Goal: Task Accomplishment & Management: Manage account settings

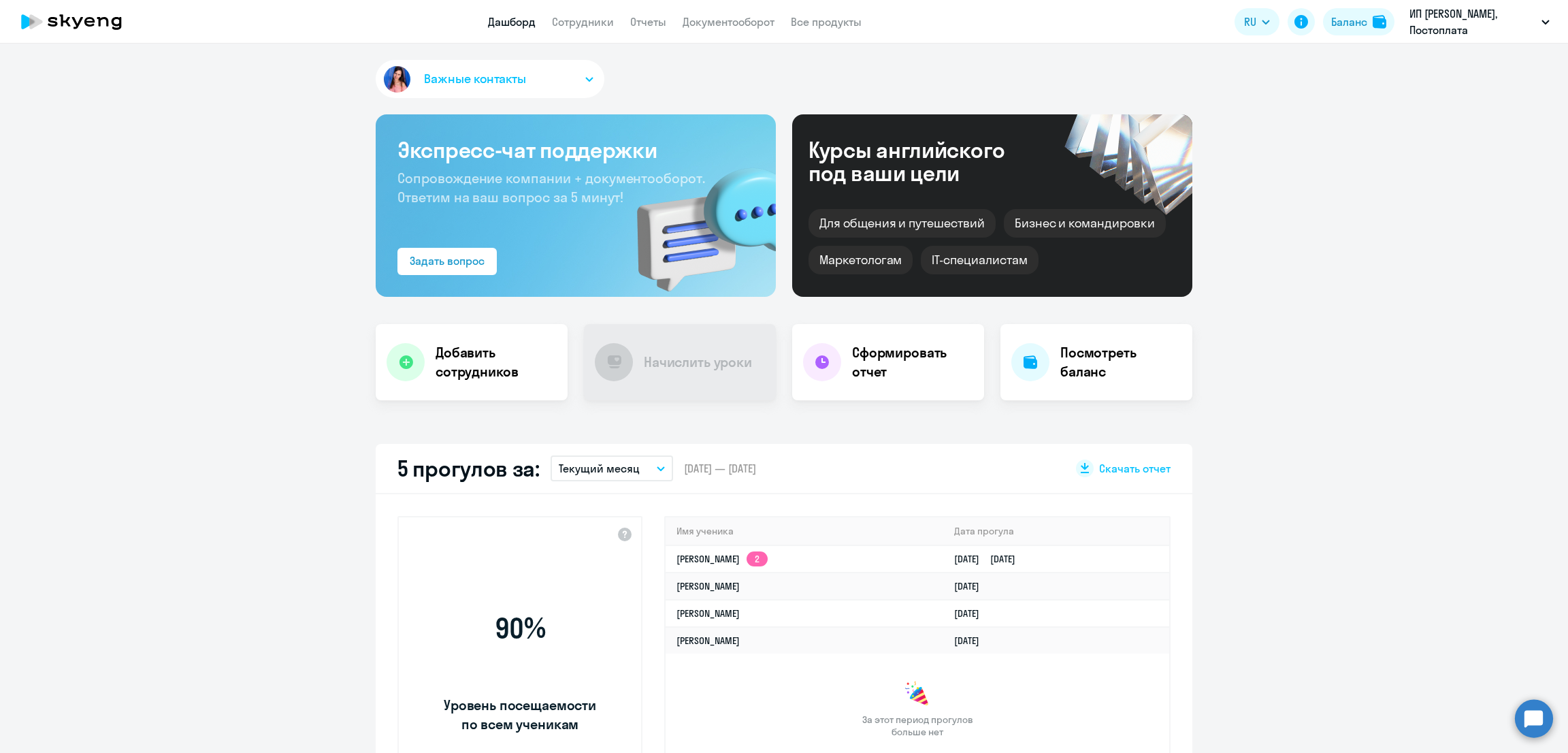
select select "30"
click at [585, 21] on link "Сотрудники" at bounding box center [583, 22] width 62 height 14
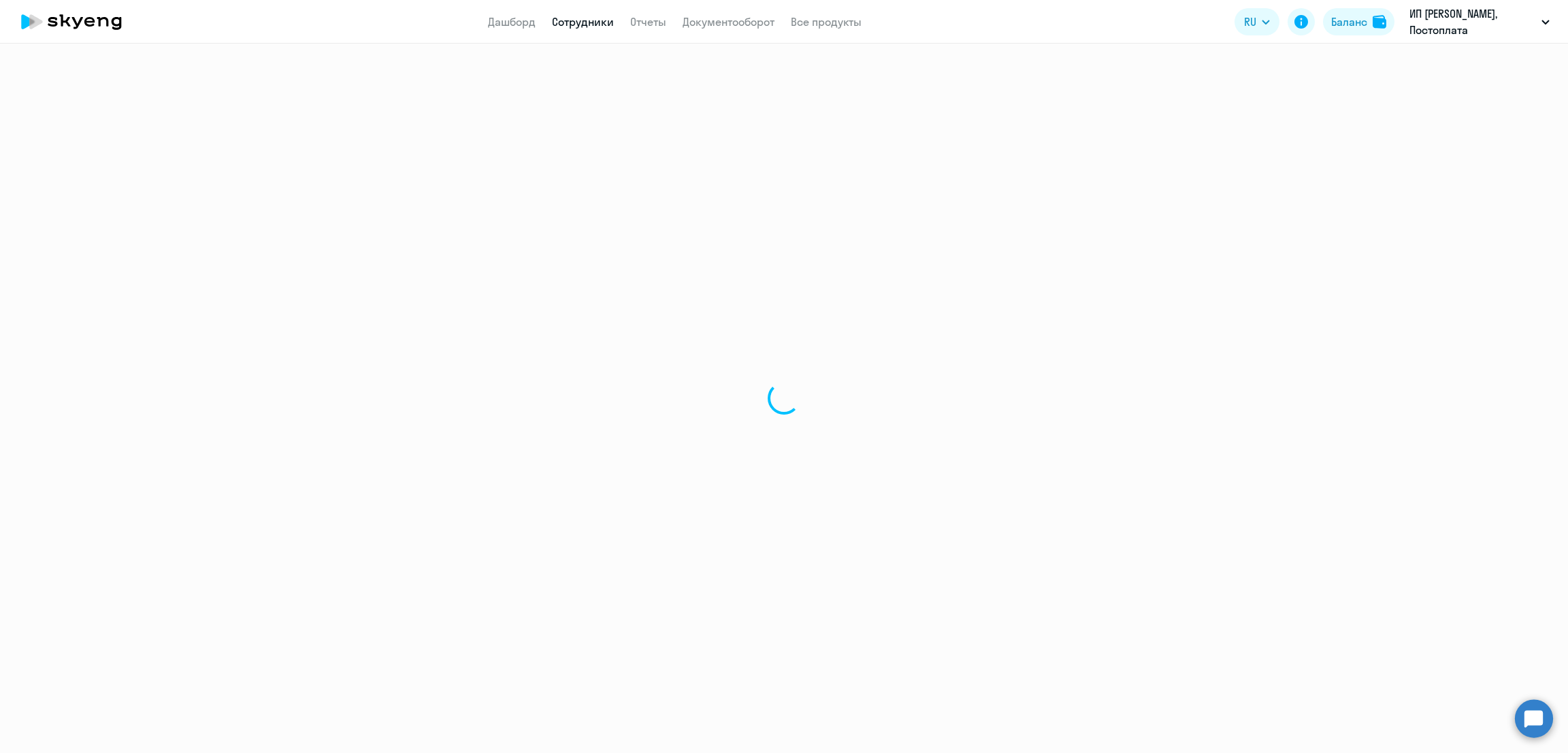
select select "30"
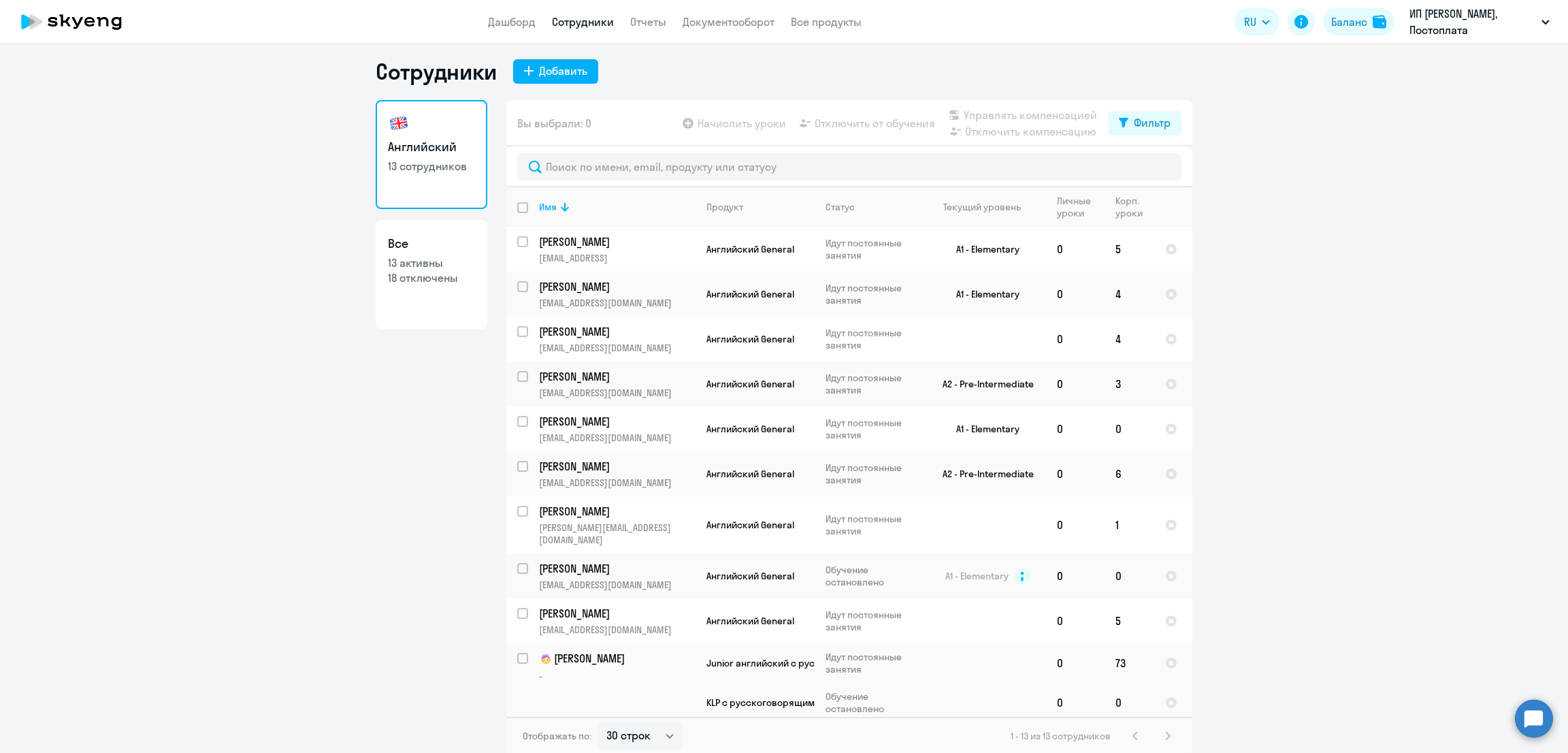
scroll to position [8, 0]
click at [1105, 205] on th "Корп. уроки" at bounding box center [1130, 205] width 50 height 39
click at [1121, 206] on div "Корп. уроки" at bounding box center [1135, 205] width 38 height 25
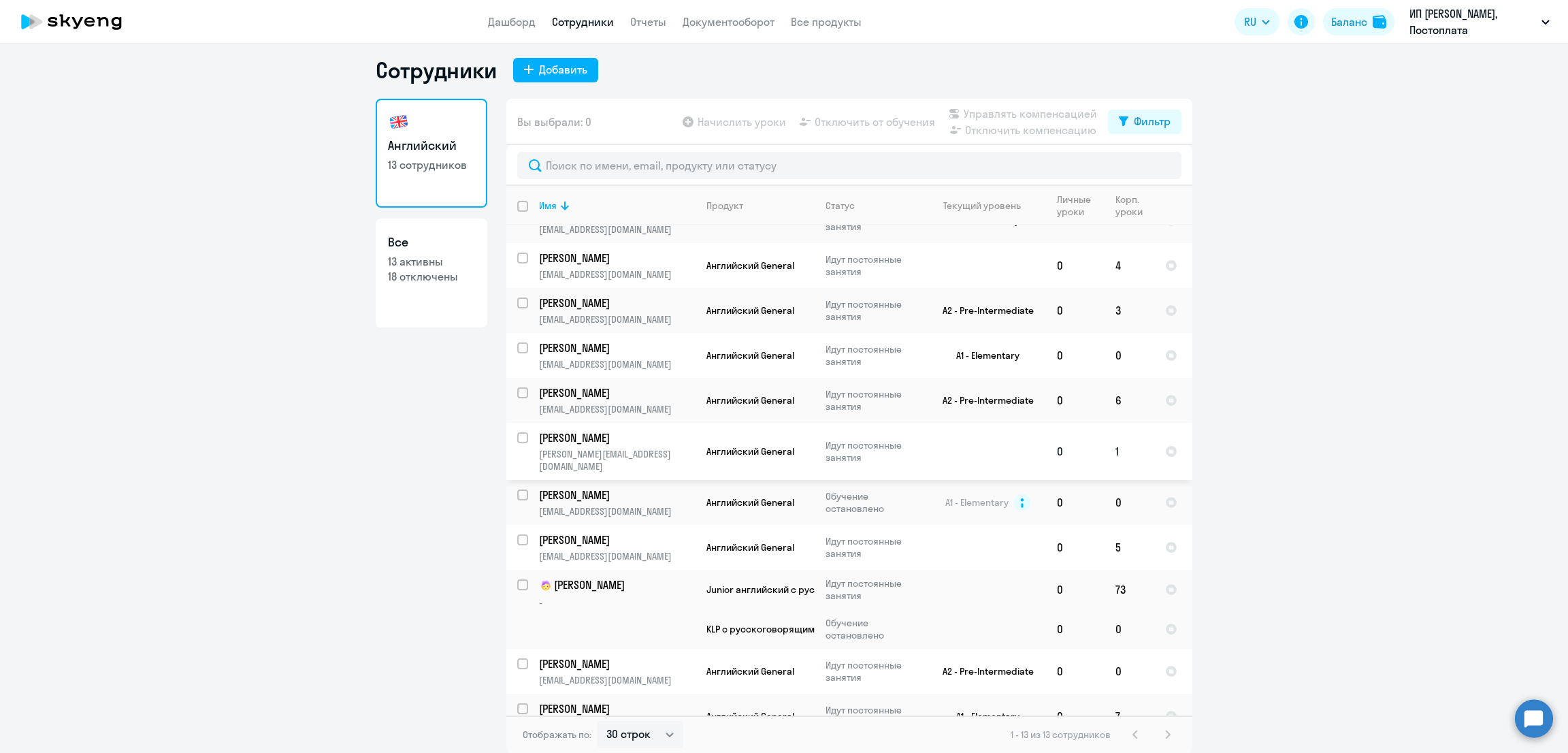
scroll to position [128, 0]
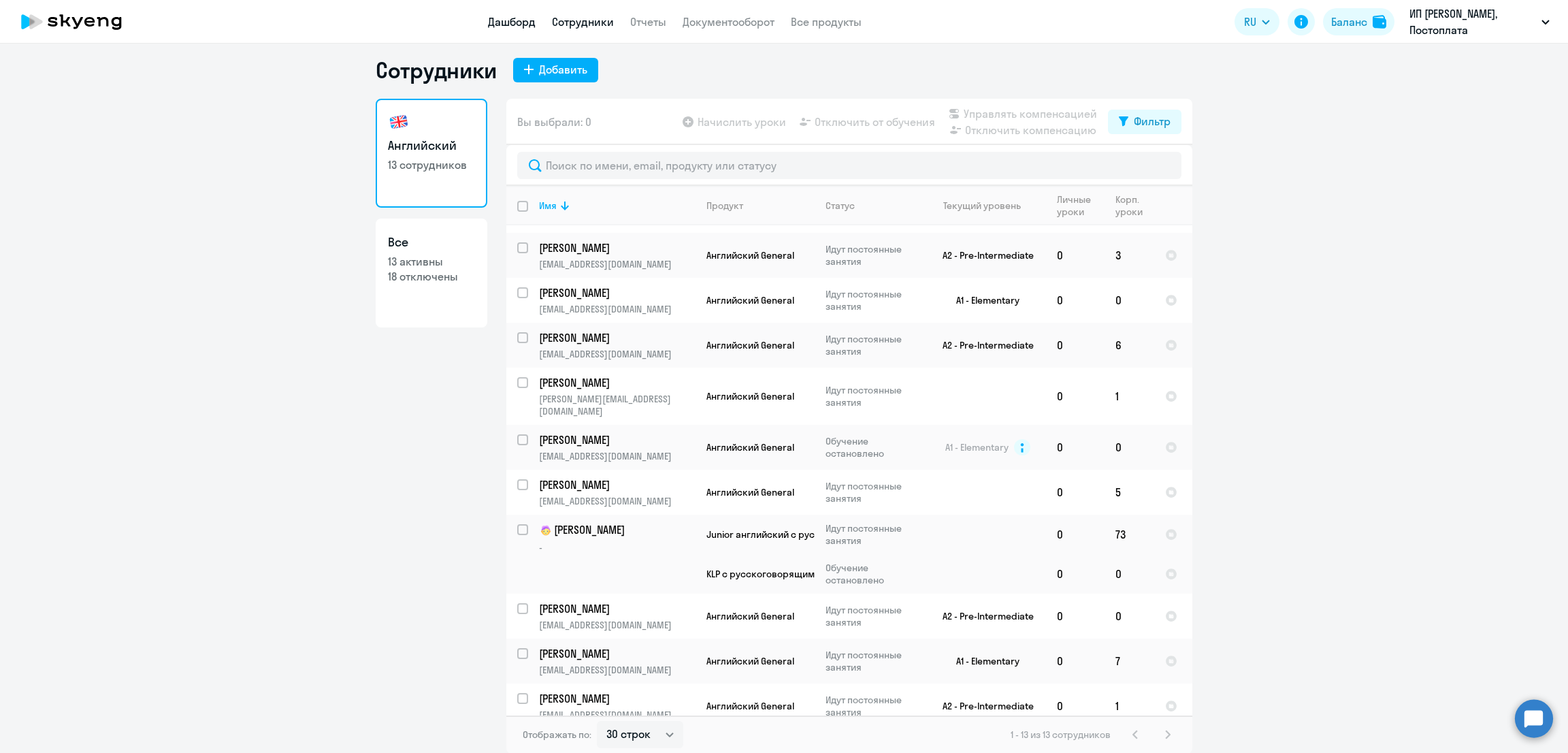
click at [491, 22] on link "Дашборд" at bounding box center [512, 22] width 47 height 14
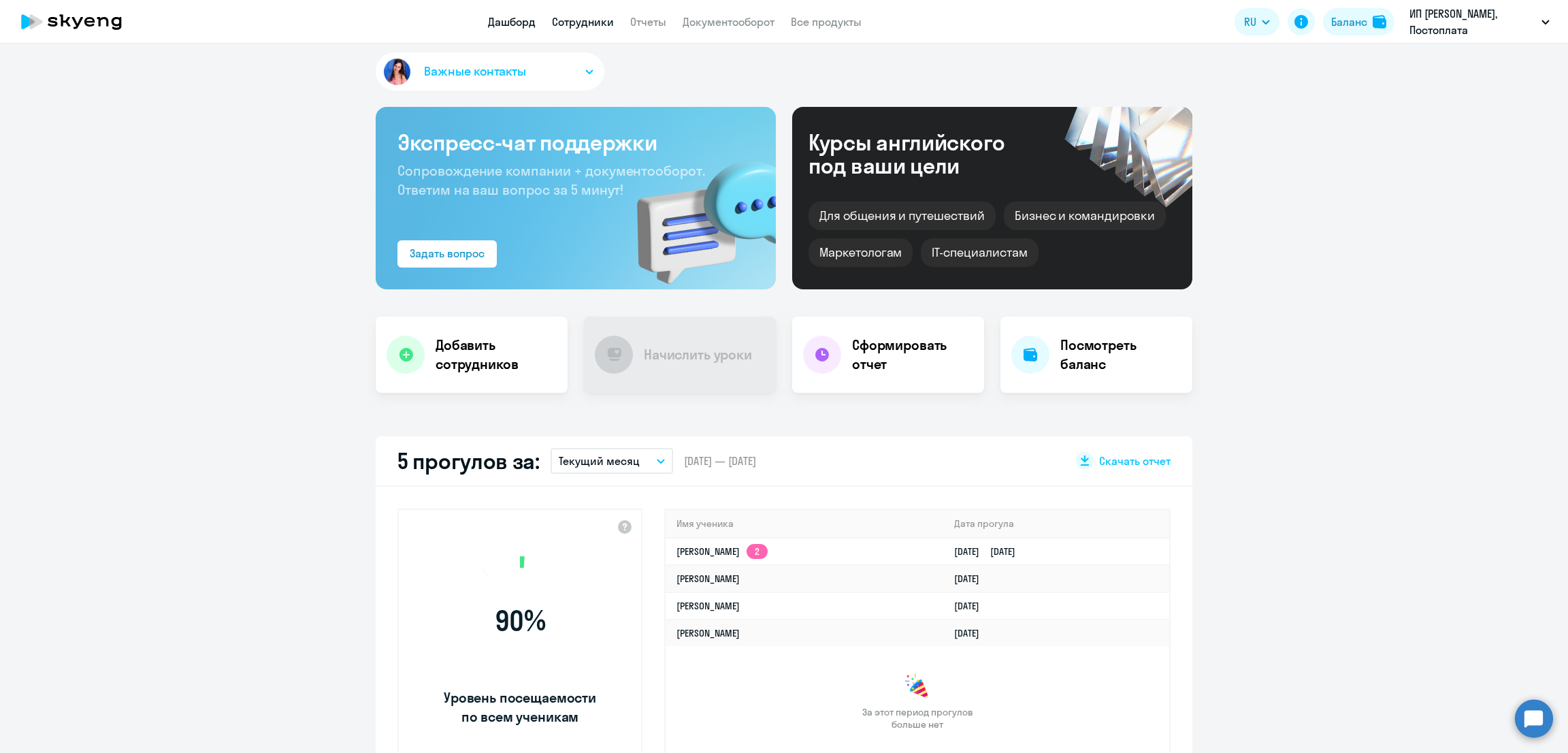
click at [593, 26] on link "Сотрудники" at bounding box center [583, 22] width 62 height 14
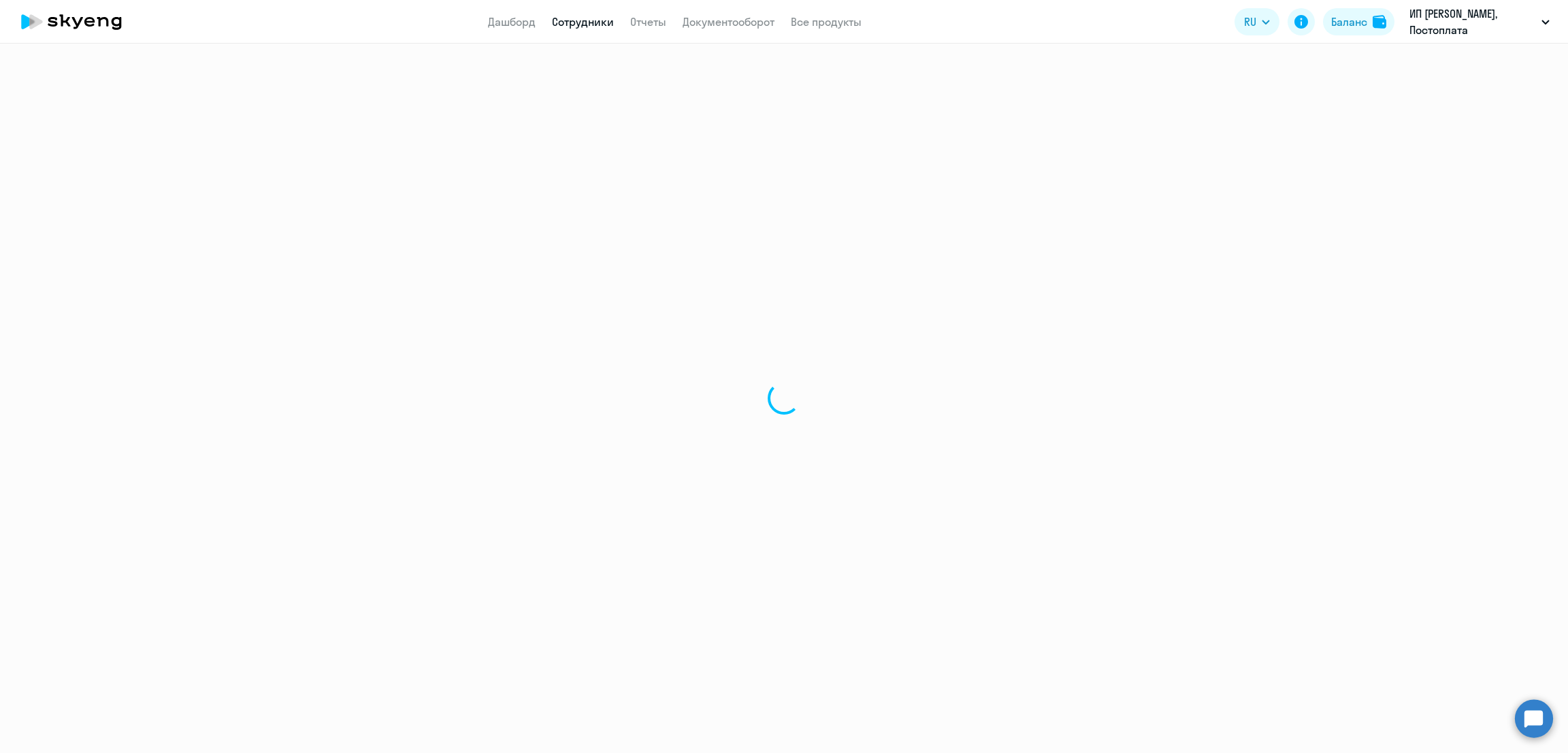
select select "30"
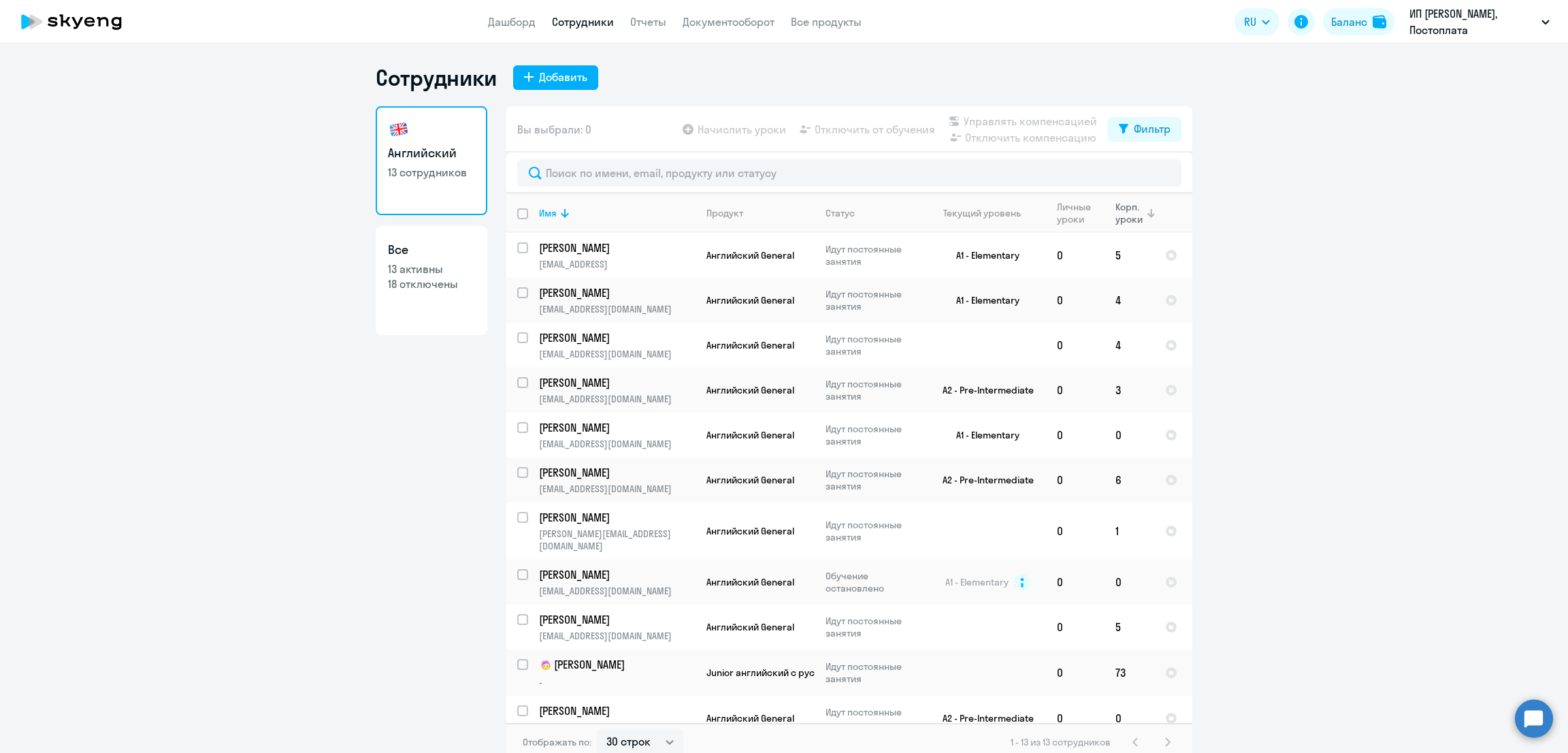
click at [1117, 216] on div "Корп. уроки" at bounding box center [1131, 212] width 29 height 25
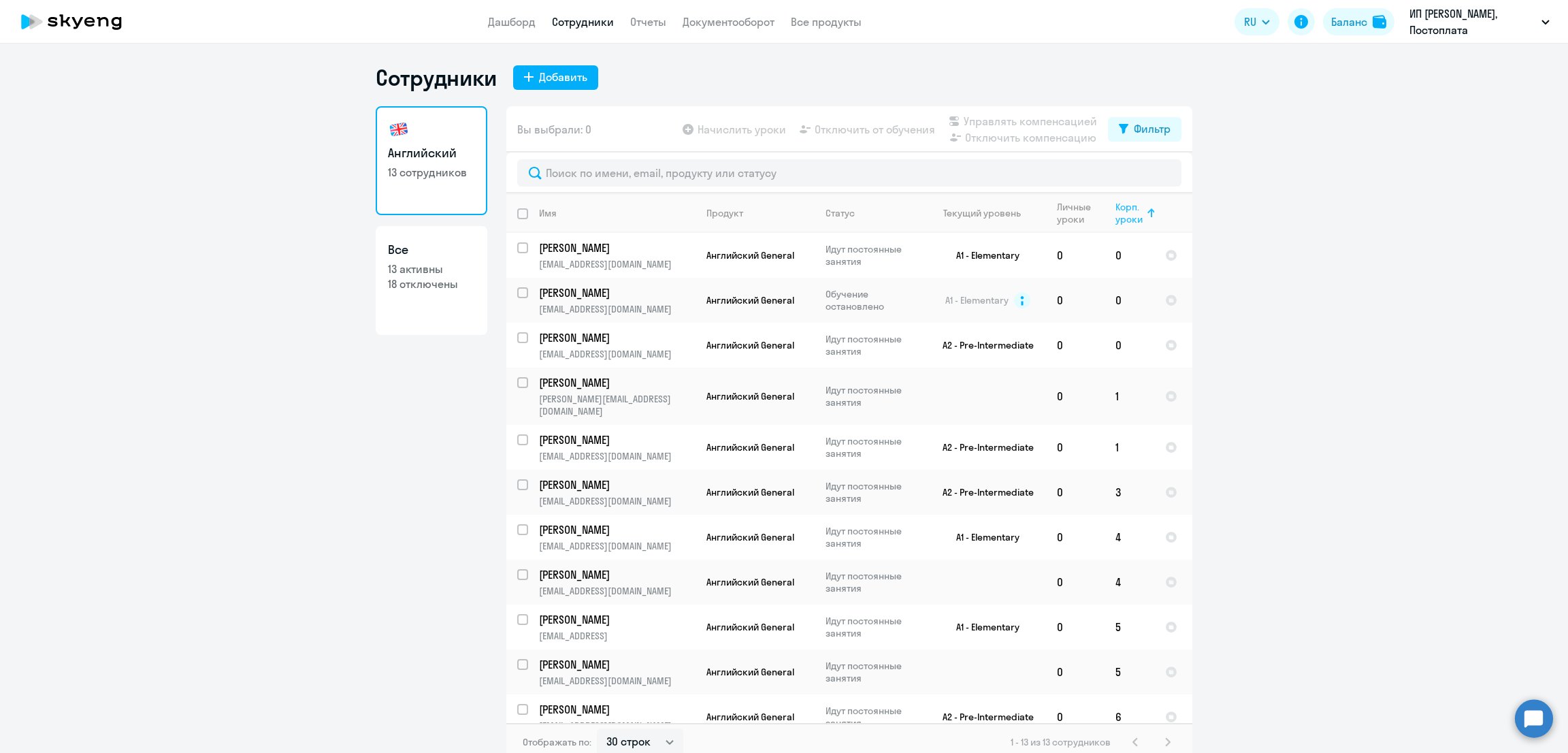
click at [1116, 206] on div "Корп. уроки" at bounding box center [1131, 212] width 29 height 25
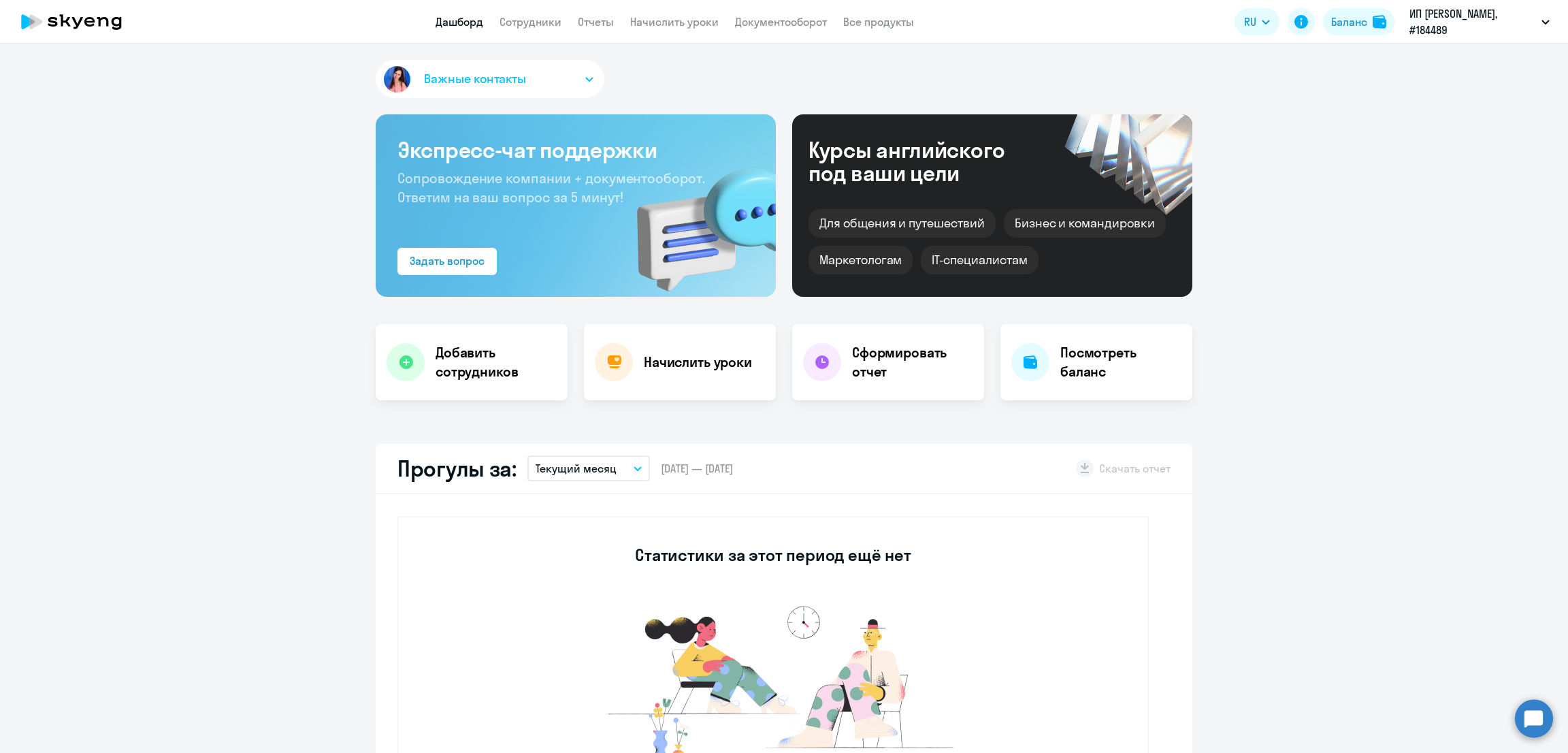
select select "30"
click at [675, 26] on link "Начислить уроки" at bounding box center [675, 22] width 88 height 14
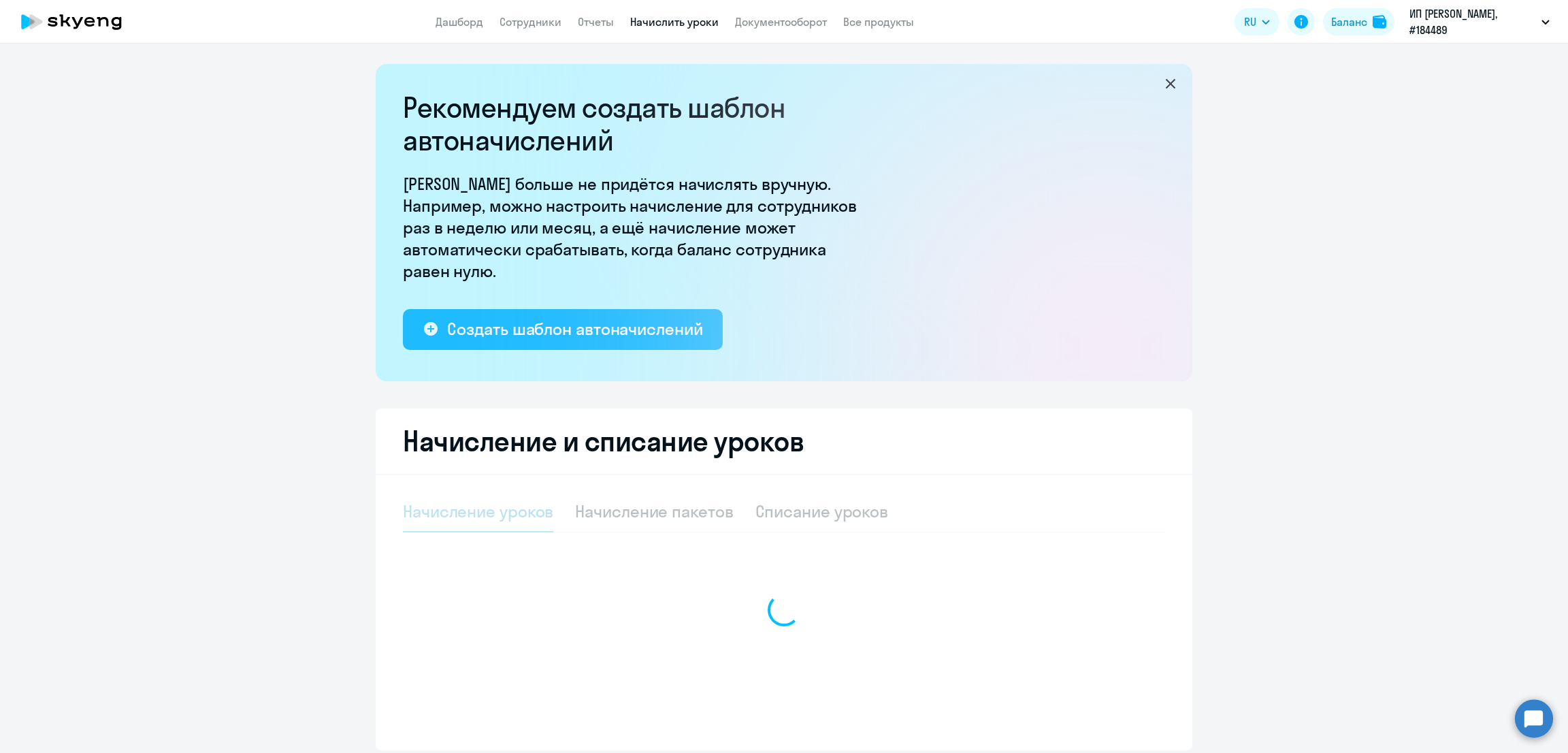
select select "10"
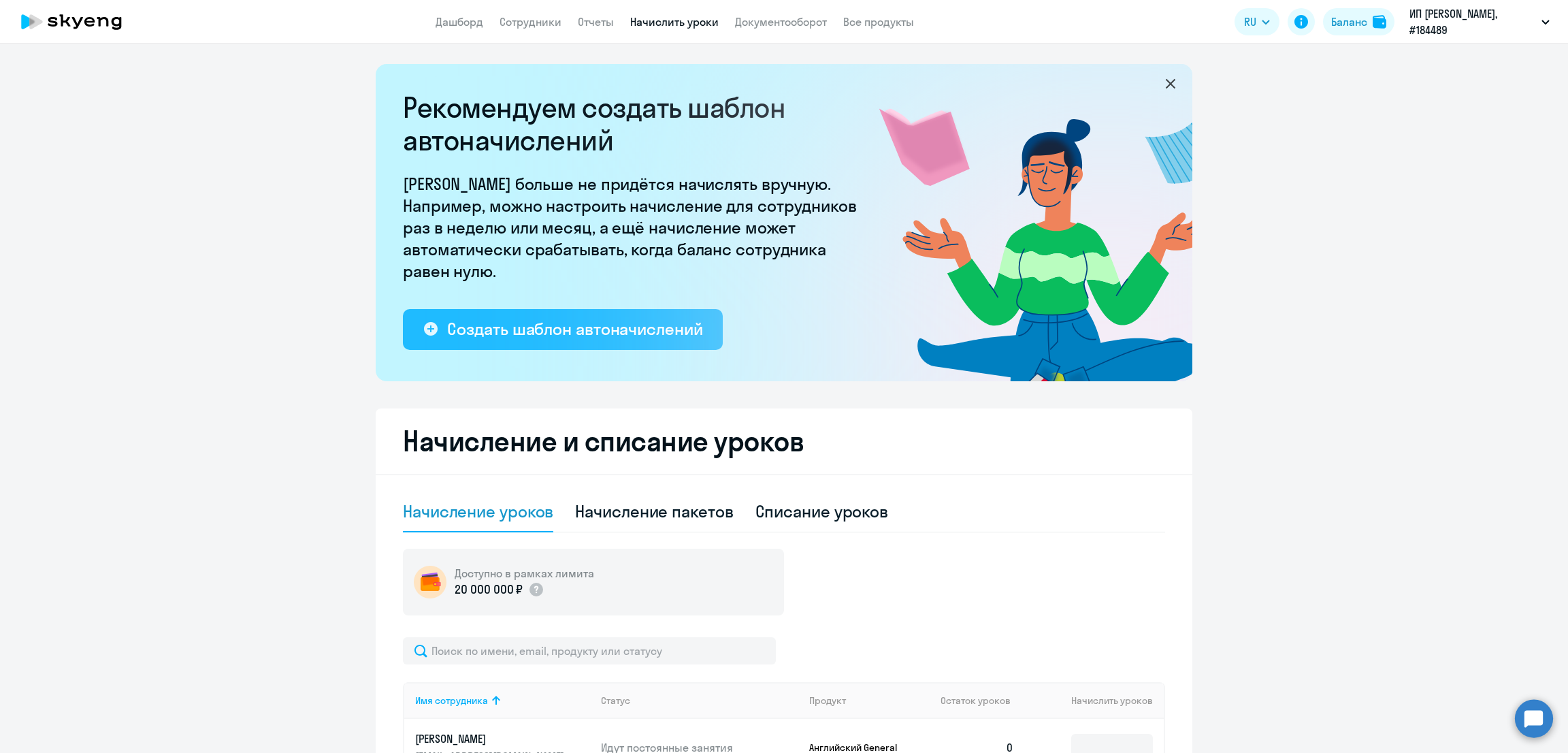
click at [598, 331] on div "Создать шаблон автоначислений" at bounding box center [575, 329] width 255 height 22
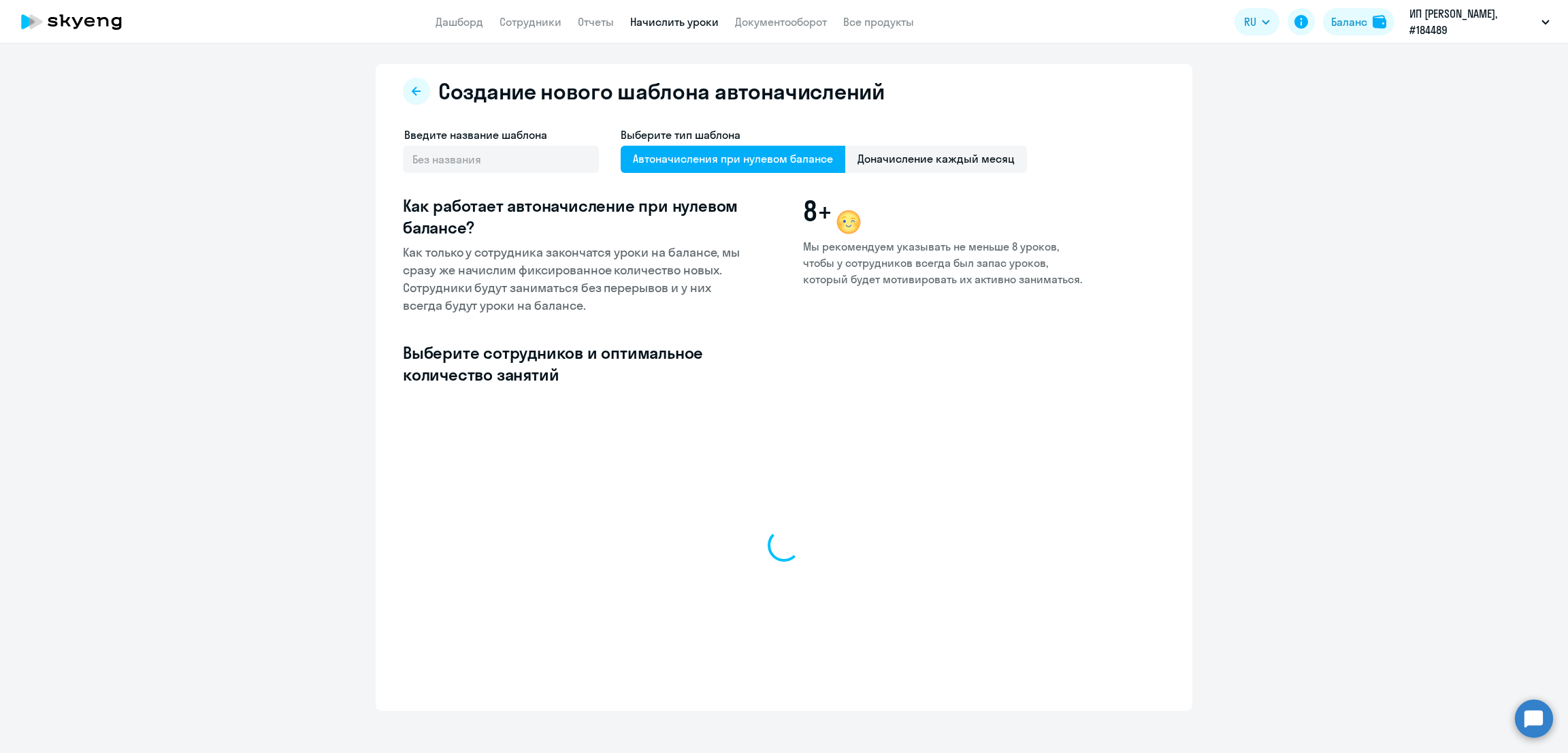
select select "10"
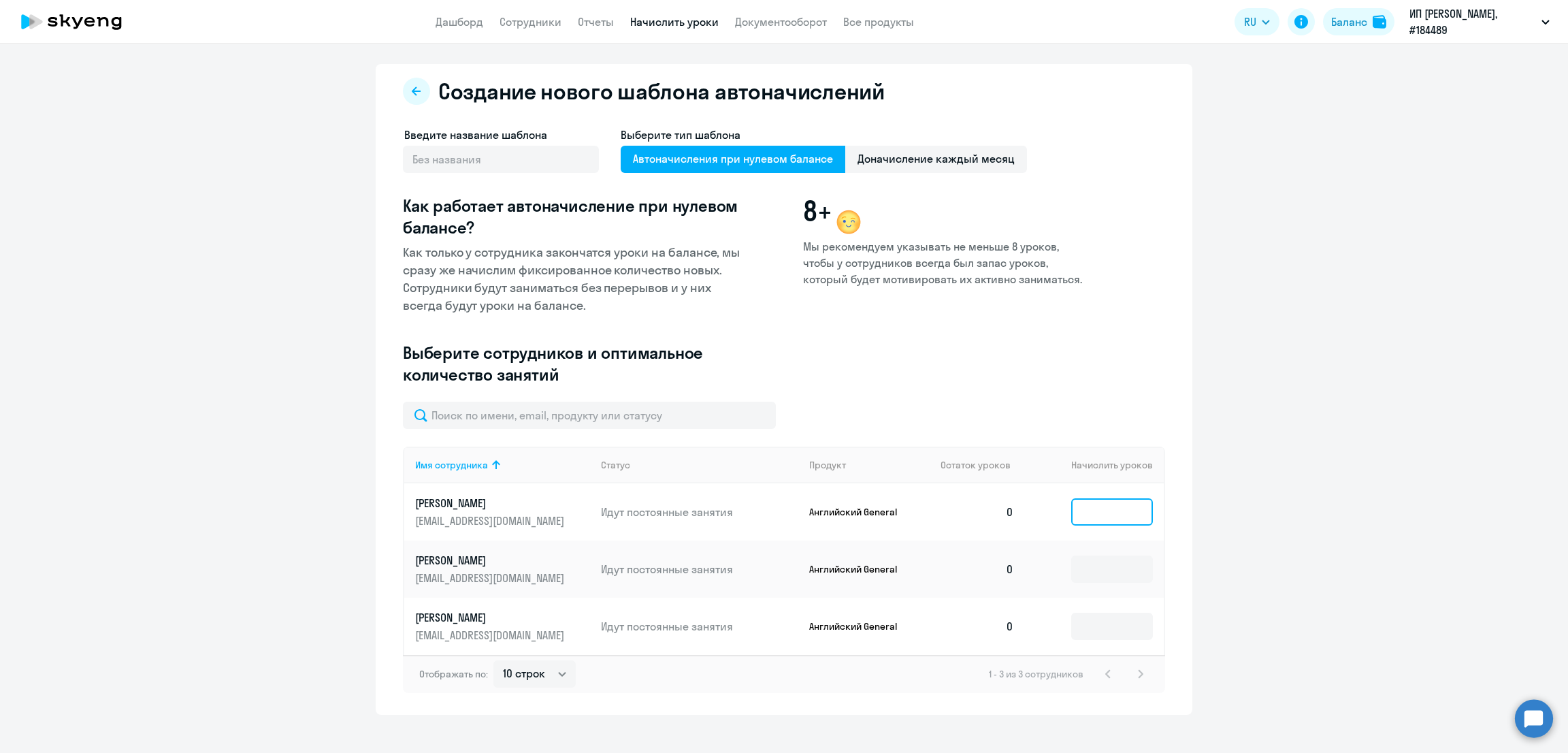
click at [1104, 520] on input at bounding box center [1112, 512] width 82 height 28
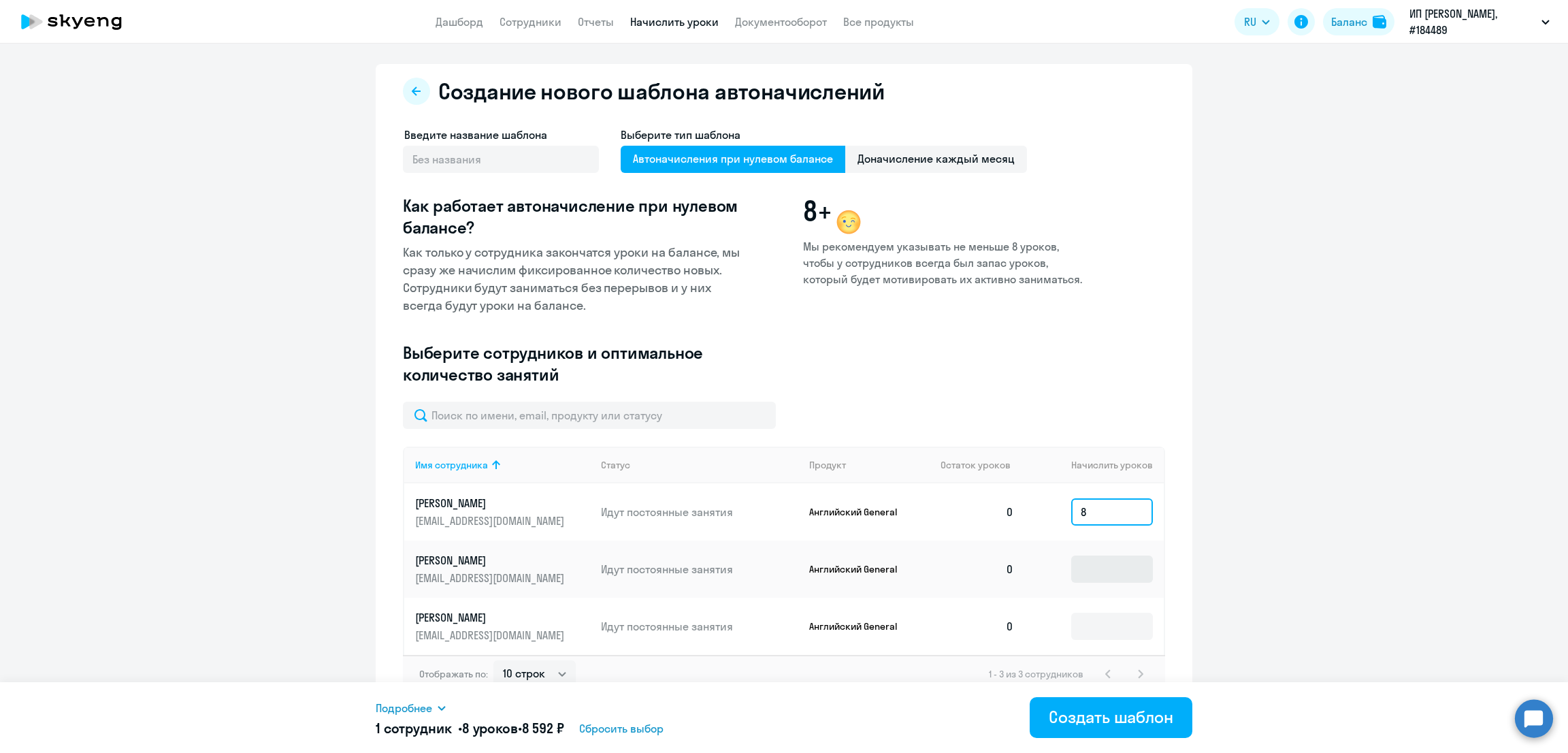
type input "8"
click at [1112, 580] on input at bounding box center [1112, 569] width 82 height 28
type input "8"
click at [1112, 633] on input at bounding box center [1112, 627] width 82 height 28
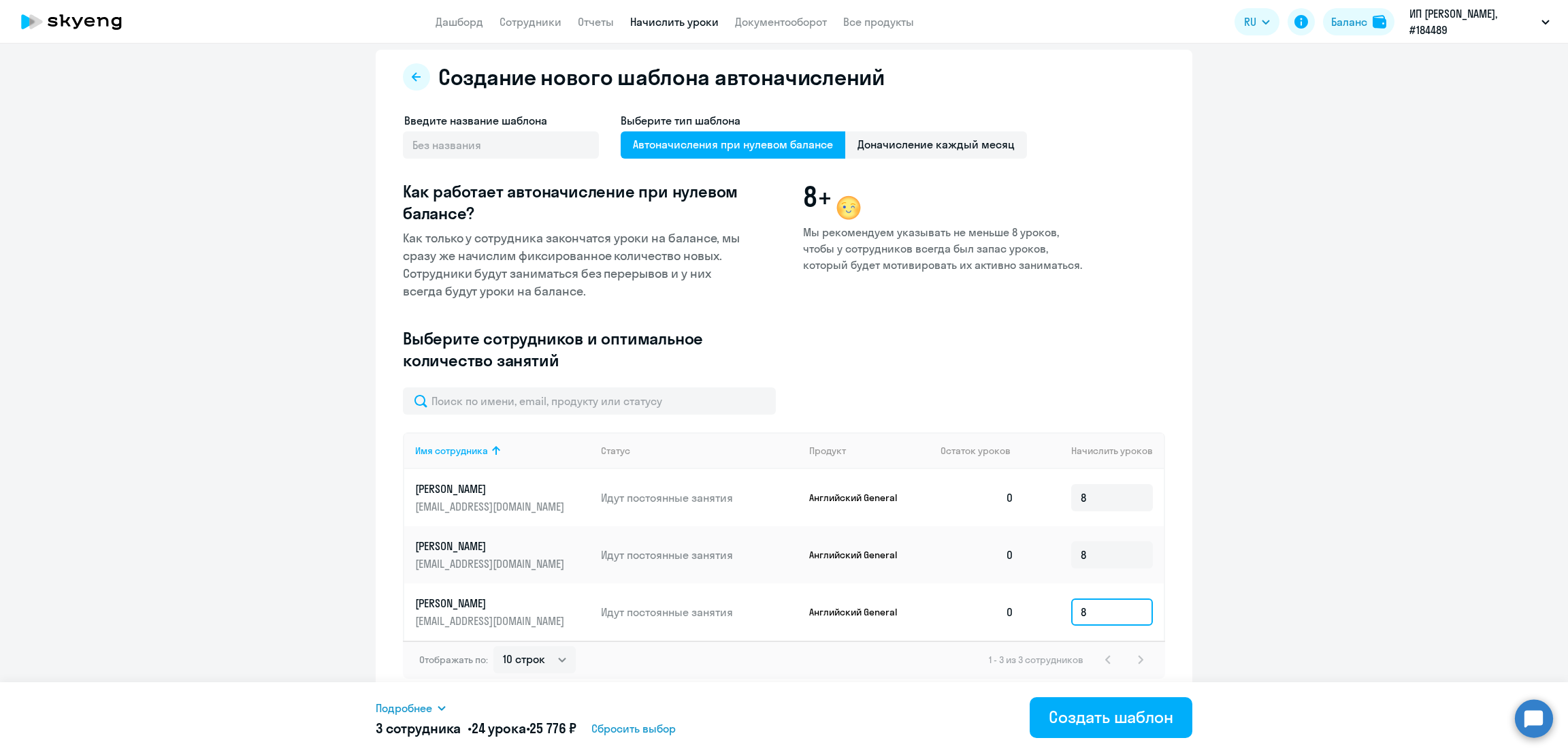
scroll to position [15, 0]
type input "8"
click at [1105, 709] on div "Создать шаблон" at bounding box center [1111, 717] width 125 height 22
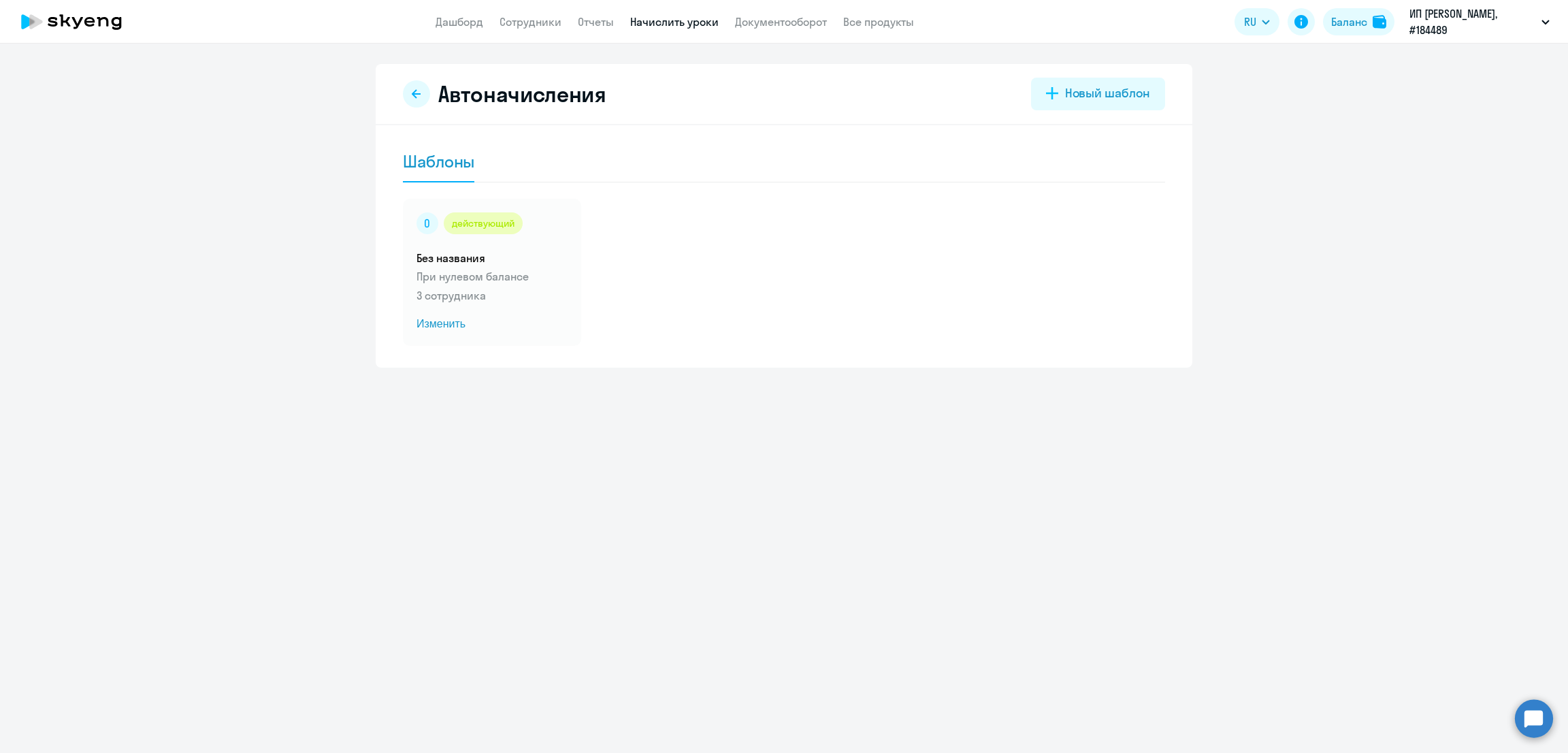
click at [461, 29] on app-menu-item-link "Дашборд" at bounding box center [459, 22] width 47 height 17
click at [660, 24] on link "Начислить уроки" at bounding box center [675, 22] width 88 height 14
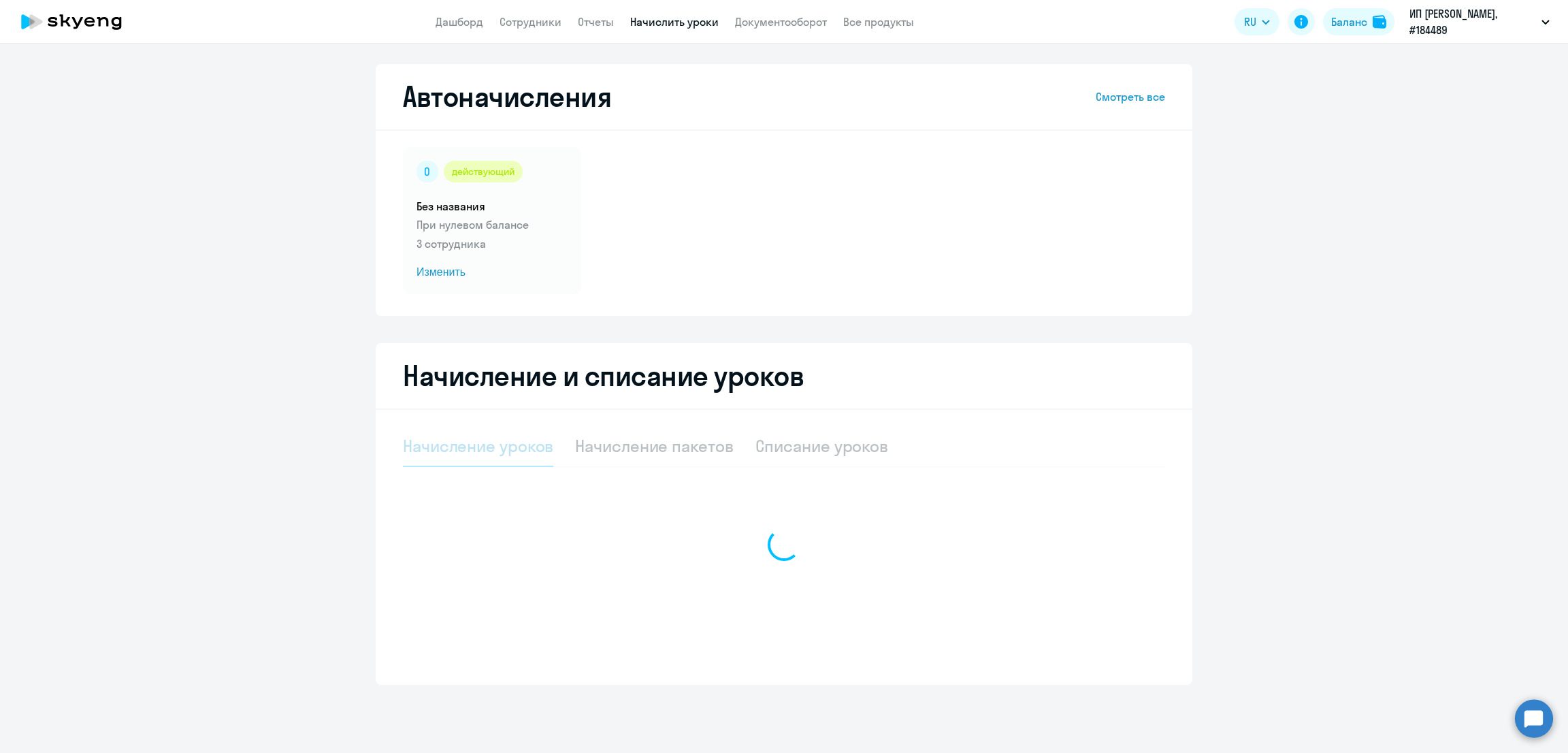
select select "10"
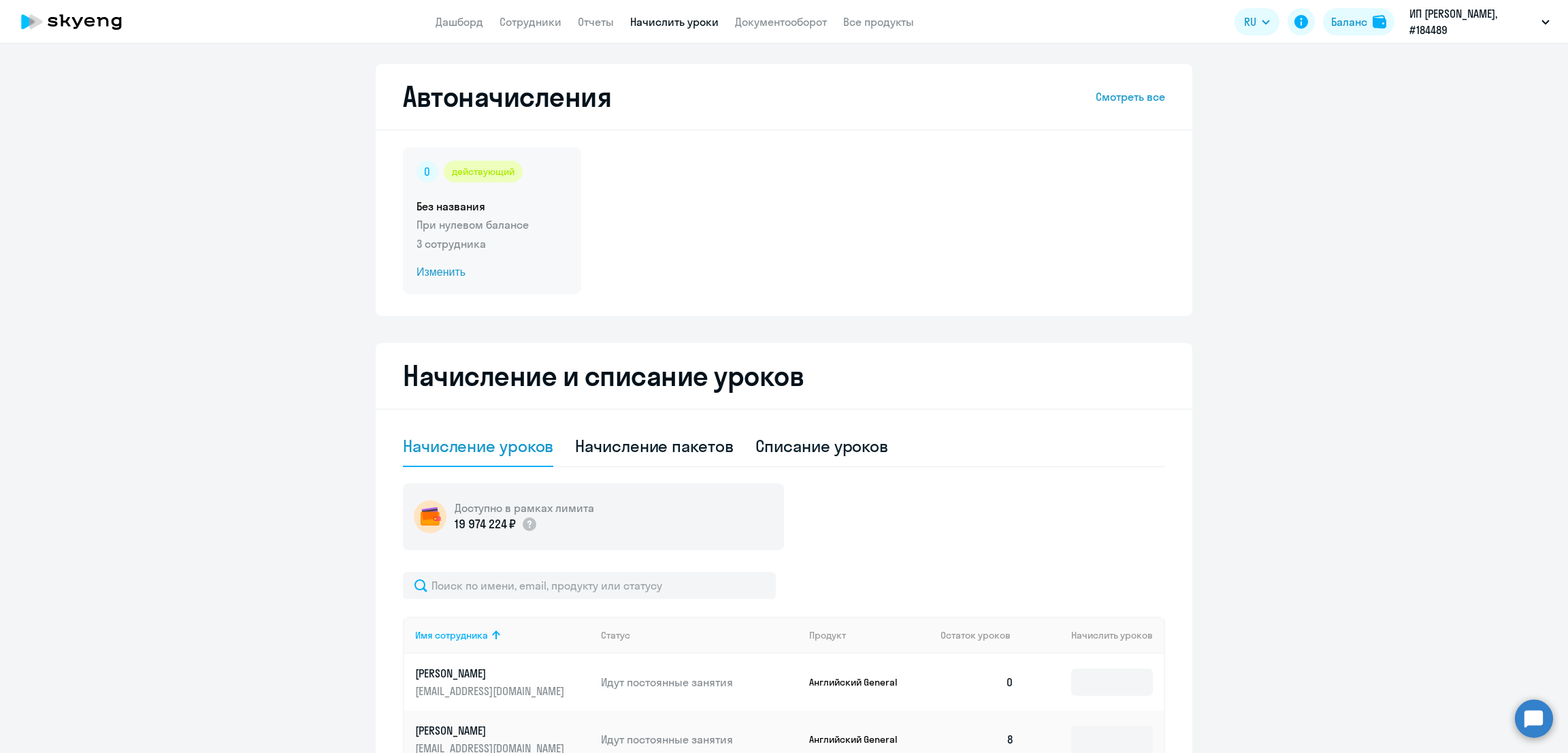
click at [429, 262] on div "действующий Без названия При нулевом балансе 3 сотрудника Изменить" at bounding box center [492, 221] width 179 height 147
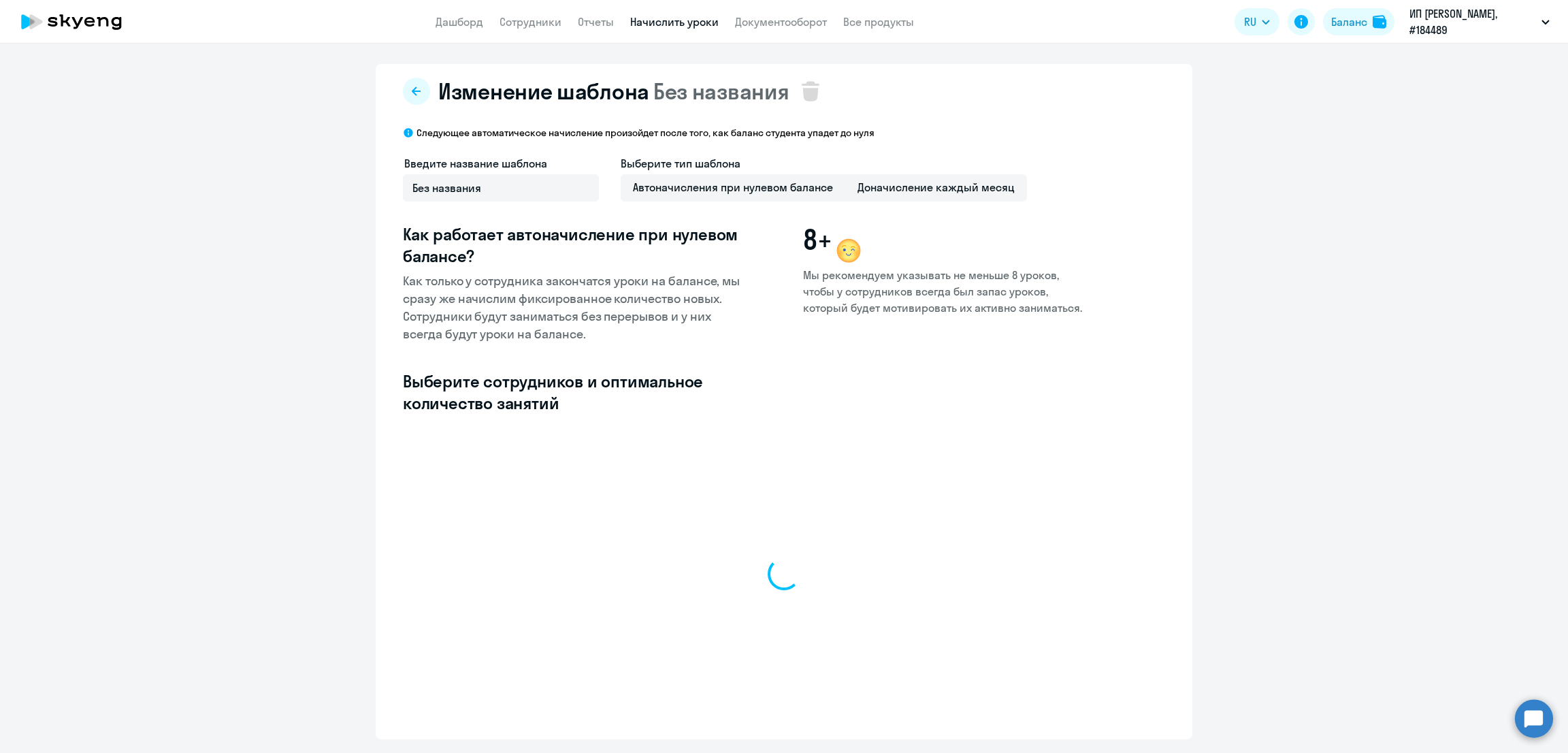
select select "10"
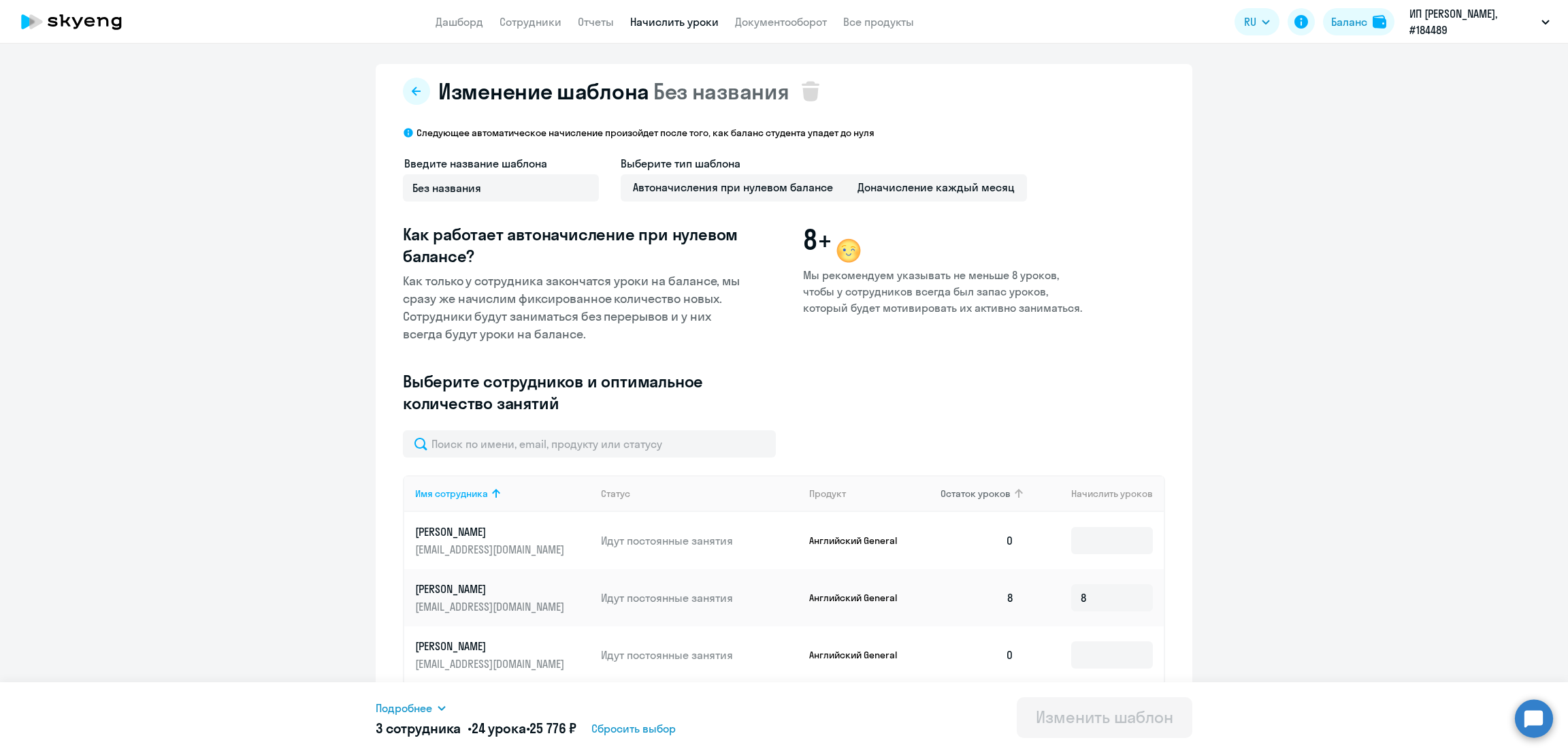
scroll to position [170, 0]
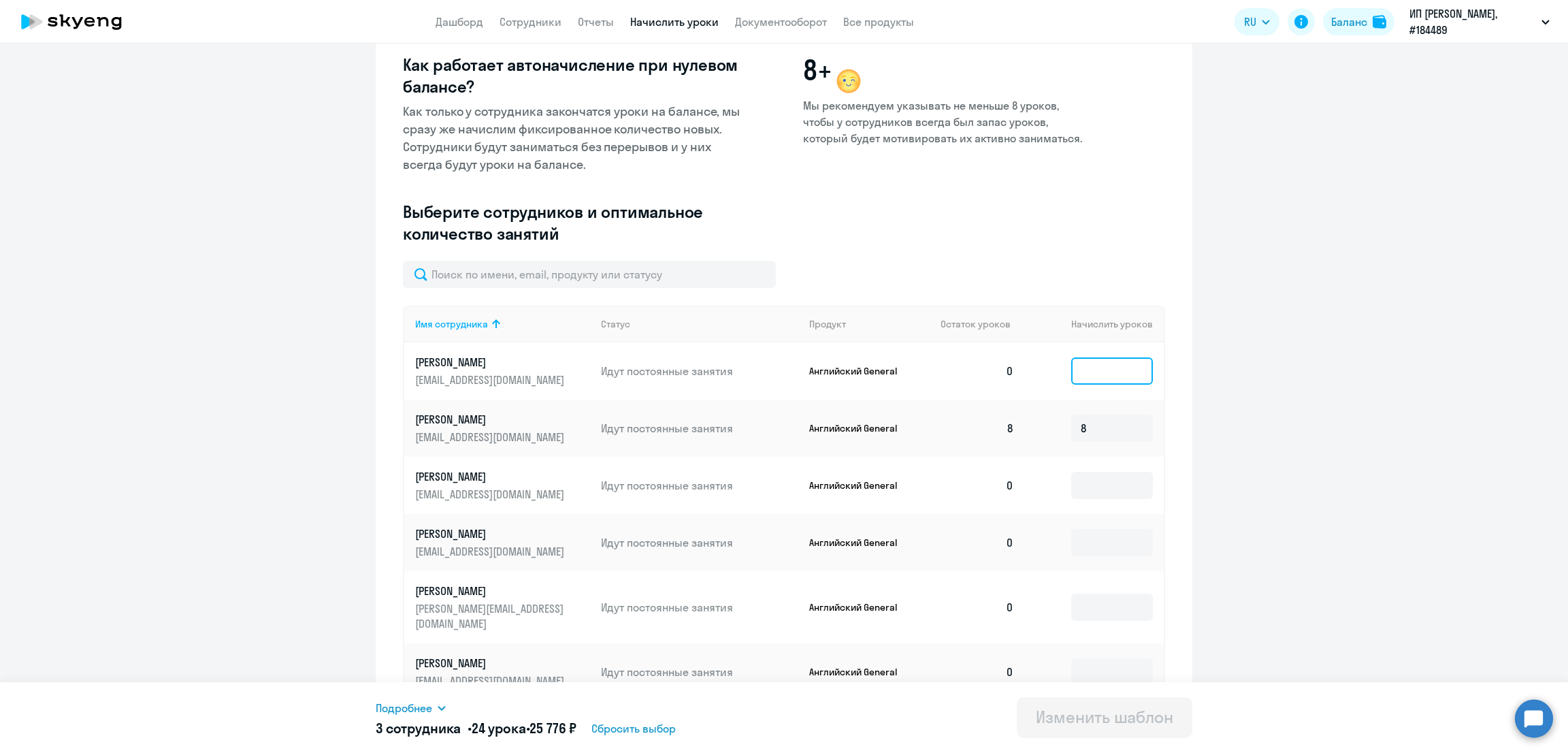
click at [1107, 368] on input at bounding box center [1112, 372] width 82 height 28
click at [846, 324] on icon at bounding box center [854, 323] width 17 height 17
click at [826, 324] on div "Продукт" at bounding box center [827, 324] width 36 height 12
click at [1099, 367] on input at bounding box center [1112, 372] width 82 height 28
type input "8"
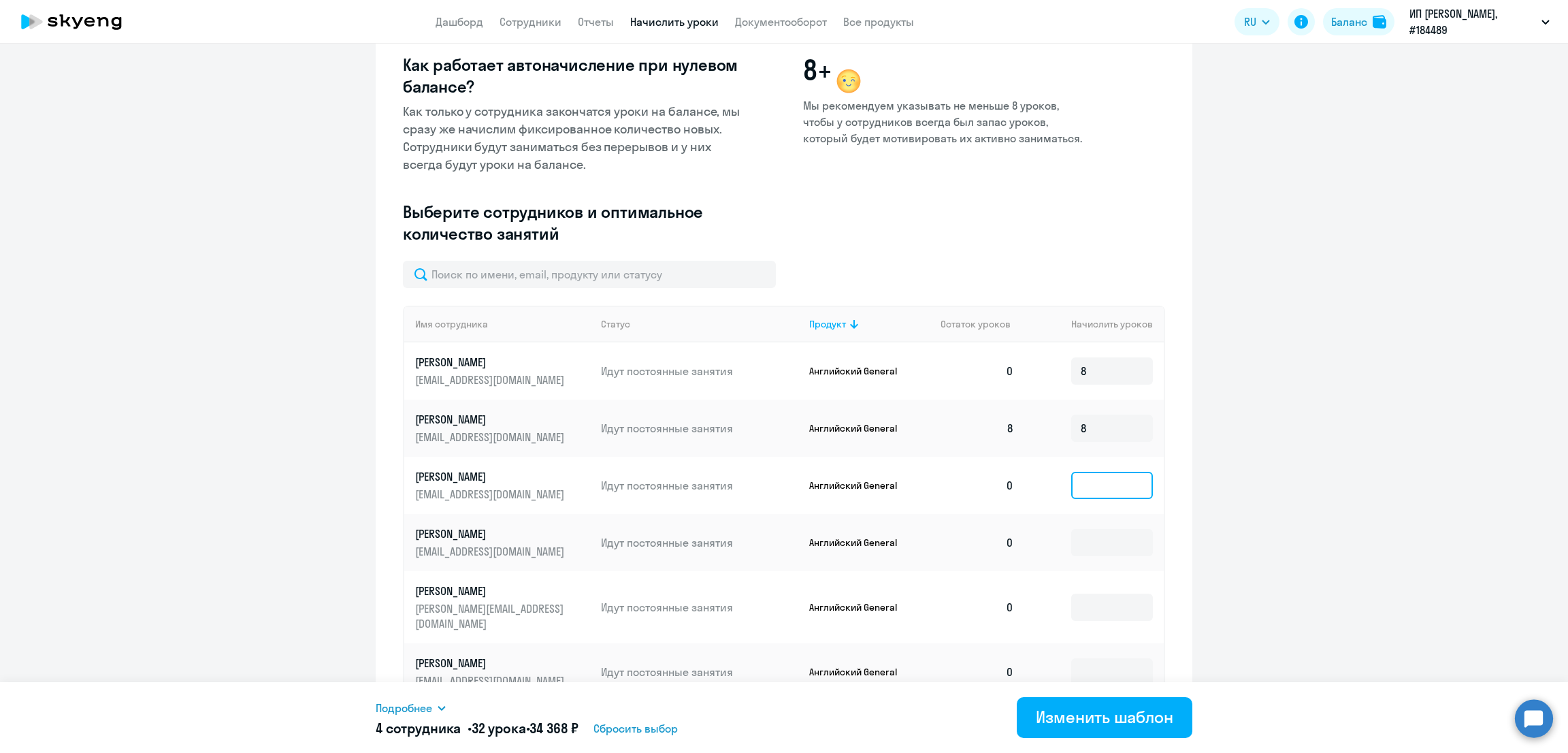
click at [1106, 483] on input at bounding box center [1112, 486] width 82 height 28
type input "8"
click at [1116, 544] on input at bounding box center [1112, 543] width 82 height 28
type input "8"
click at [1116, 609] on input at bounding box center [1112, 608] width 82 height 28
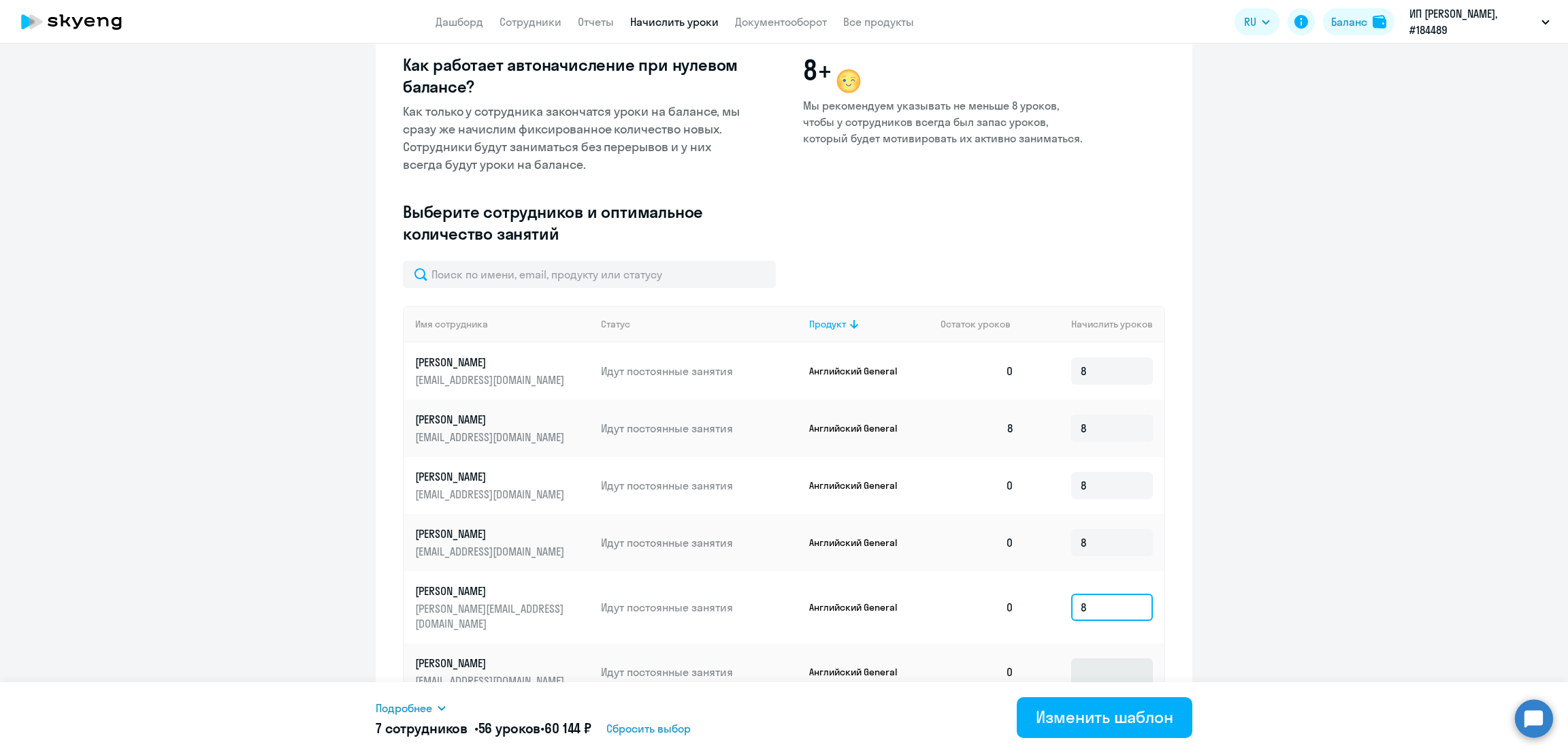
type input "8"
click at [1114, 659] on input at bounding box center [1112, 672] width 82 height 28
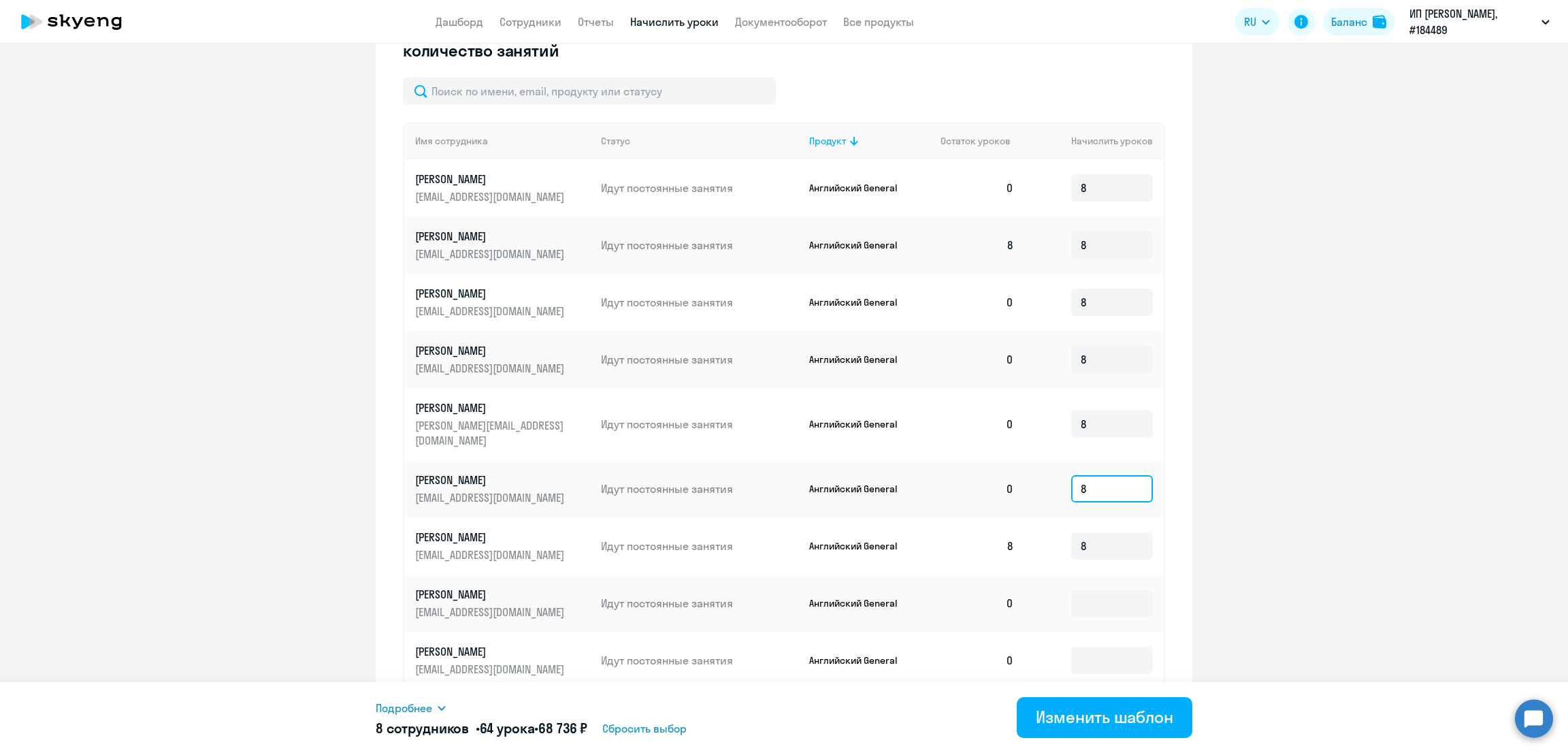
scroll to position [444, 0]
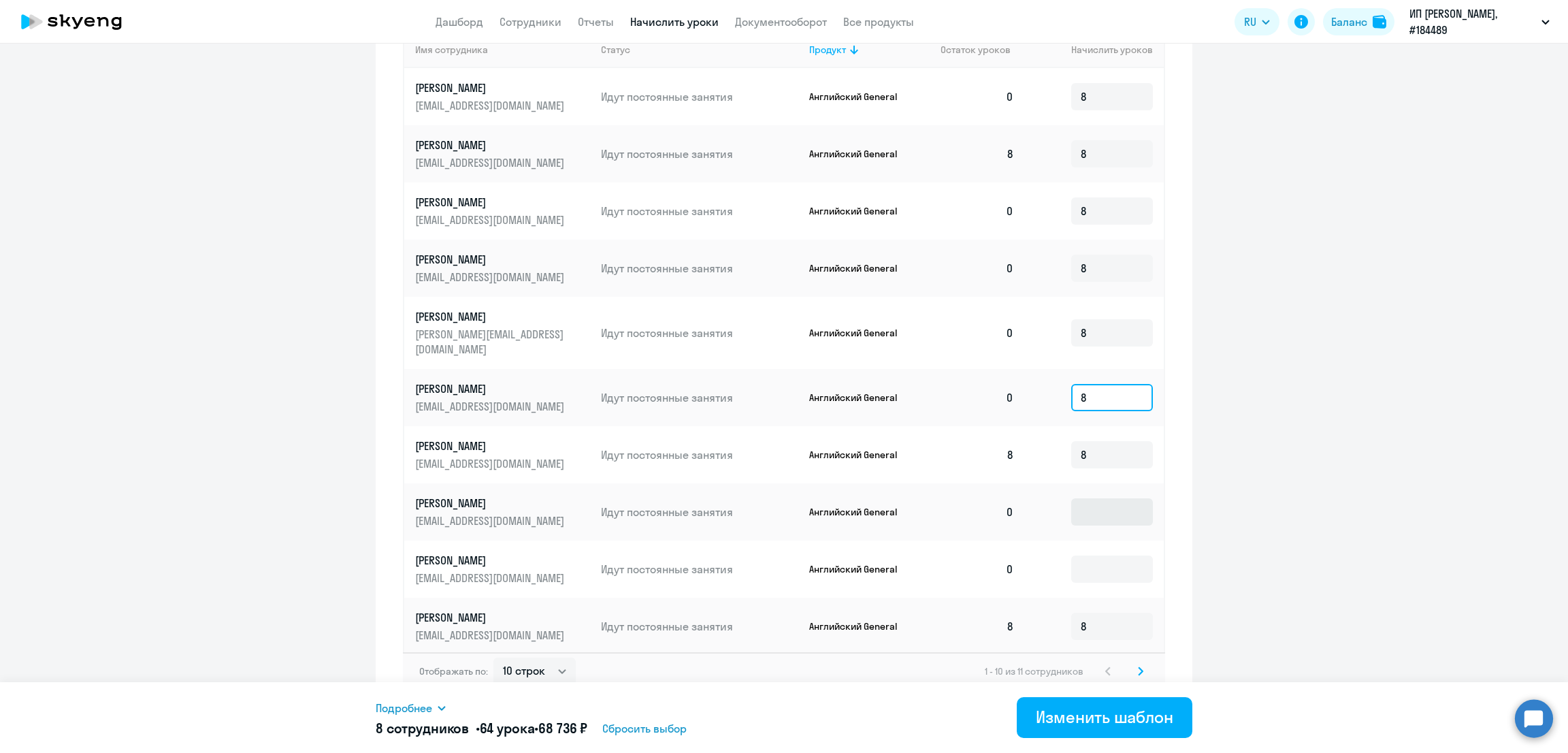
type input "8"
click at [1116, 498] on input at bounding box center [1112, 512] width 82 height 28
type input "8"
click at [1113, 557] on input at bounding box center [1112, 569] width 82 height 28
type input "8"
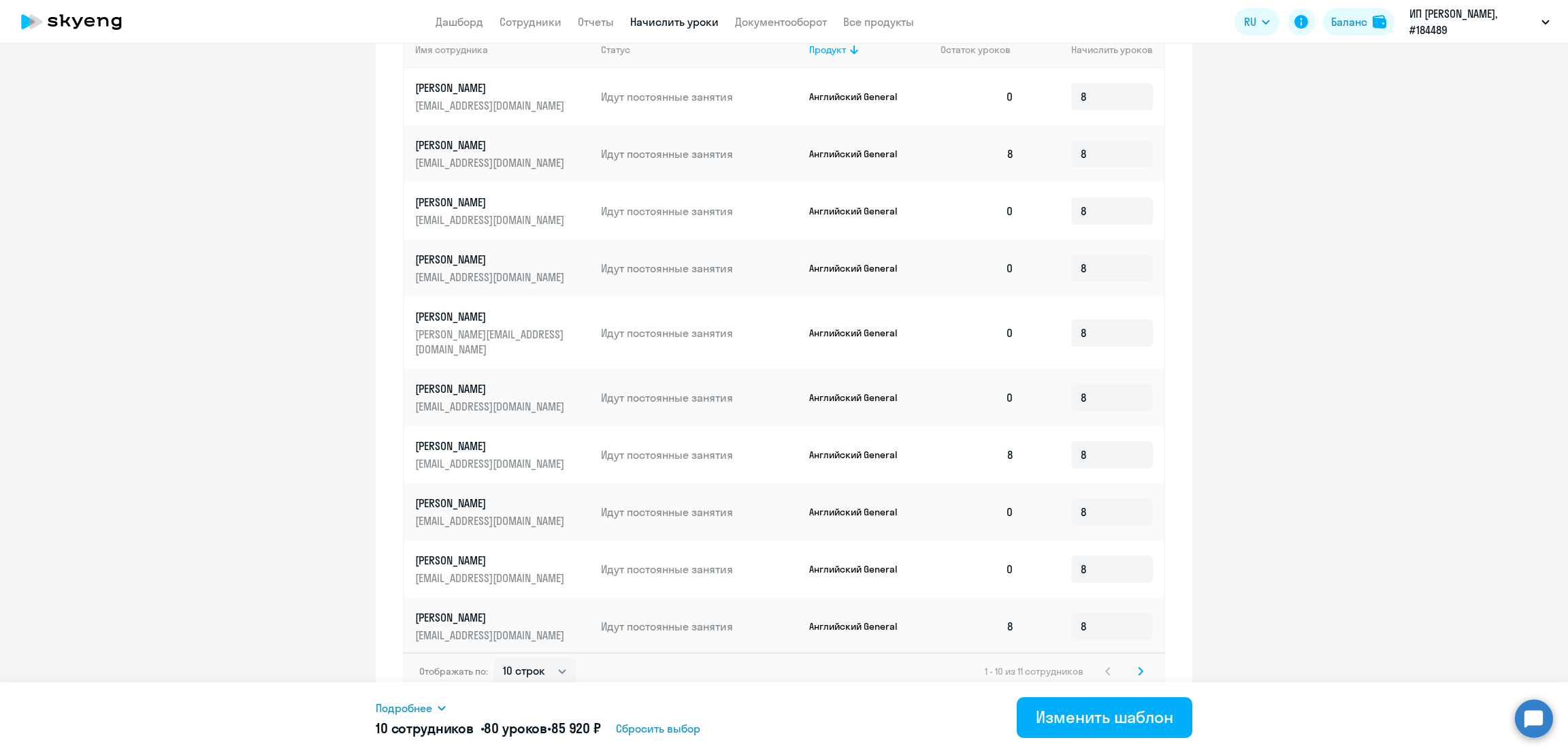
click at [1138, 664] on svg-icon at bounding box center [1141, 671] width 17 height 17
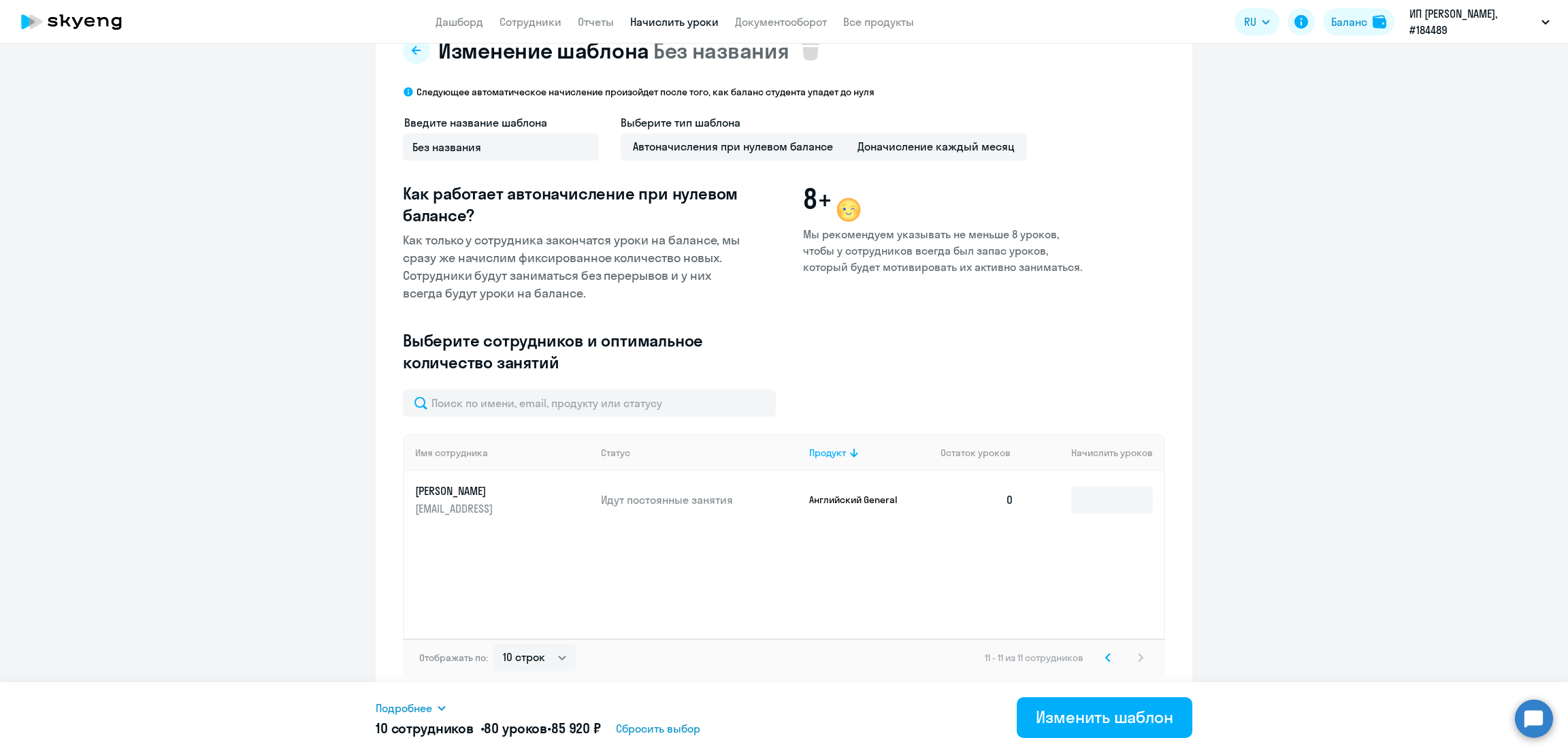
scroll to position [39, 0]
click at [1092, 509] on input at bounding box center [1112, 501] width 82 height 28
type input "8"
click at [1076, 719] on div "Изменить шаблон" at bounding box center [1105, 717] width 138 height 22
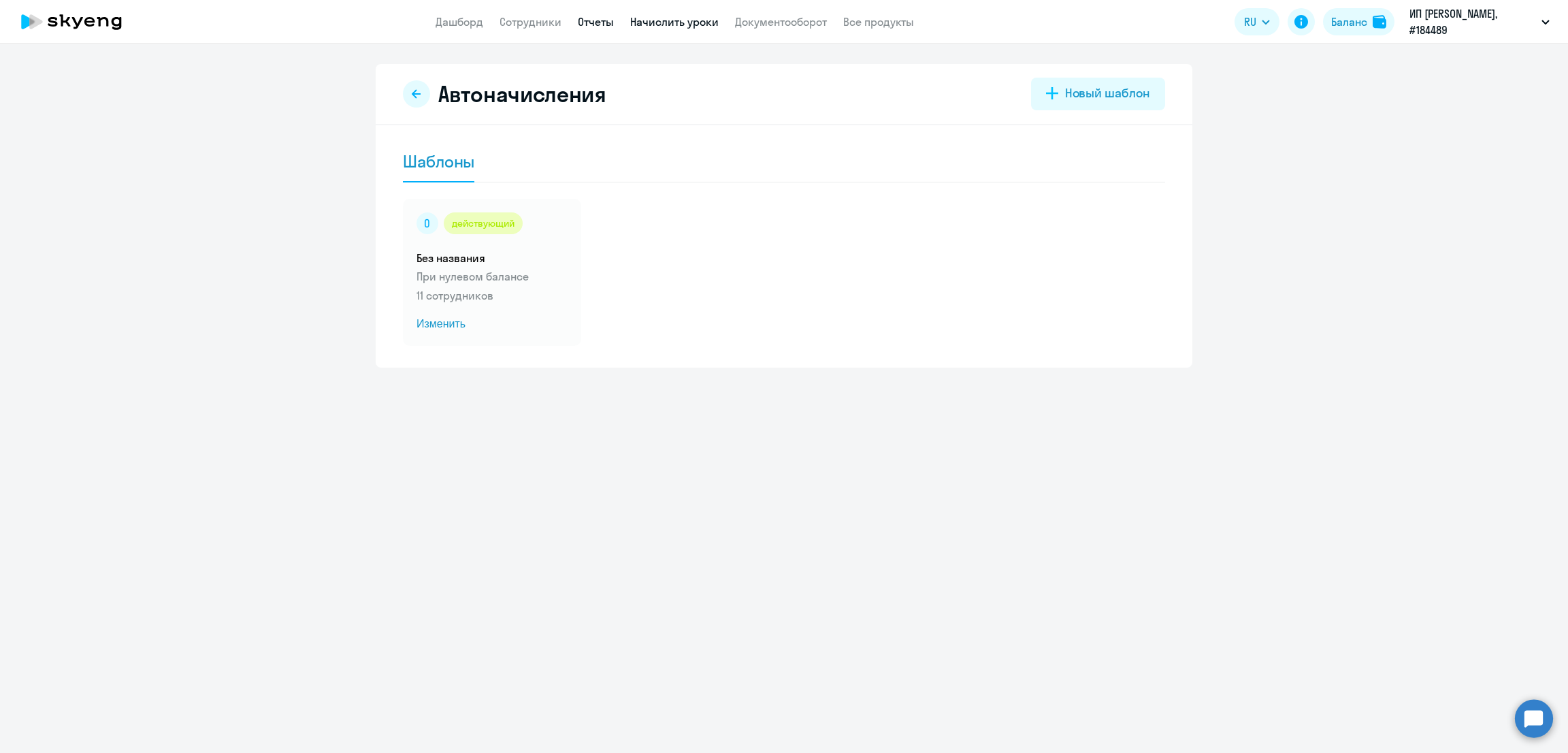
click at [592, 20] on link "Отчеты" at bounding box center [595, 22] width 36 height 14
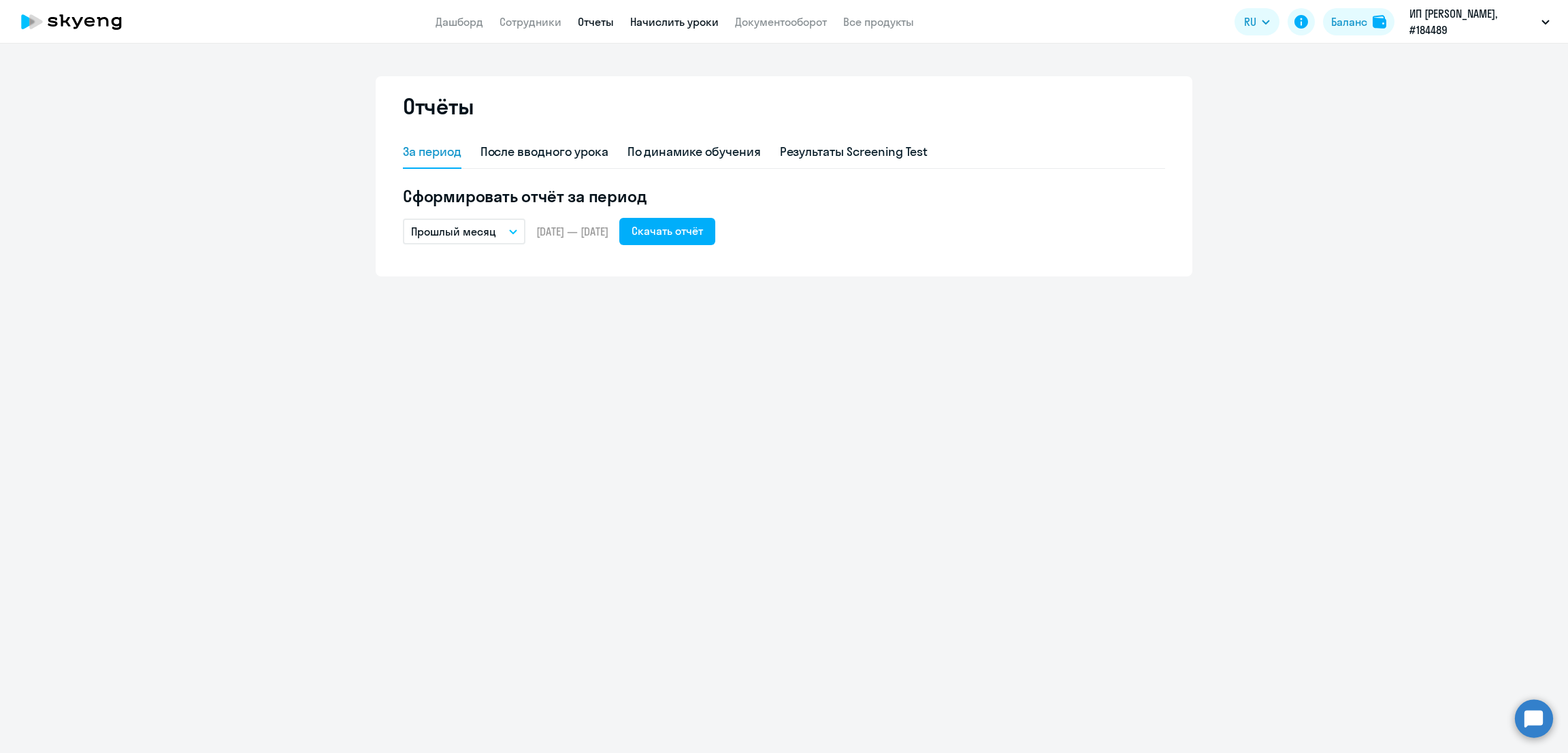
click at [683, 21] on link "Начислить уроки" at bounding box center [675, 22] width 88 height 14
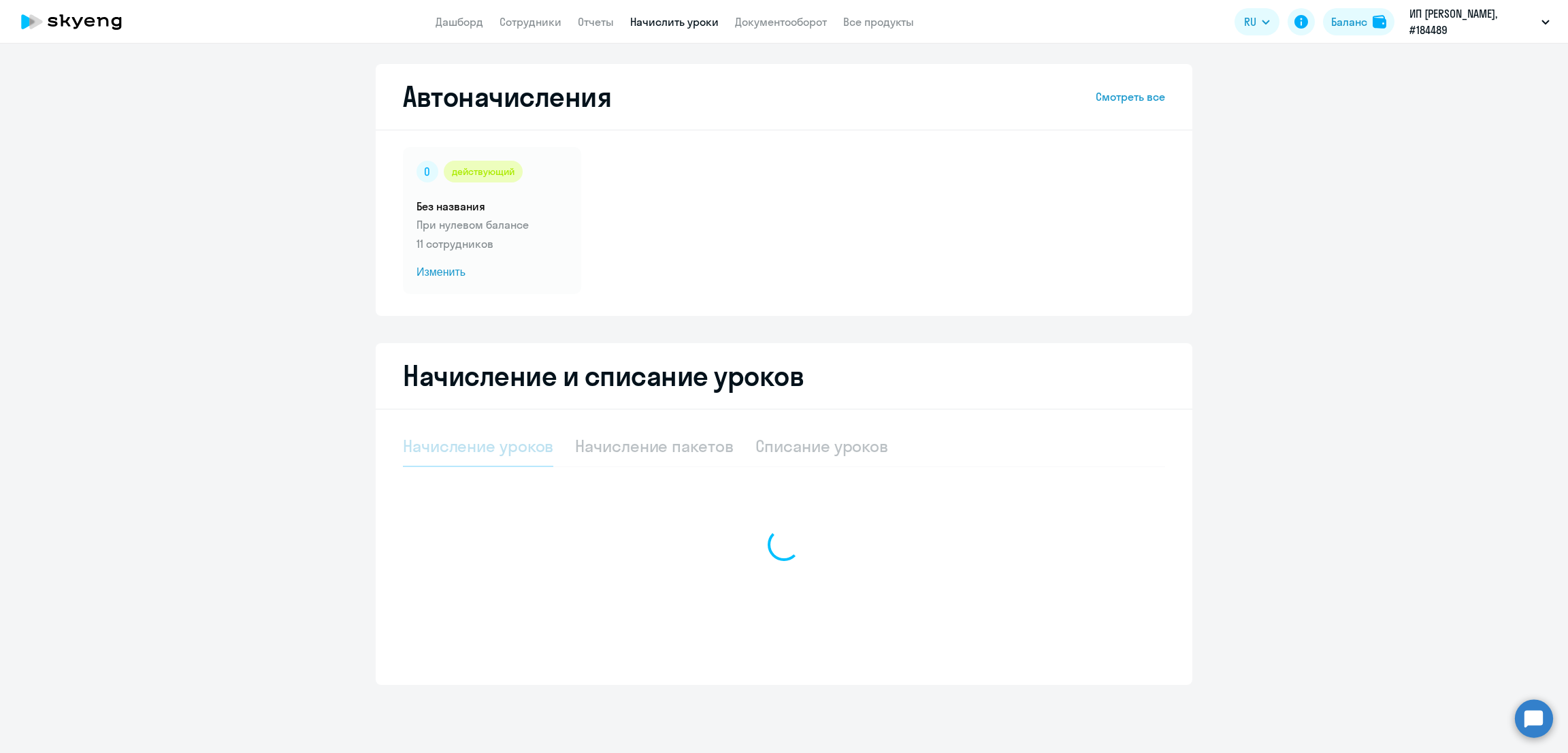
select select "10"
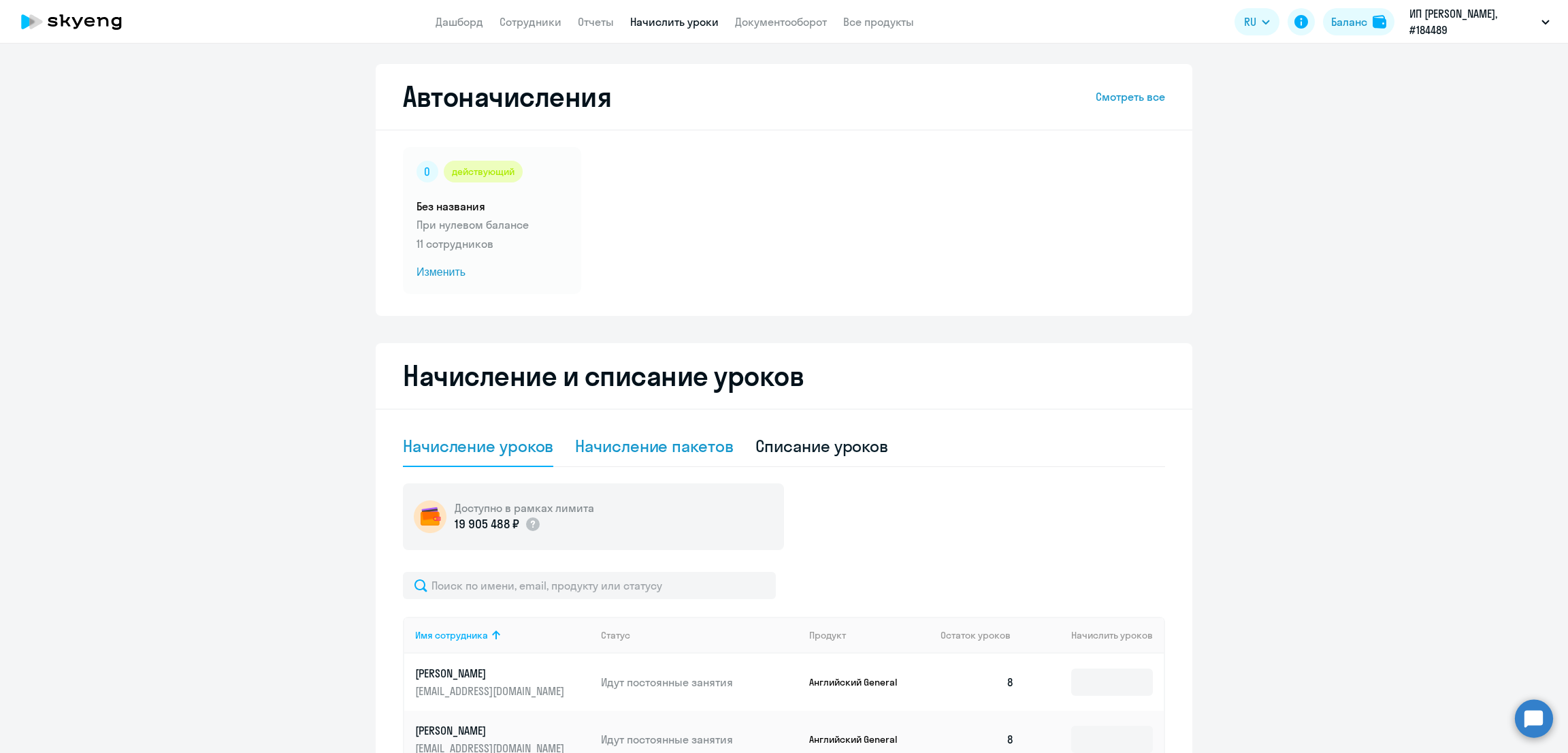
click at [672, 451] on div "Начисление пакетов" at bounding box center [653, 446] width 158 height 22
select select "10"
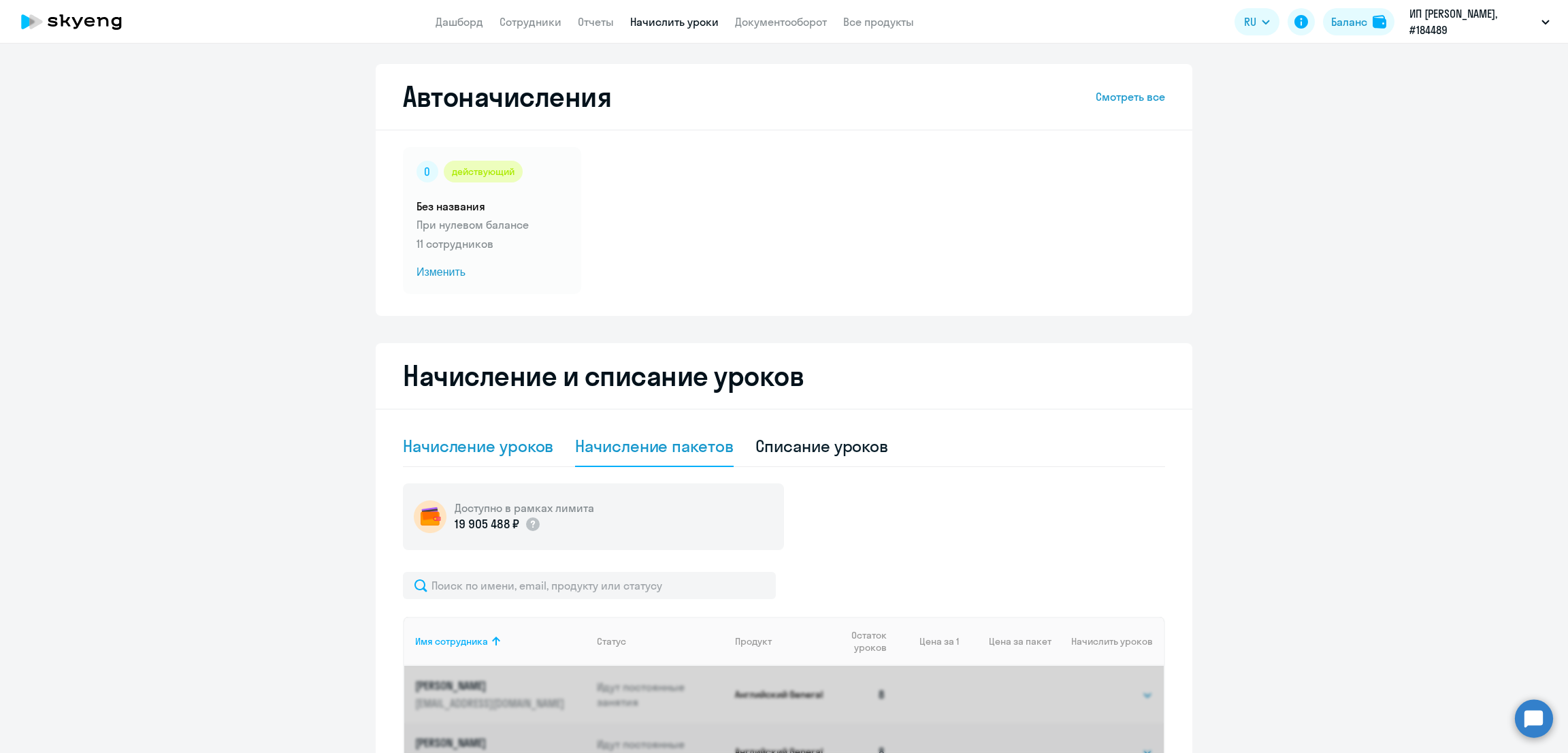
click at [479, 444] on div "Начисление уроков" at bounding box center [477, 446] width 150 height 22
select select "10"
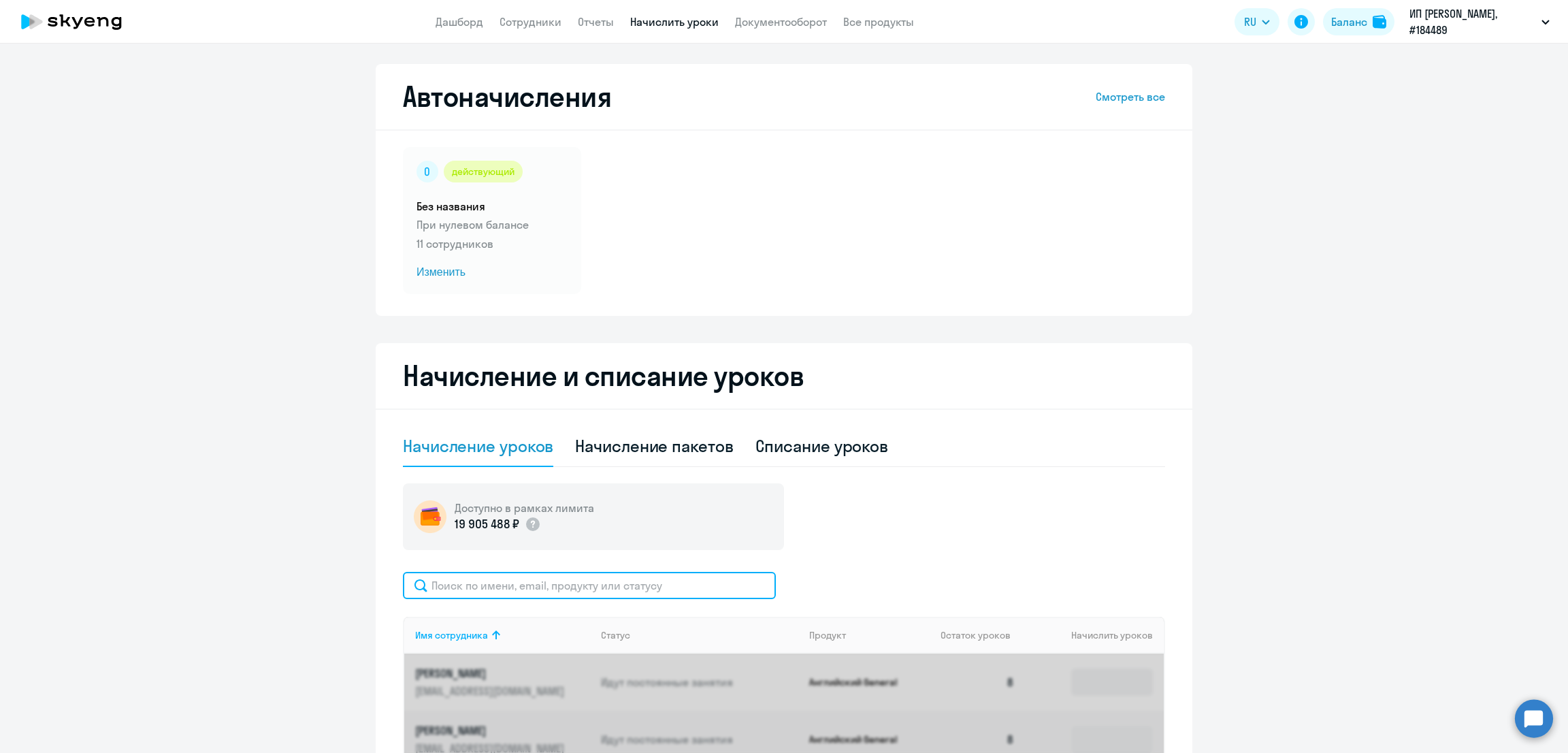
click at [665, 591] on input "text" at bounding box center [589, 586] width 373 height 28
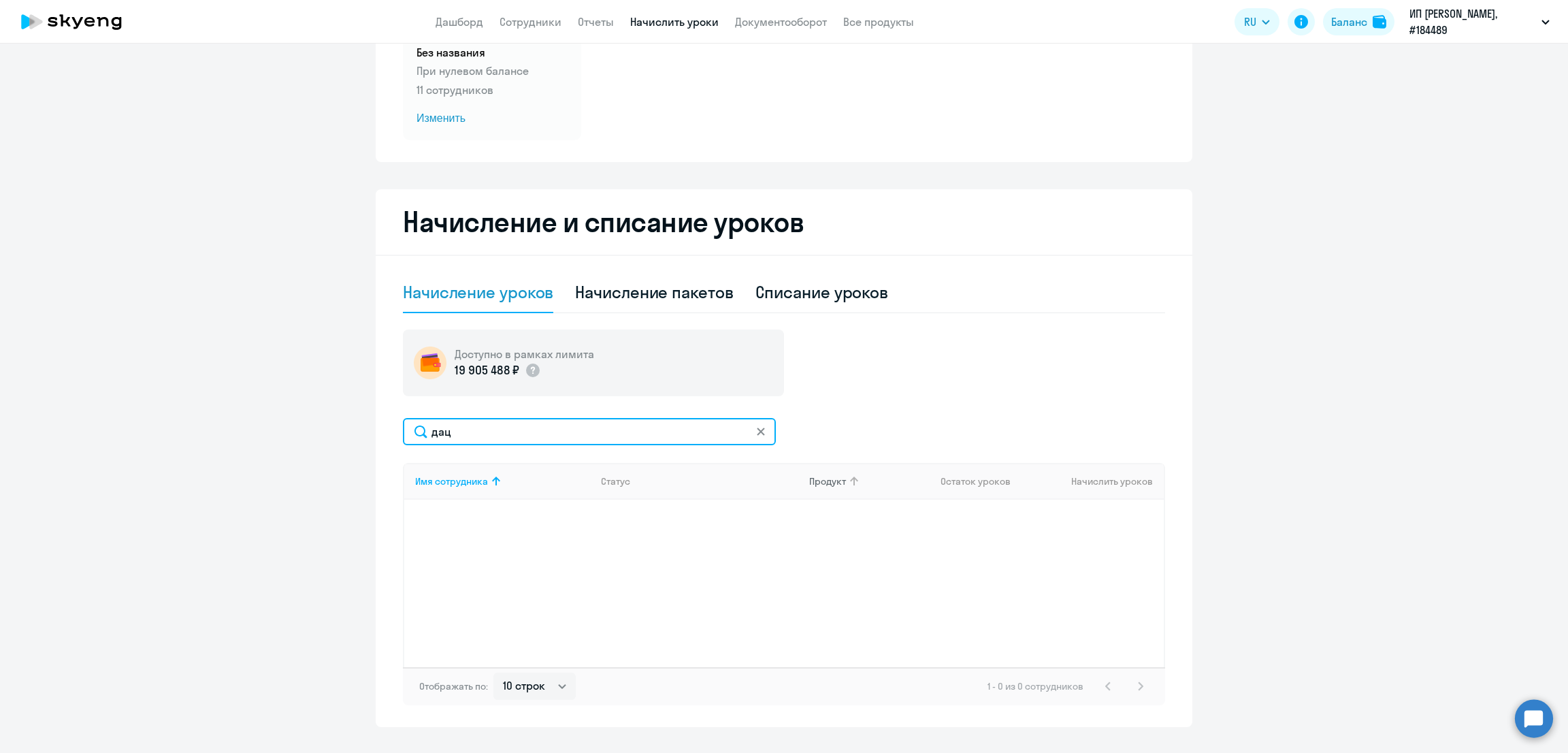
scroll to position [170, 0]
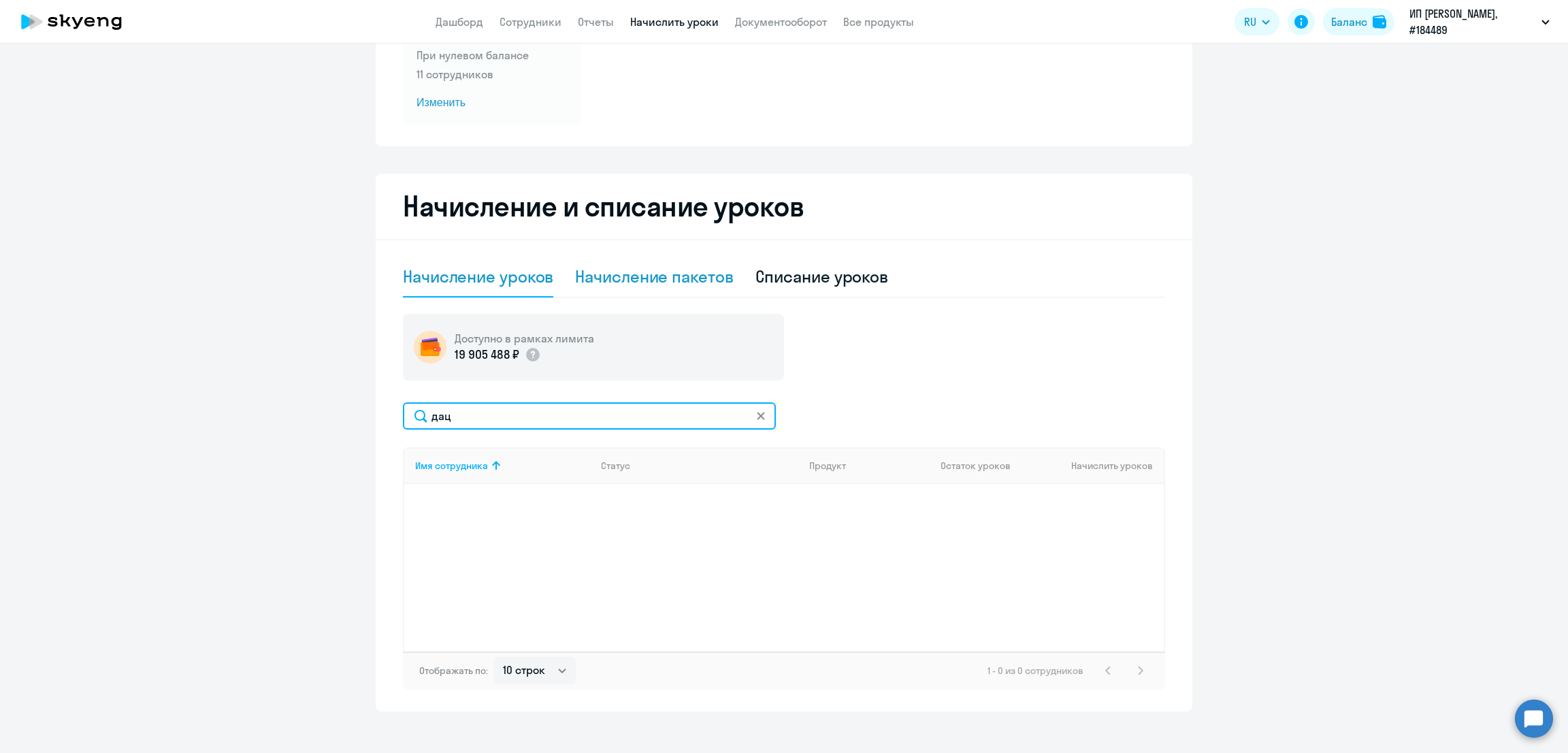
type input "дац"
click at [693, 277] on div "Начисление пакетов" at bounding box center [653, 276] width 158 height 22
select select "10"
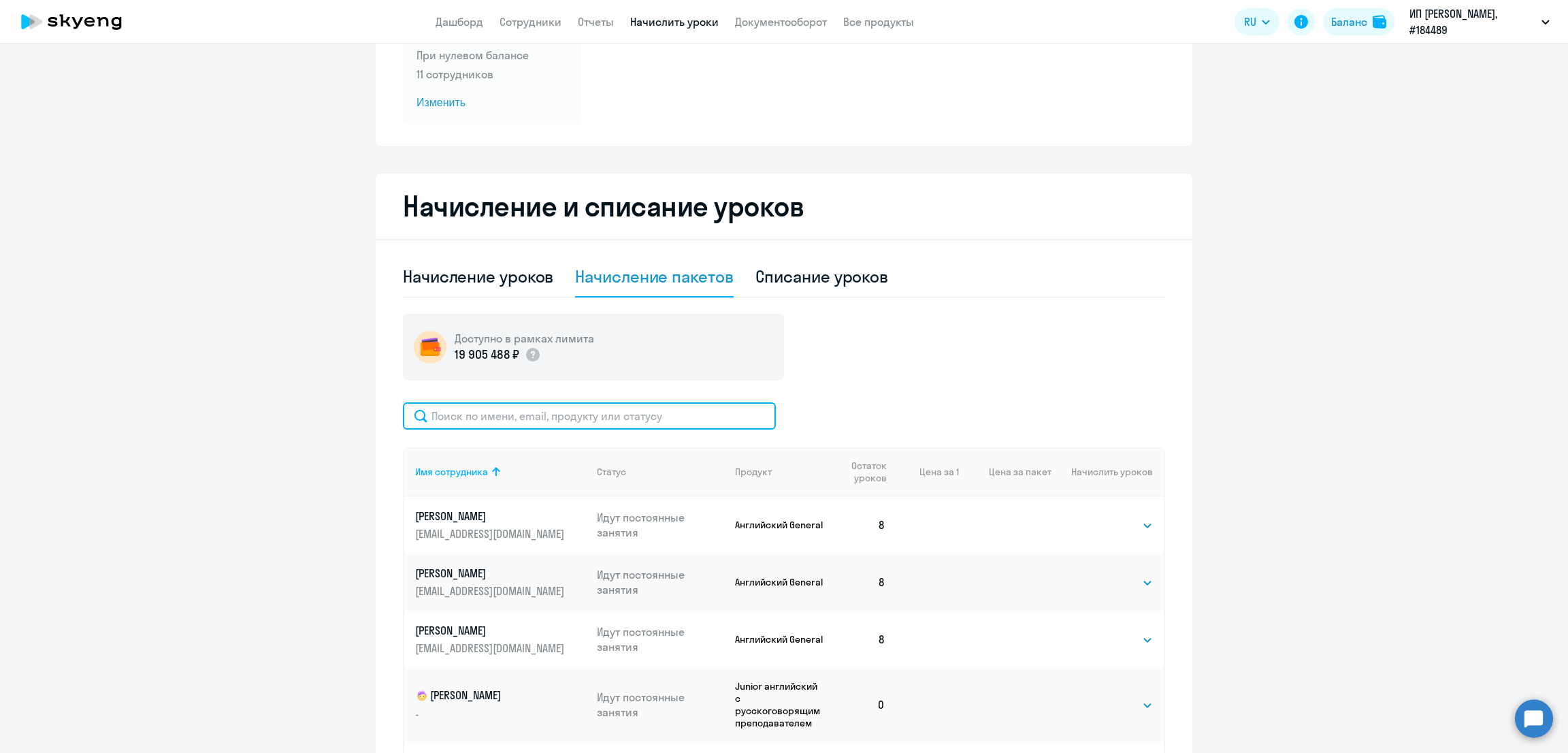
click at [533, 423] on input "text" at bounding box center [589, 416] width 373 height 28
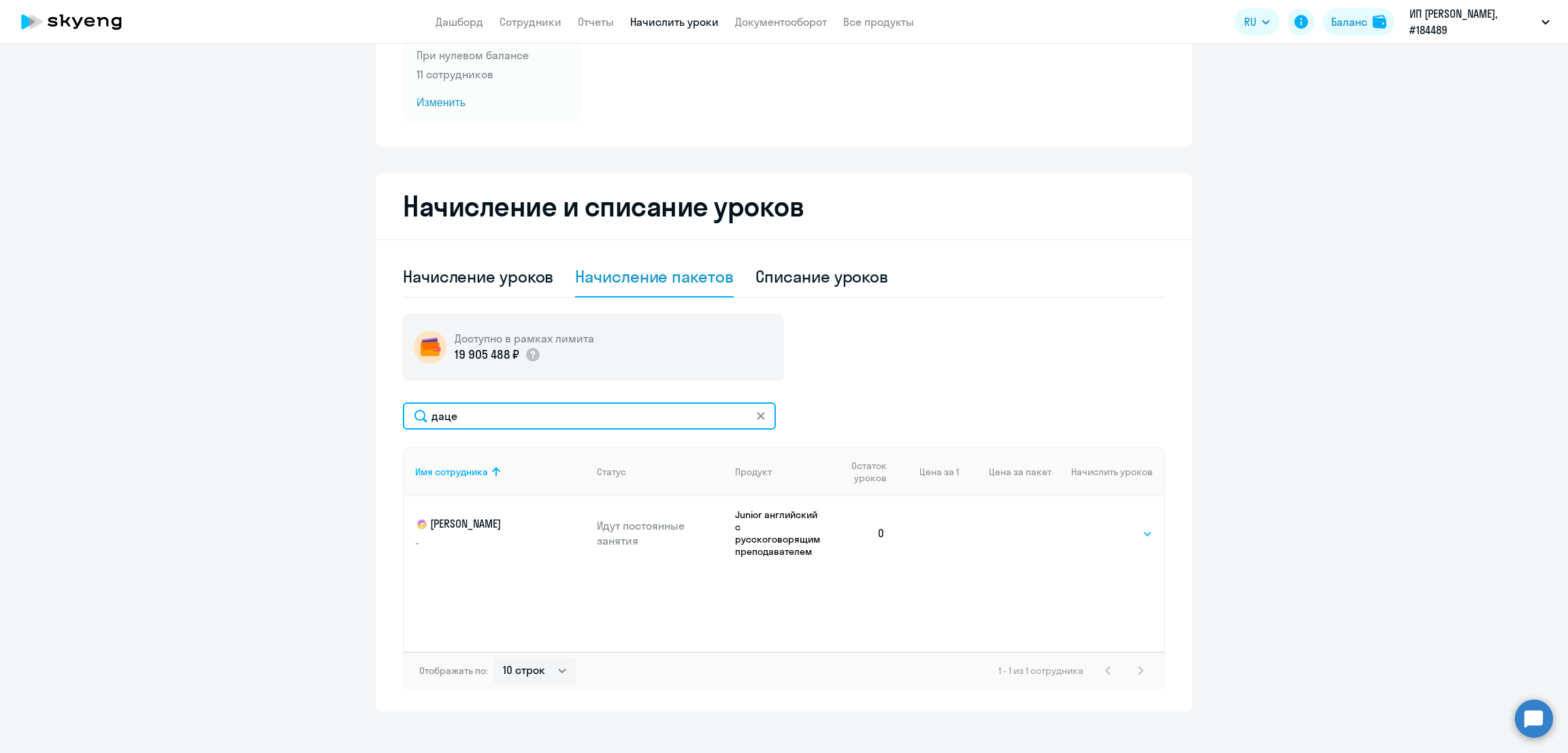
type input "даце"
click at [1130, 528] on select "Выбрать 4 8 16 32 64 96 128" at bounding box center [1125, 534] width 56 height 17
select select "96"
click at [1097, 526] on select "Выбрать 4 8 16 32 64 96 128" at bounding box center [1125, 534] width 56 height 17
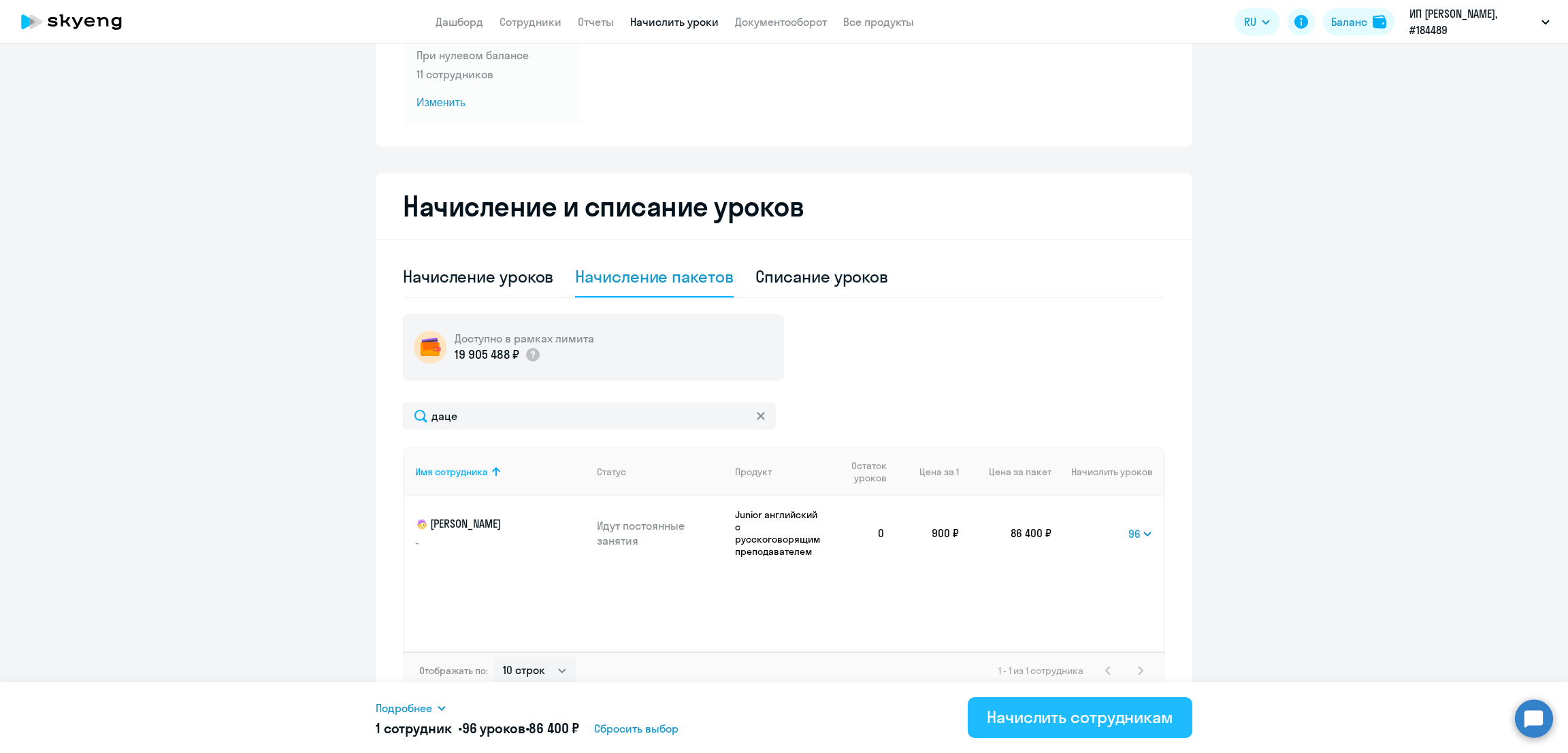
click at [1092, 715] on div "Начислить сотрудникам" at bounding box center [1081, 717] width 187 height 22
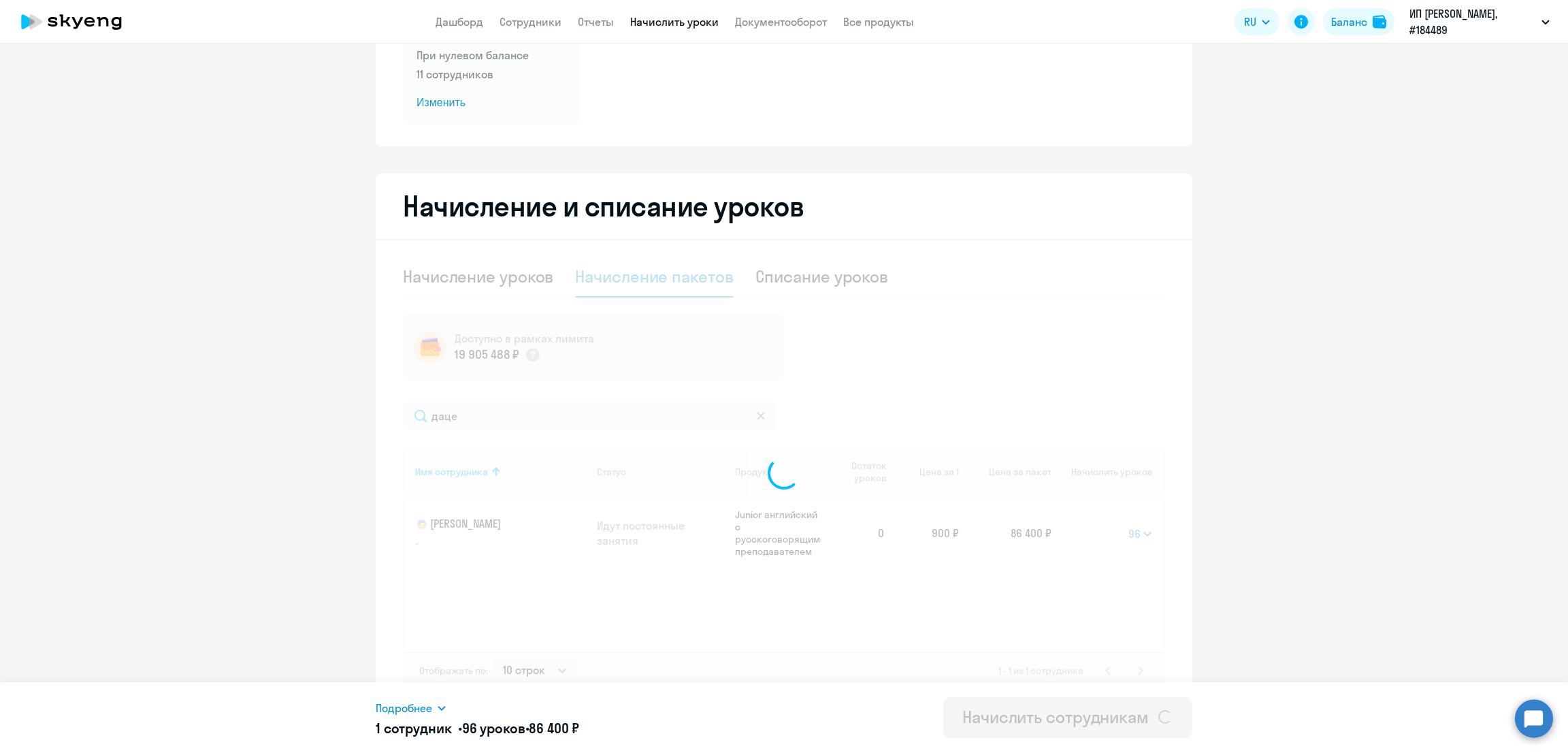
select select
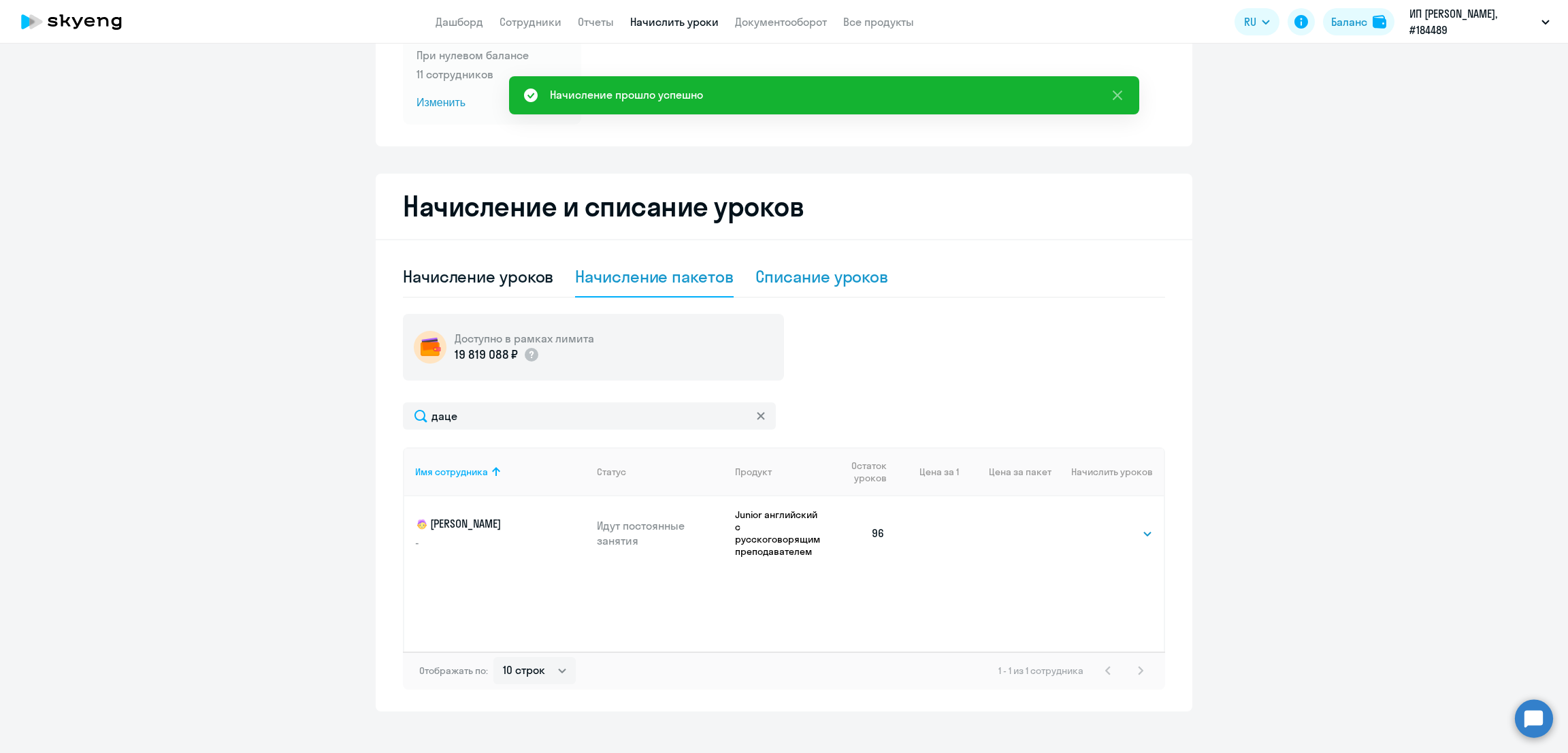
click at [815, 275] on div "Списание уроков" at bounding box center [822, 276] width 134 height 22
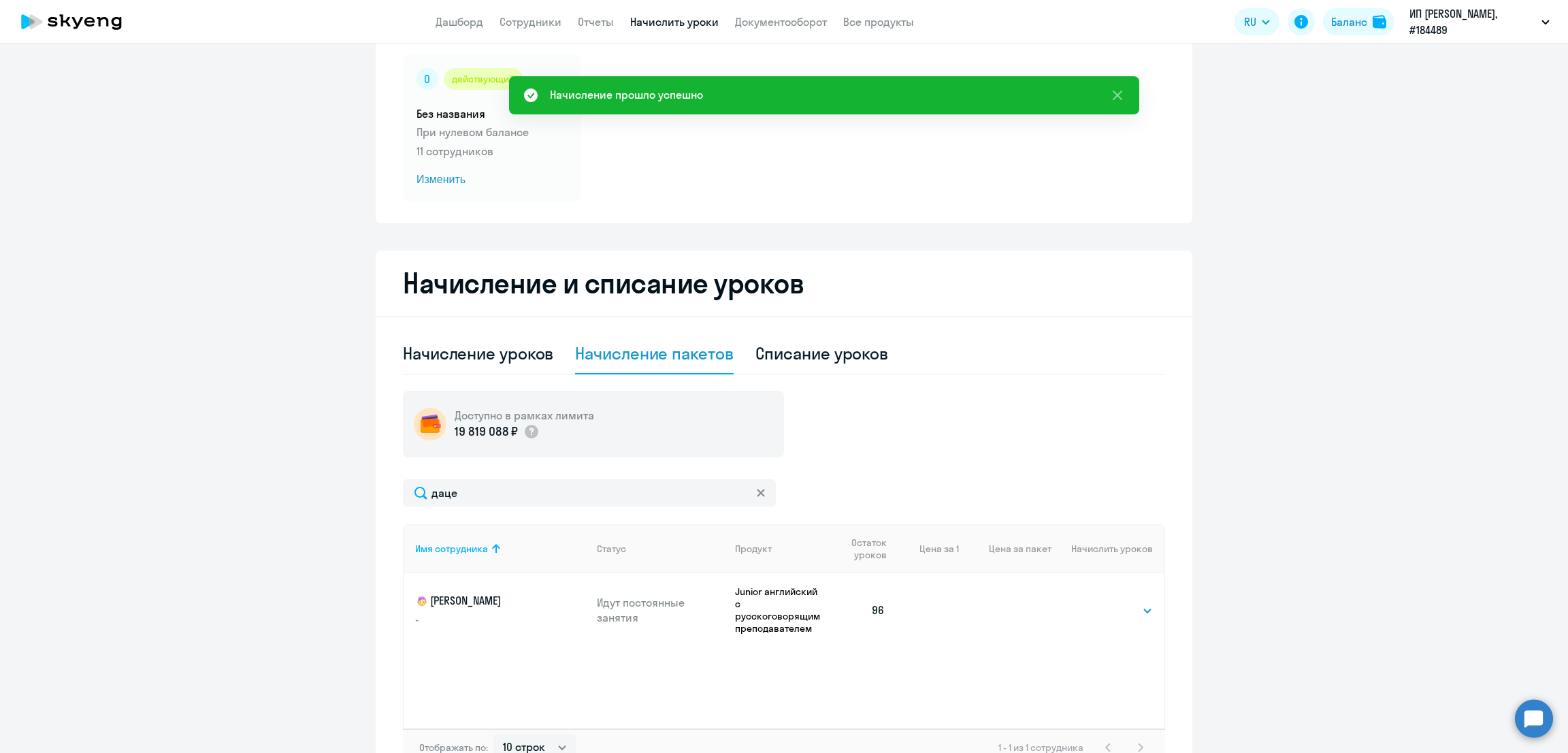
select select "10"
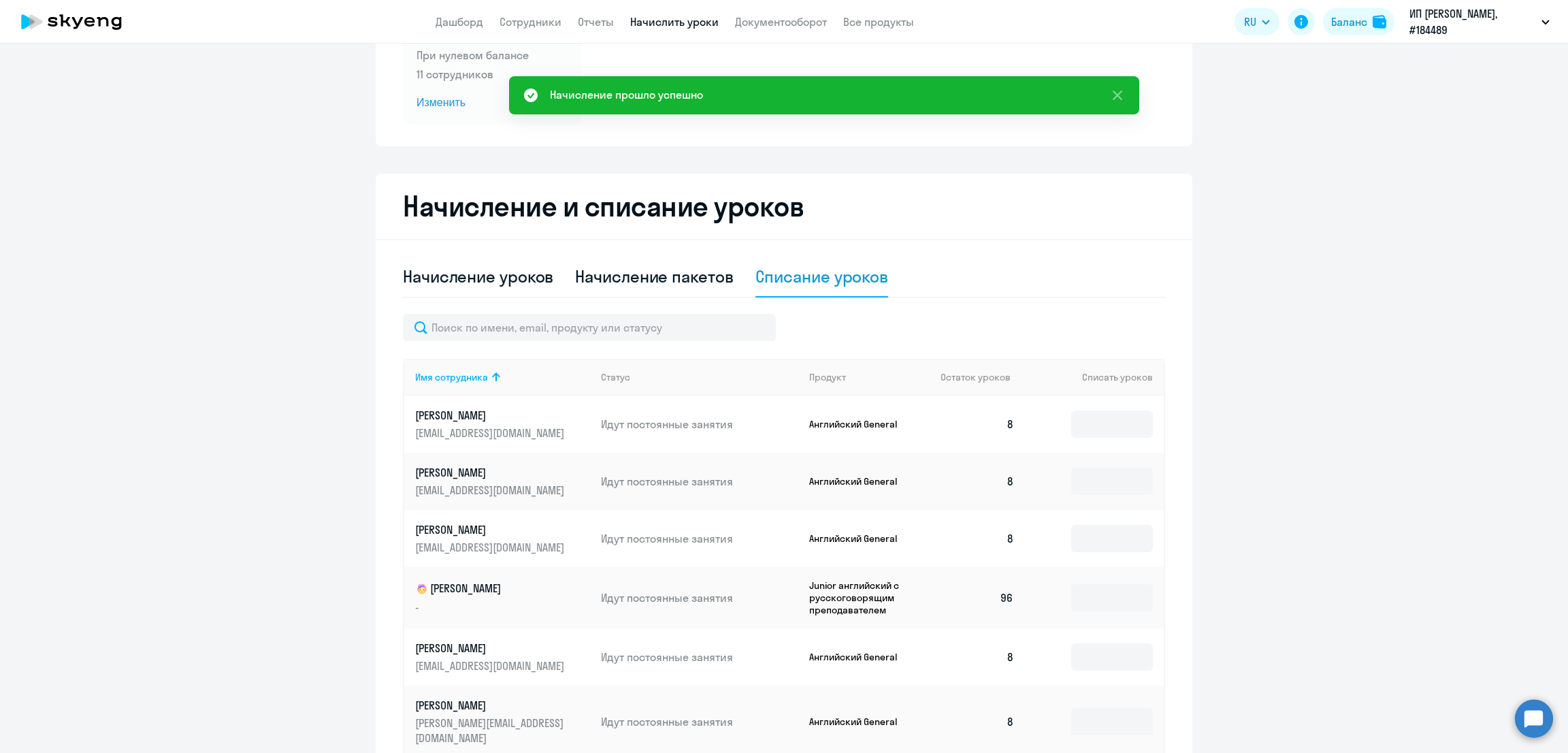
click at [533, 411] on p "Банникова Светлана" at bounding box center [491, 415] width 152 height 15
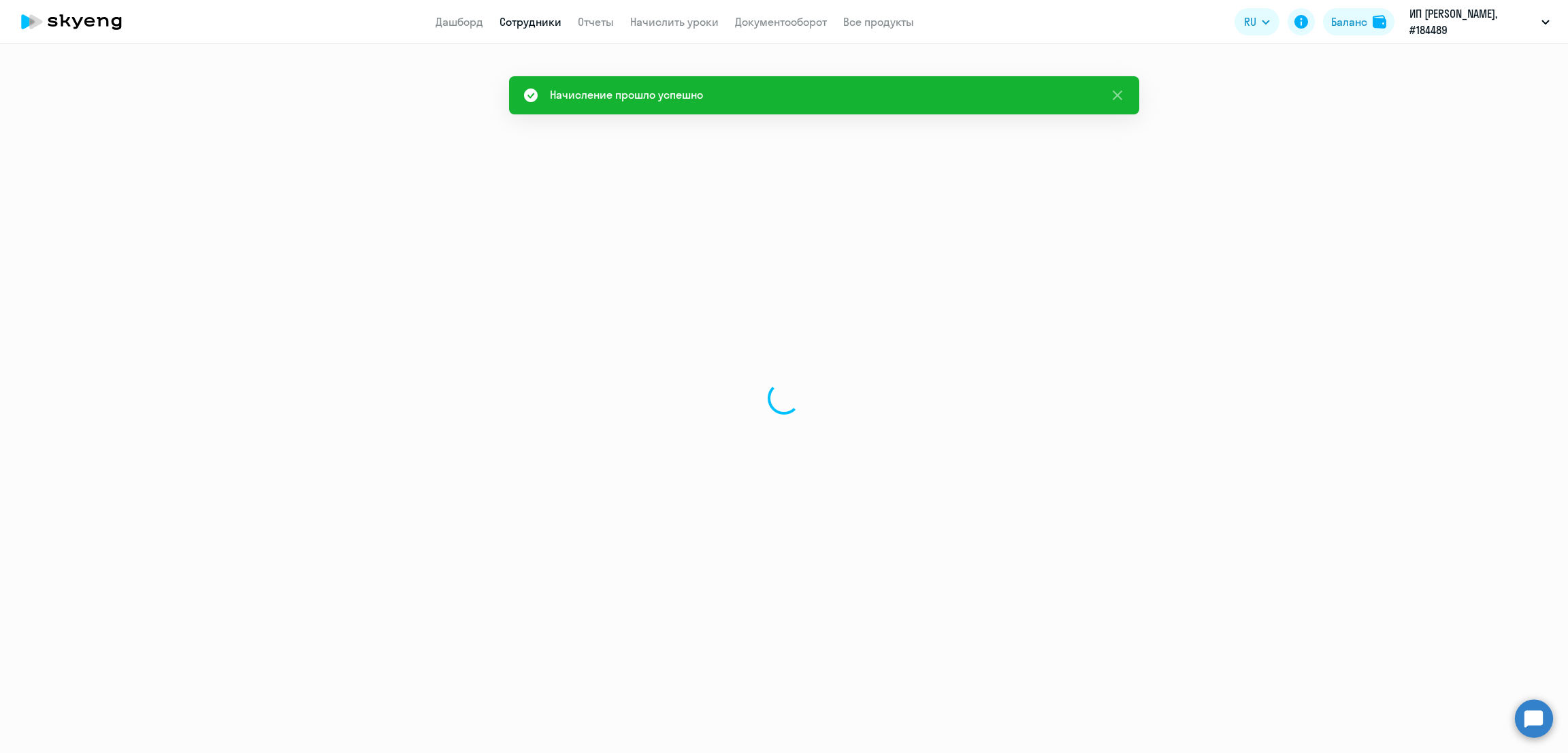
select select "english"
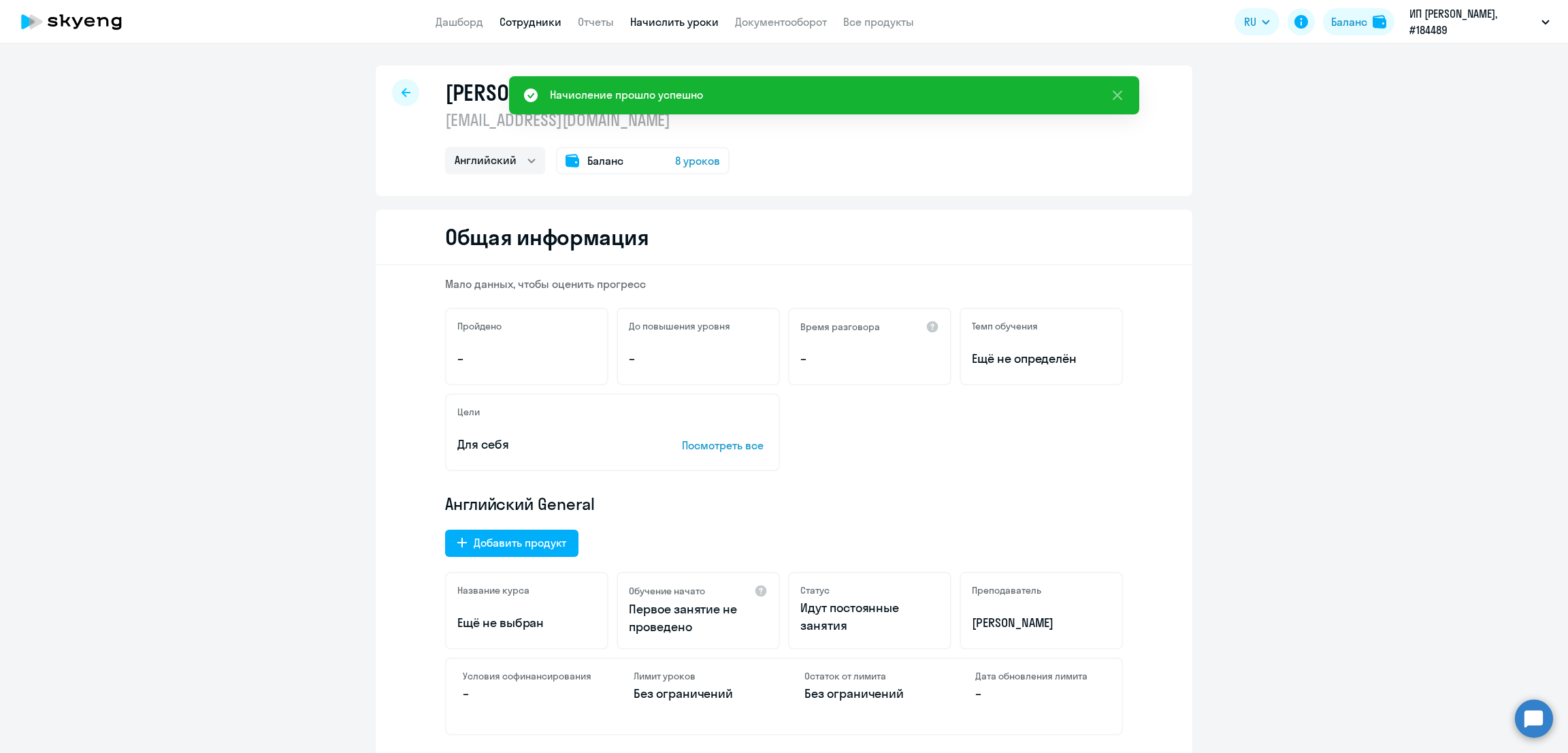
click at [689, 21] on link "Начислить уроки" at bounding box center [675, 22] width 88 height 14
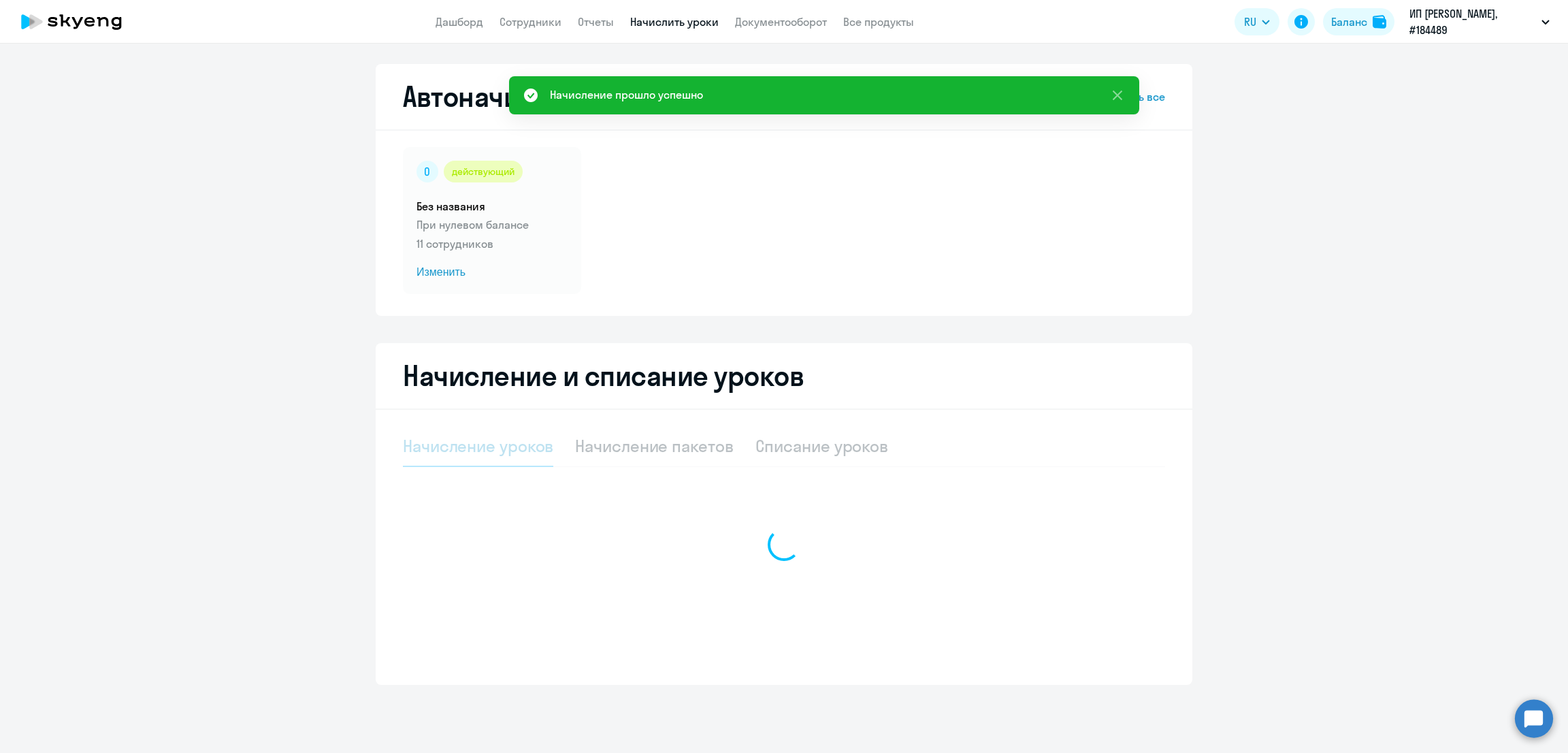
select select "10"
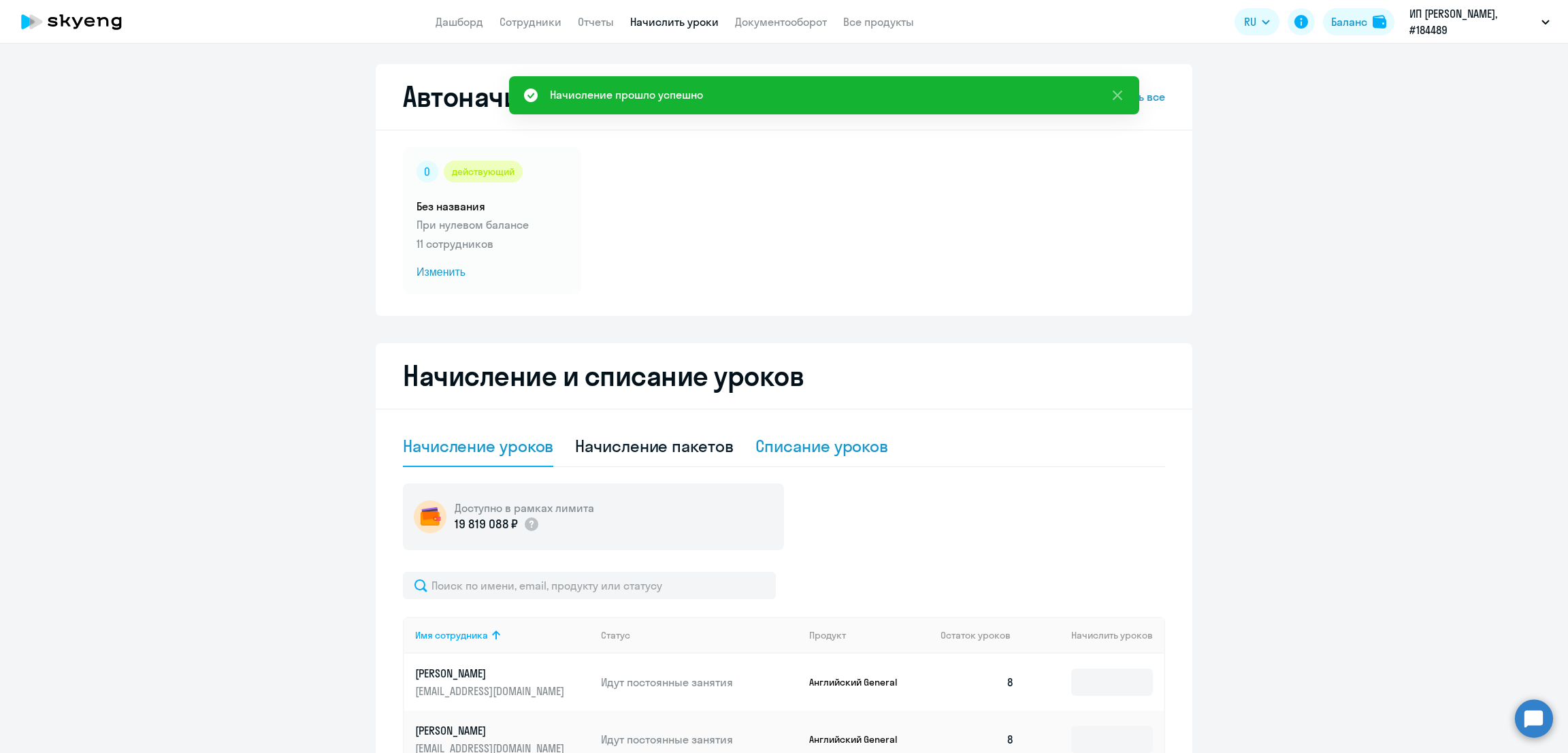
click at [864, 450] on div "Списание уроков" at bounding box center [822, 446] width 134 height 22
select select "10"
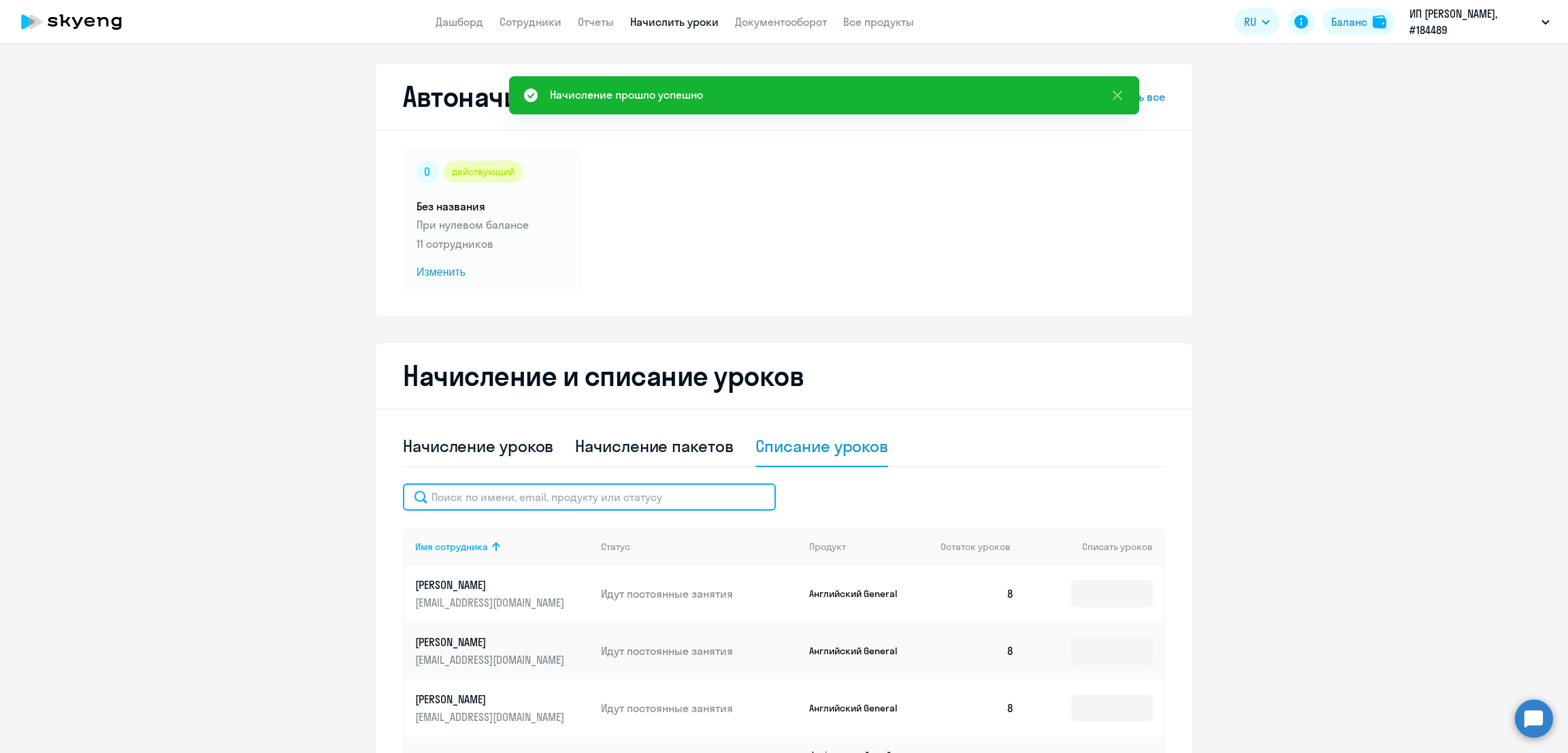
click at [553, 500] on input "text" at bounding box center [589, 497] width 373 height 28
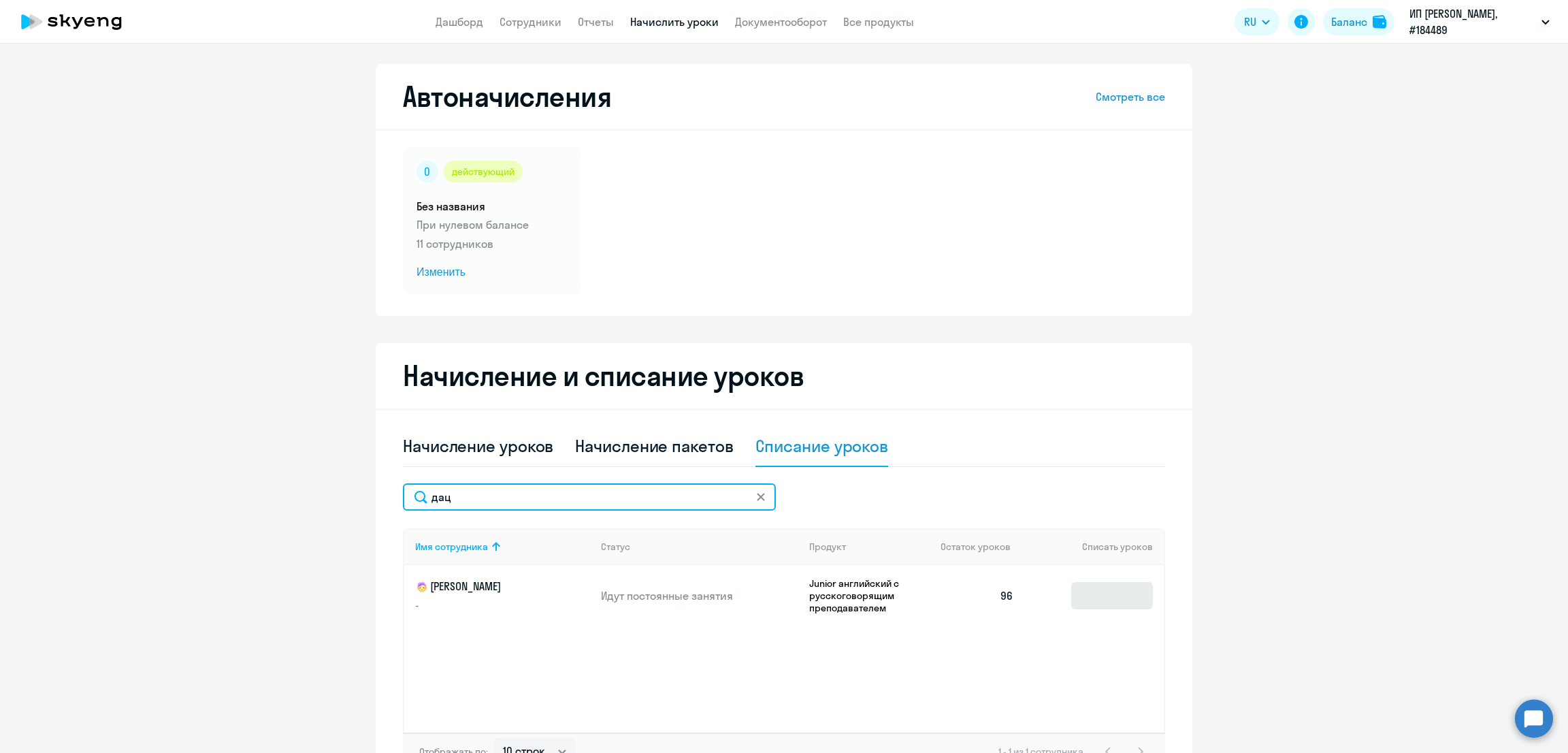
type input "дац"
click at [1095, 595] on input at bounding box center [1112, 596] width 82 height 28
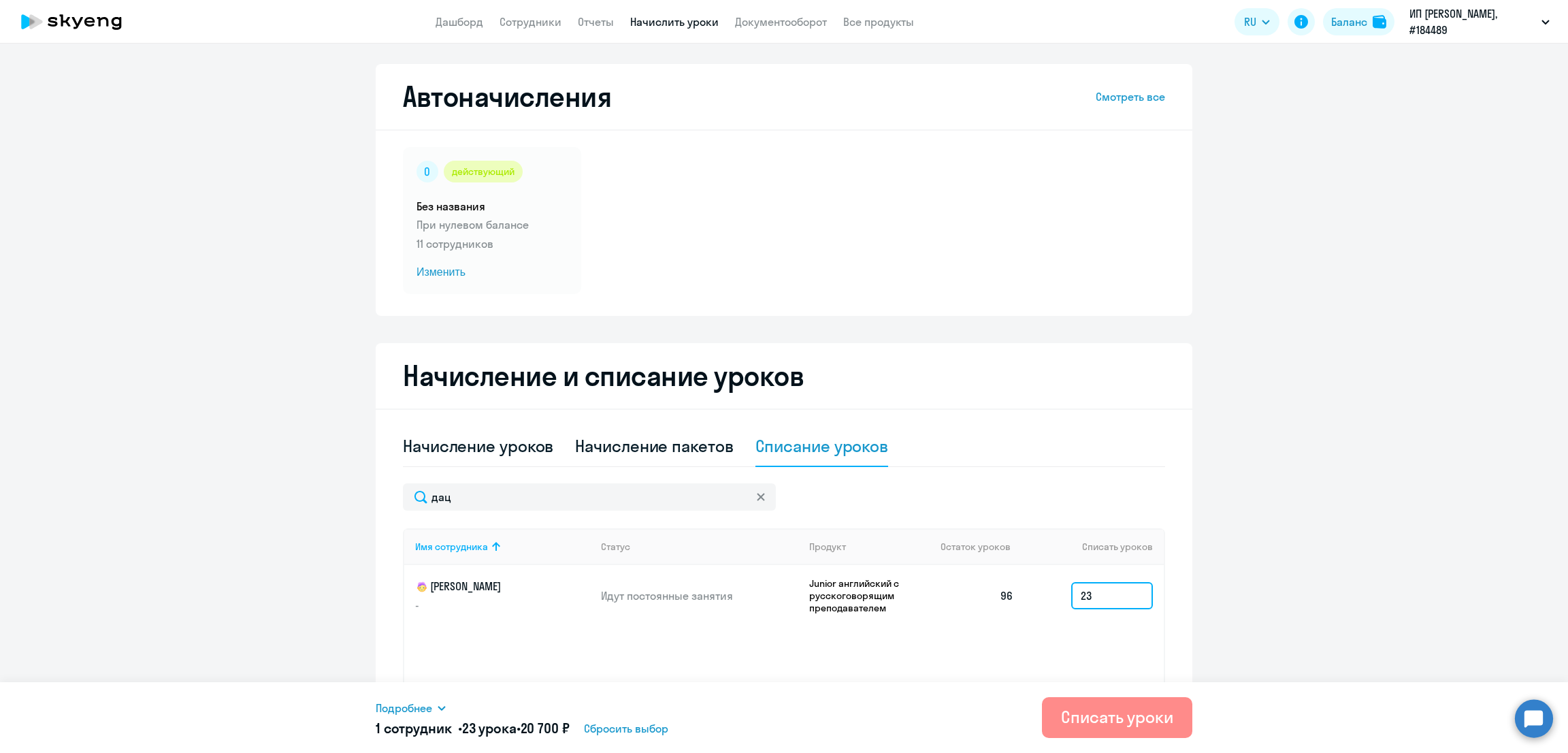
type input "23"
click at [1118, 713] on div "Списать уроки" at bounding box center [1117, 717] width 112 height 22
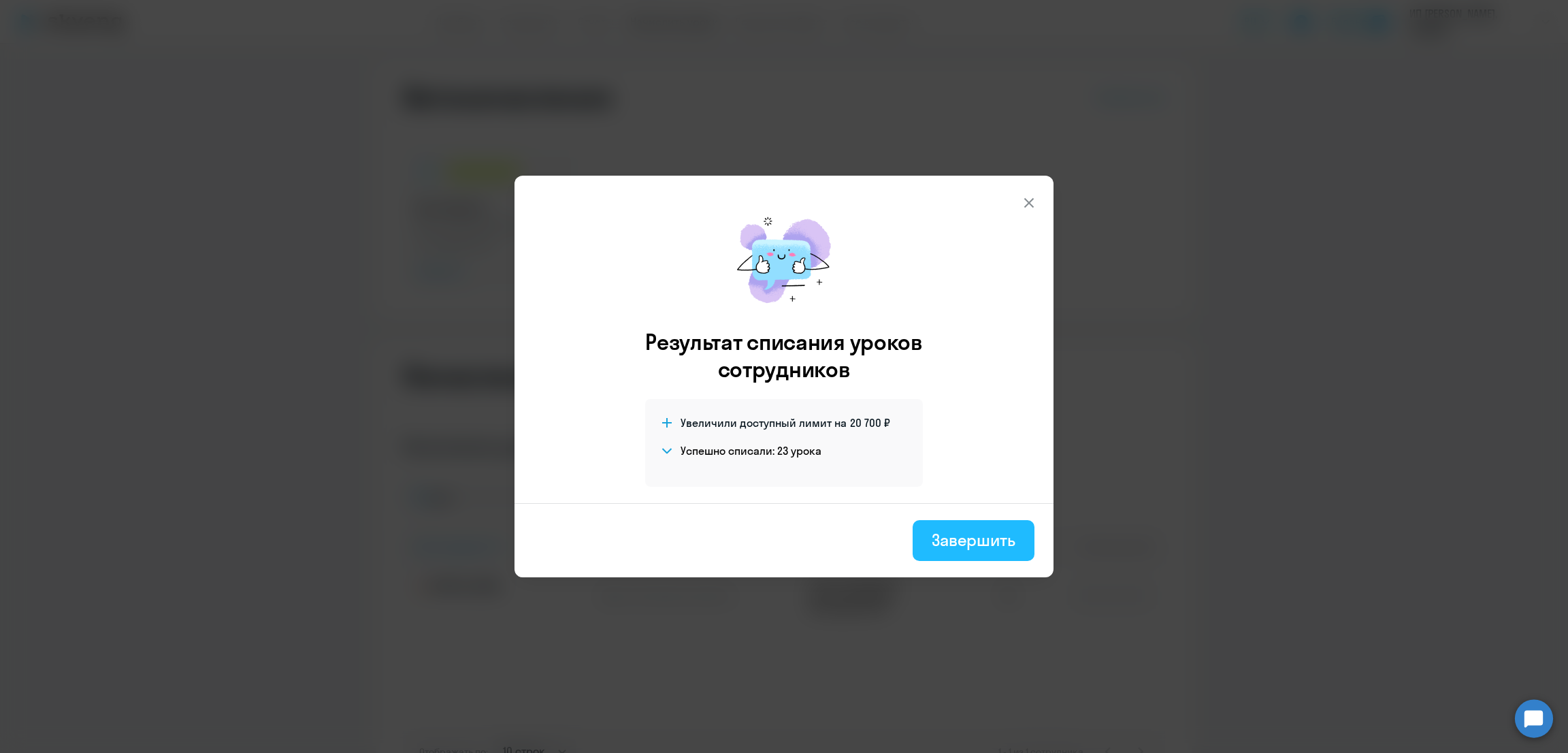
click at [976, 527] on button "Завершить" at bounding box center [974, 541] width 122 height 41
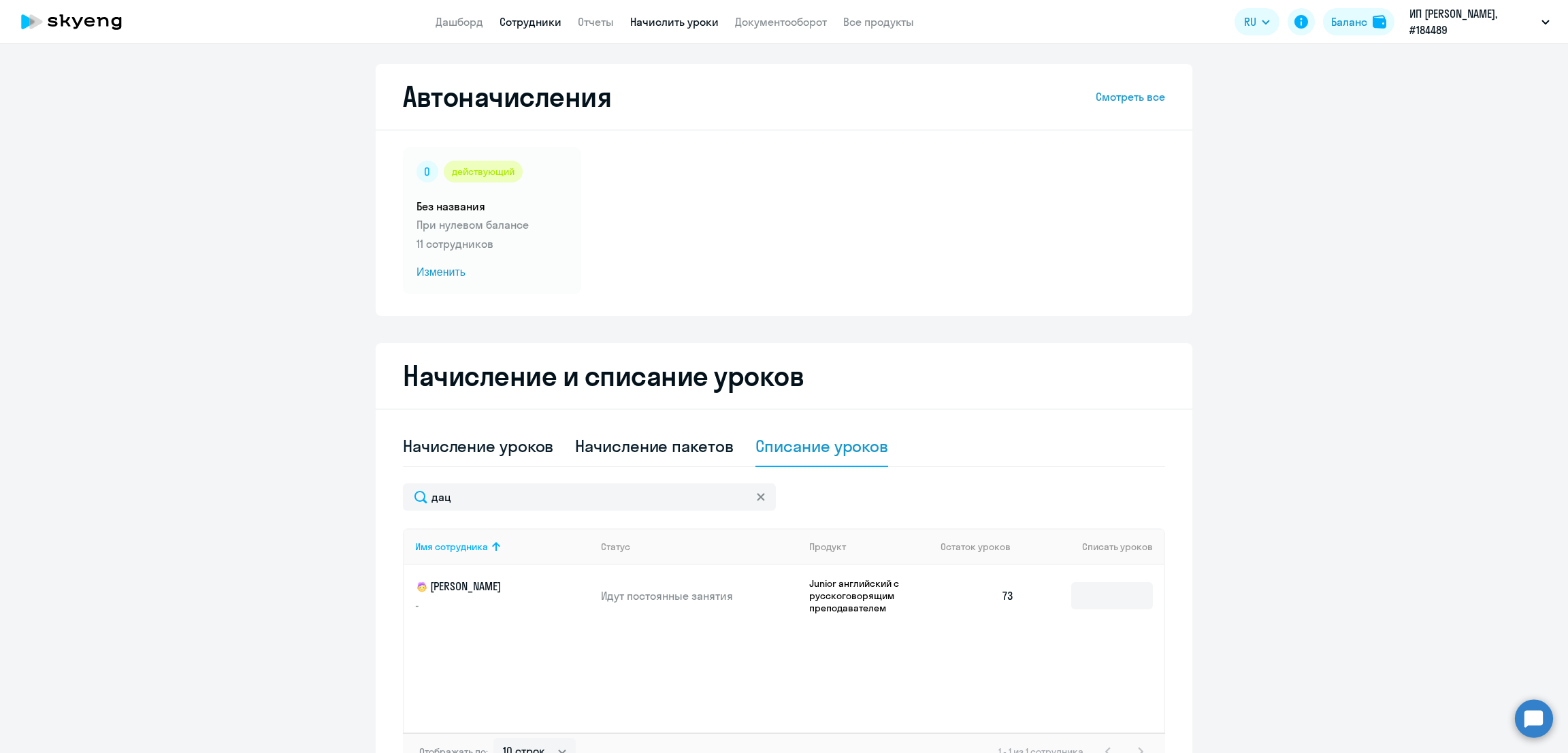
click at [524, 23] on link "Сотрудники" at bounding box center [531, 22] width 62 height 14
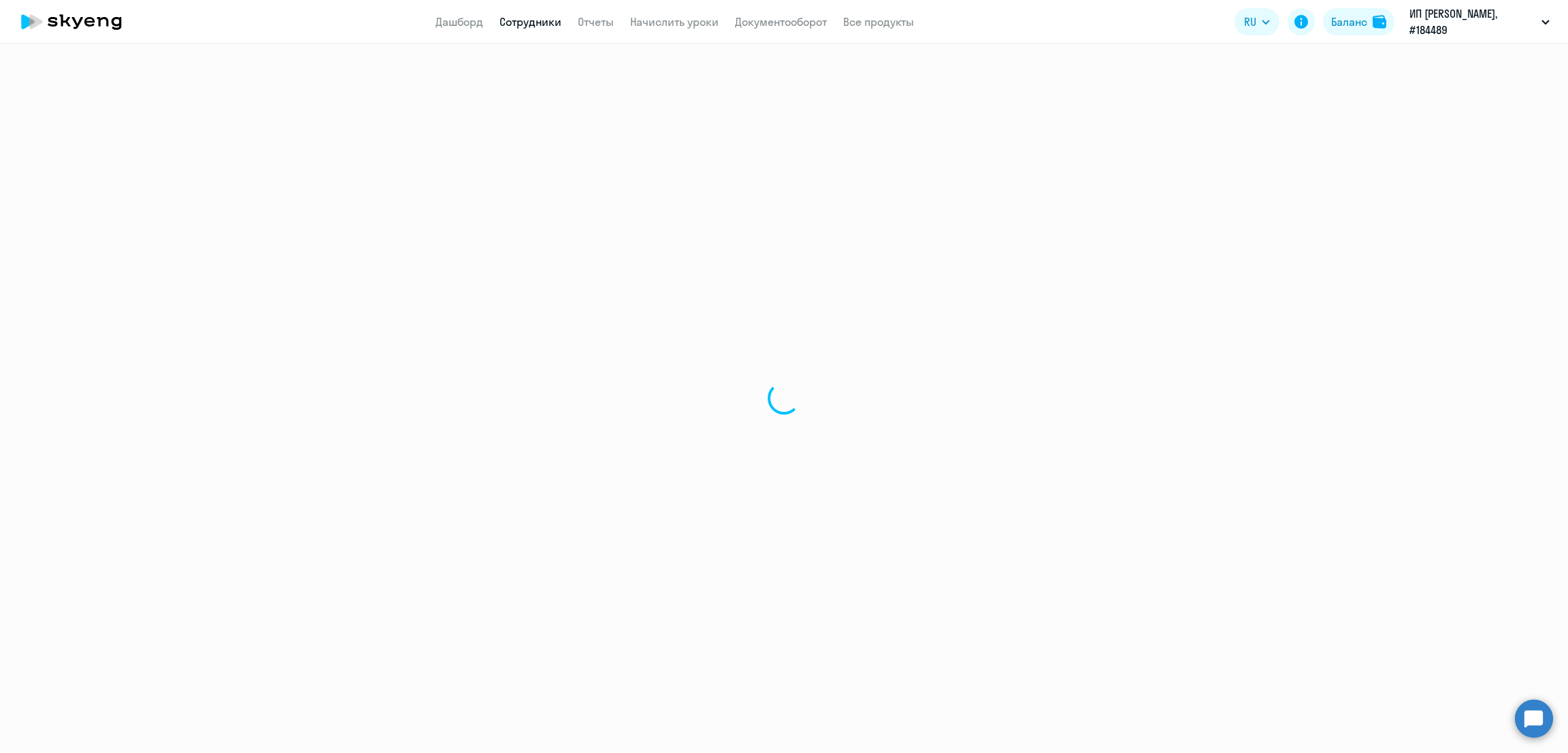
select select "30"
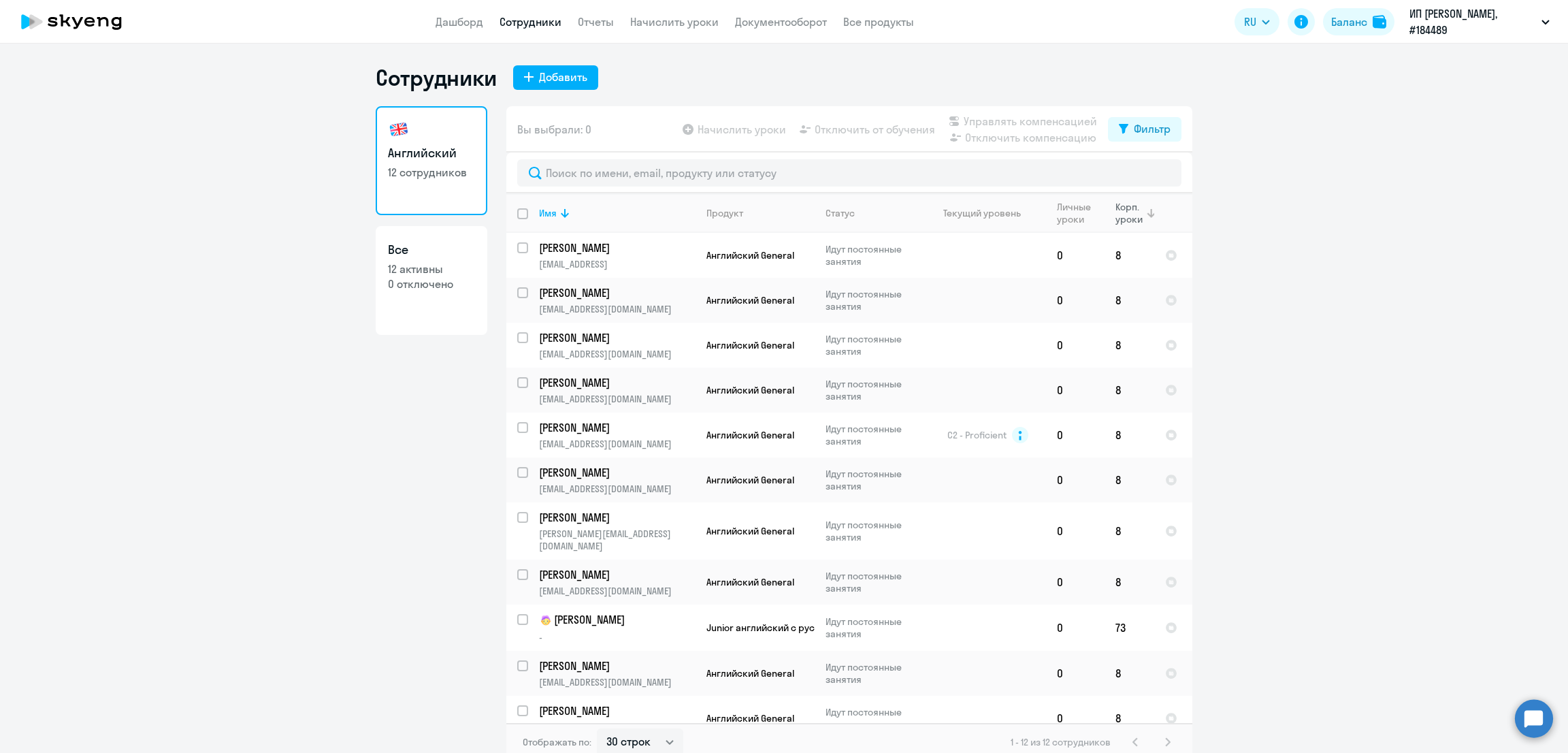
click at [1126, 211] on div "Корп. уроки" at bounding box center [1131, 212] width 29 height 25
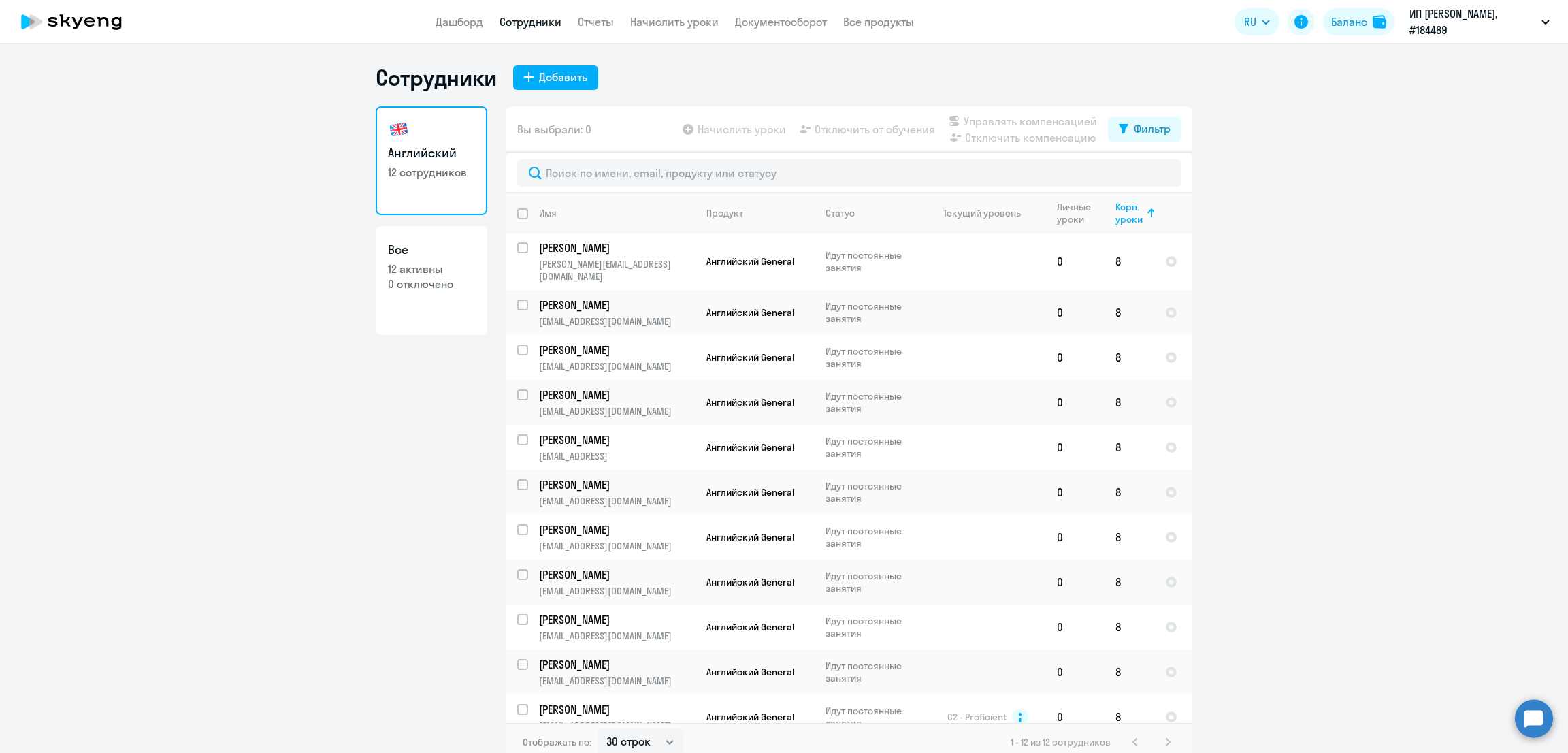
click at [696, 29] on app-menu-item-link "Начислить уроки" at bounding box center [675, 22] width 88 height 17
drag, startPoint x: 690, startPoint y: 19, endPoint x: 711, endPoint y: 61, distance: 47.0
click at [692, 19] on link "Начислить уроки" at bounding box center [675, 22] width 88 height 14
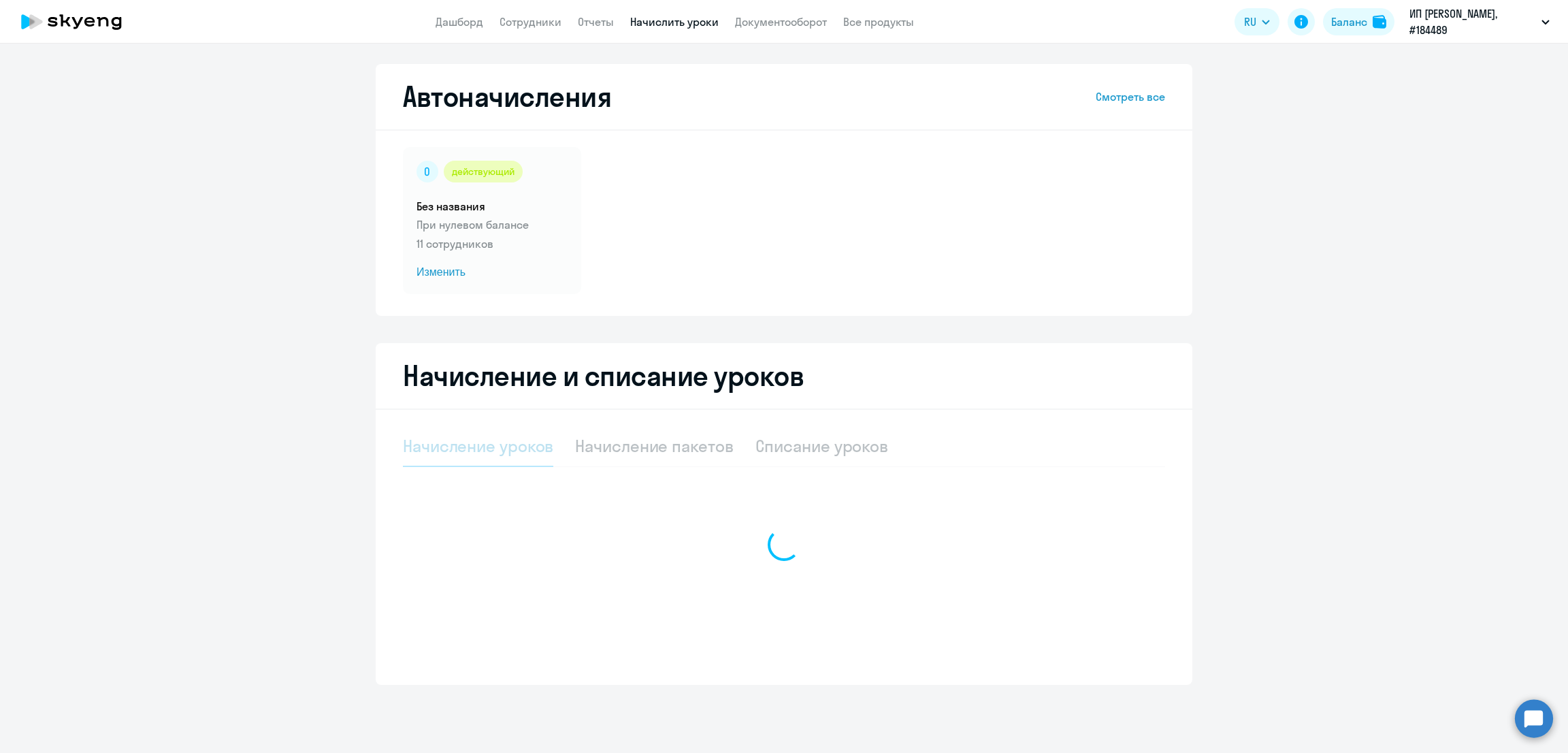
select select "10"
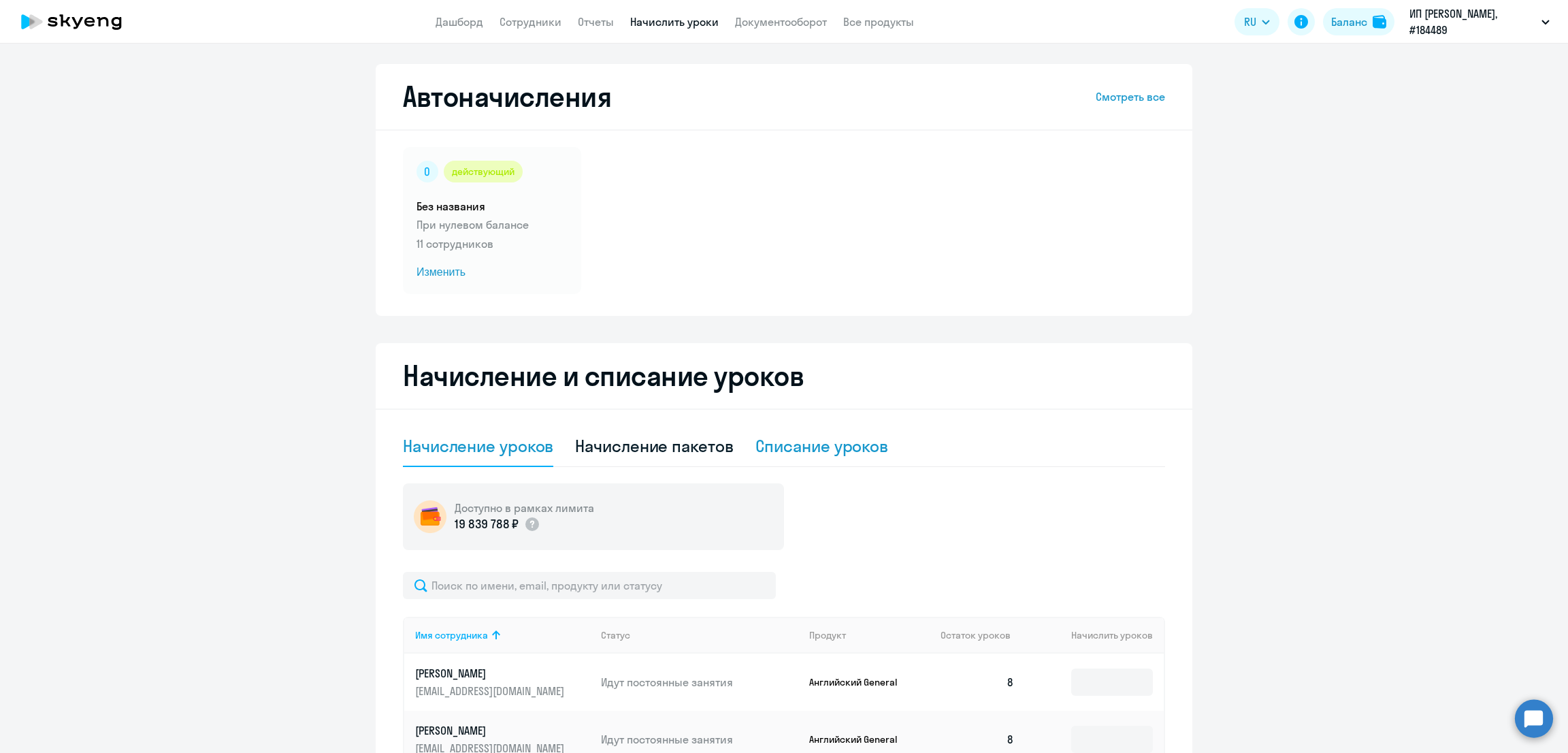
click at [808, 442] on div "Списание уроков" at bounding box center [822, 446] width 134 height 22
select select "10"
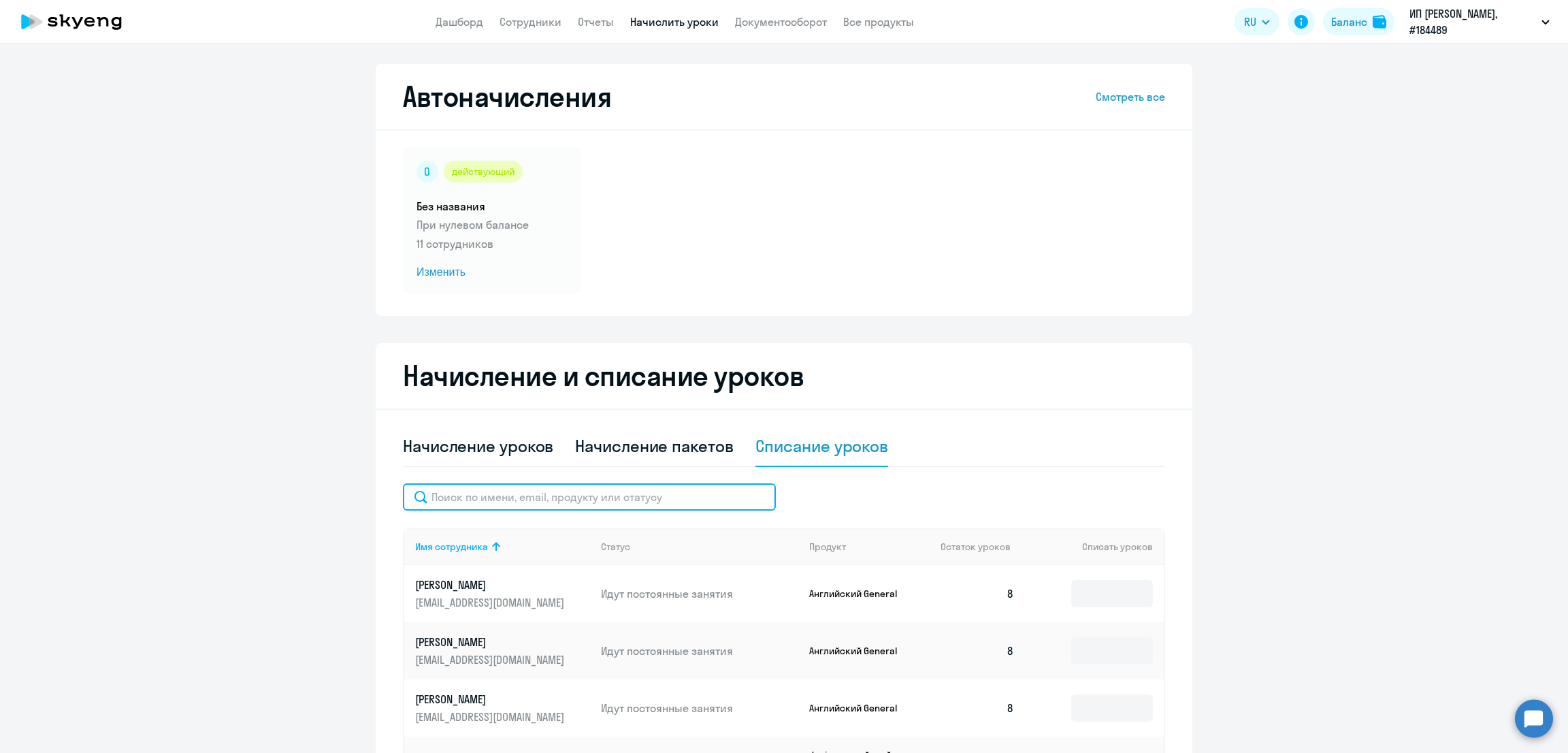
click at [559, 502] on input "text" at bounding box center [589, 497] width 373 height 28
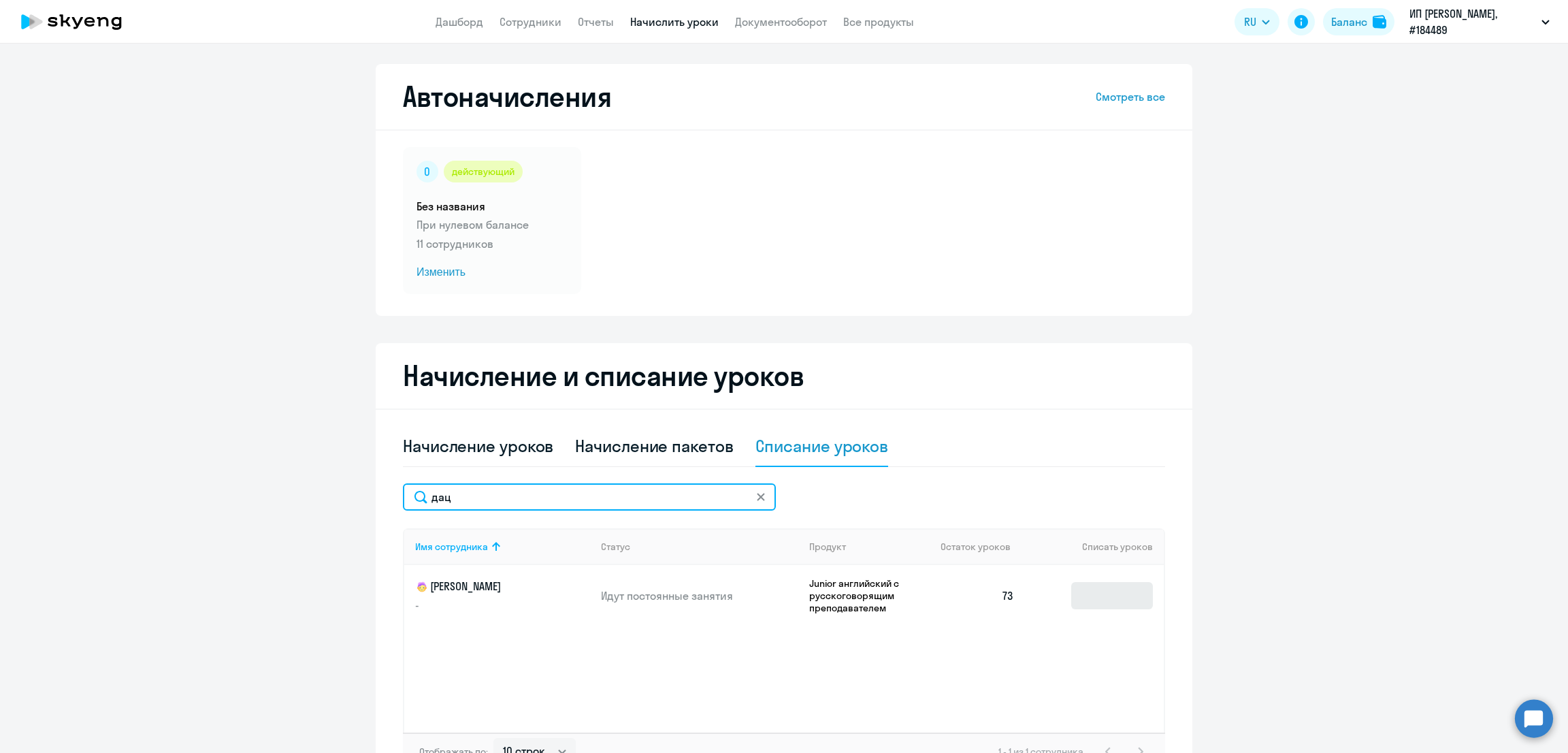
type input "дац"
click at [1075, 584] on input at bounding box center [1112, 596] width 82 height 28
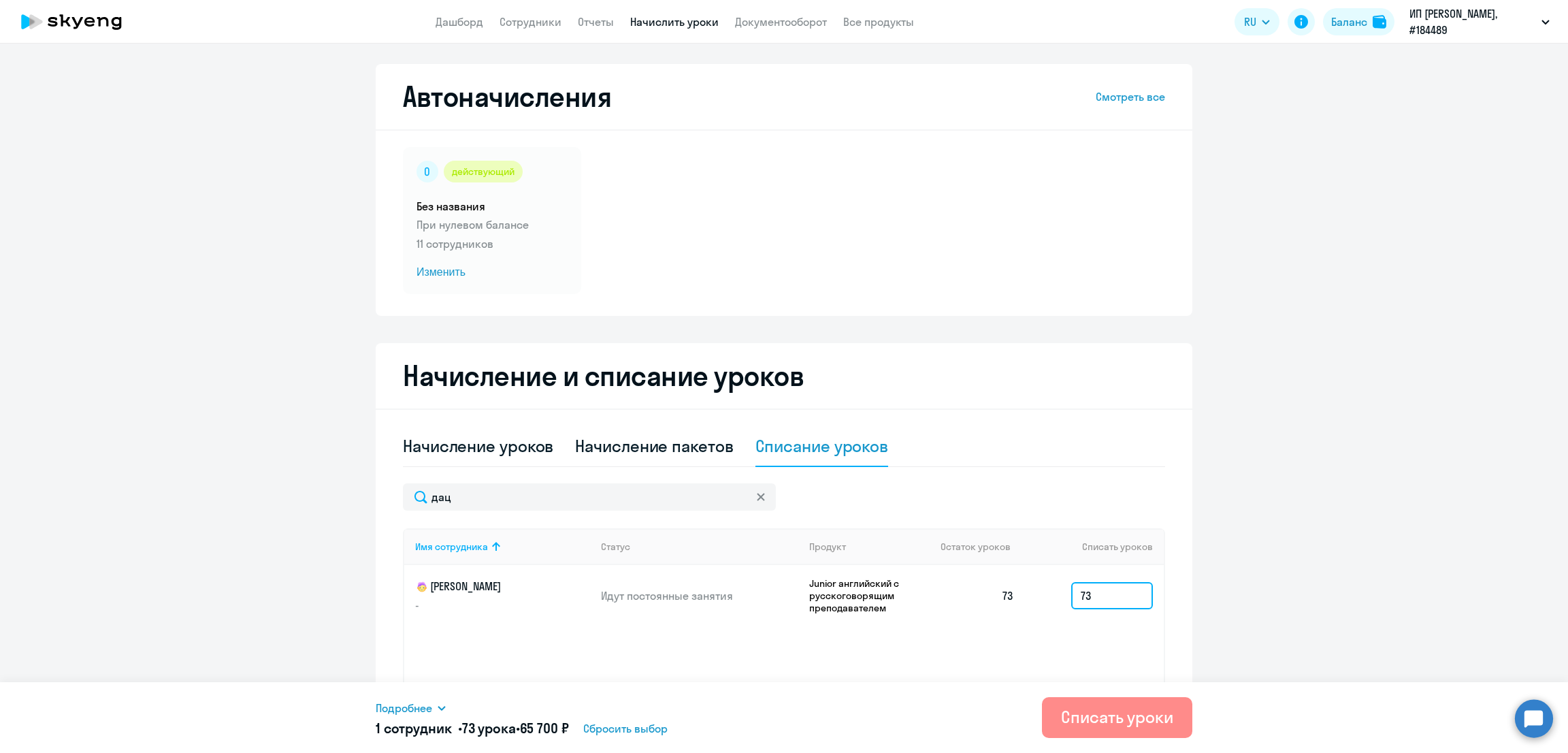
type input "73"
click at [1104, 720] on div "Списать уроки" at bounding box center [1117, 717] width 112 height 22
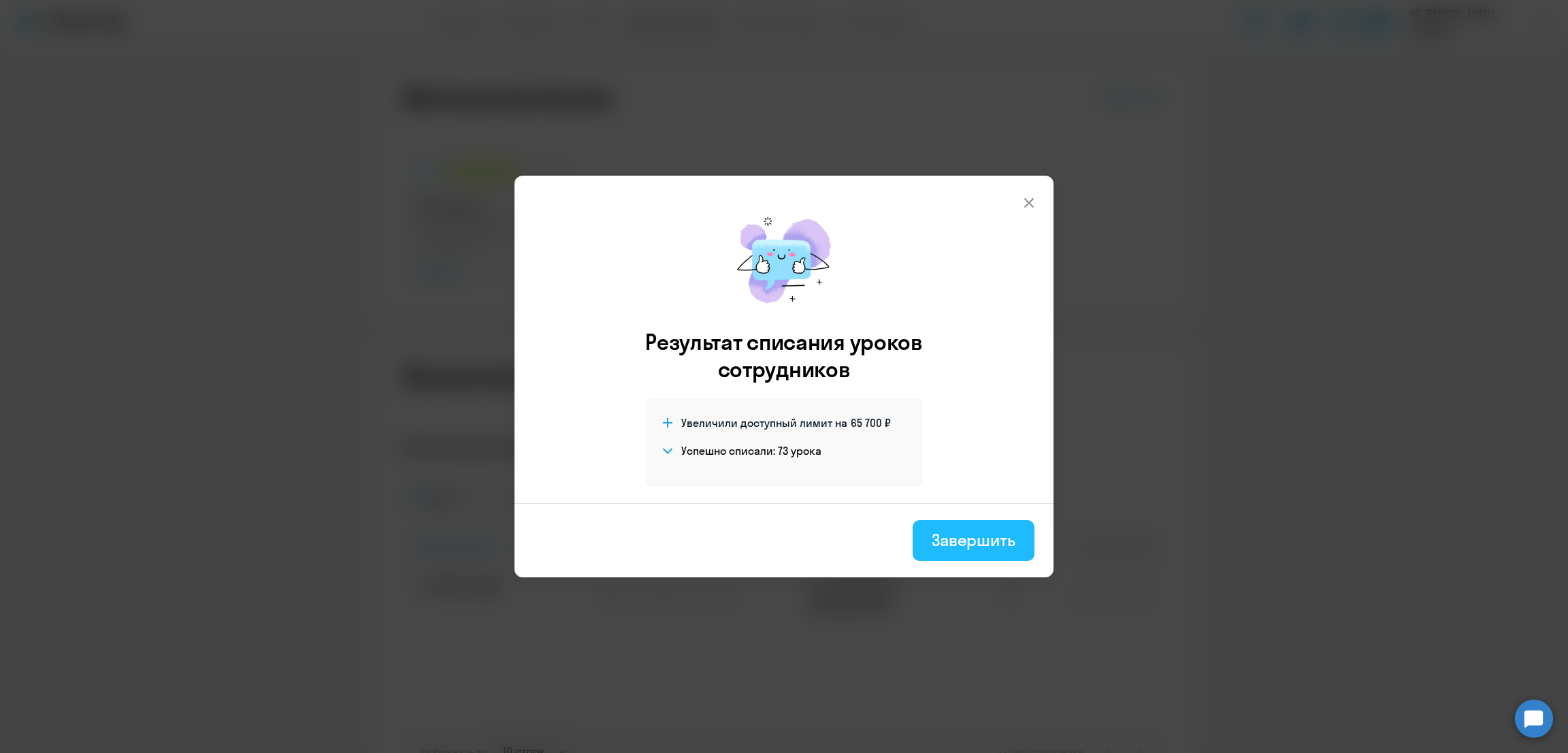
click at [994, 531] on div "Завершить" at bounding box center [974, 540] width 84 height 22
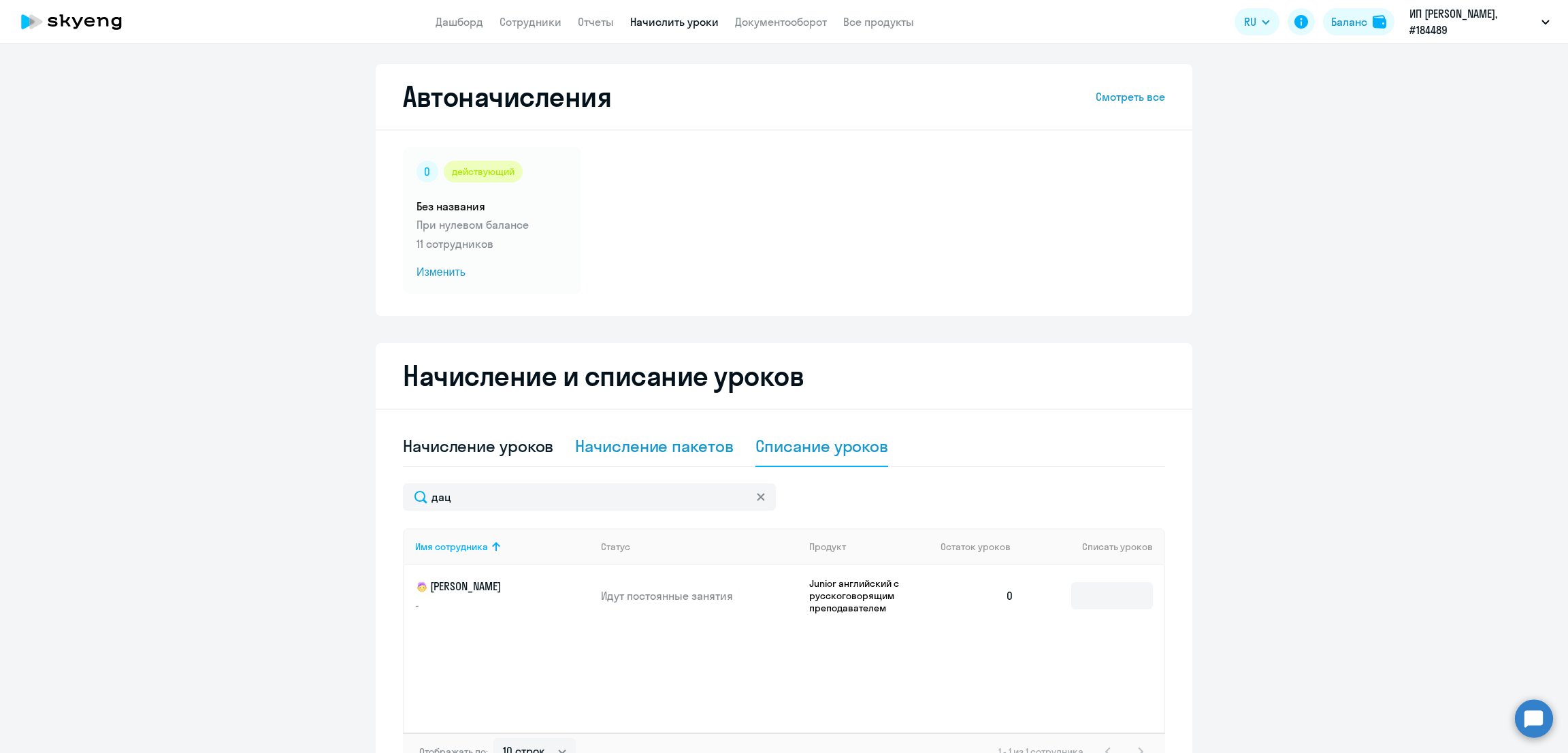
click at [664, 431] on div "Начисление пакетов" at bounding box center [653, 447] width 158 height 41
select select "10"
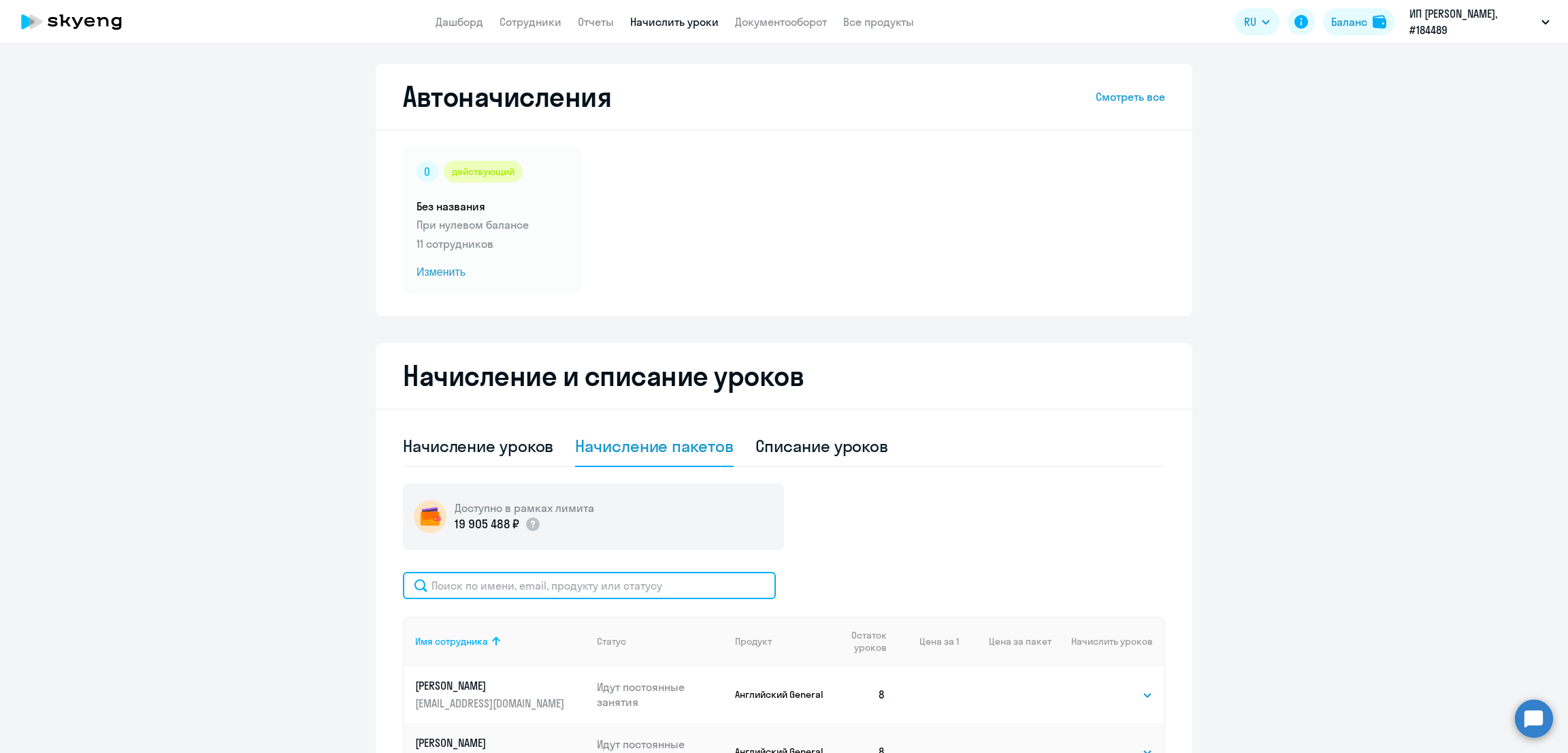
click at [559, 581] on input "text" at bounding box center [589, 586] width 373 height 28
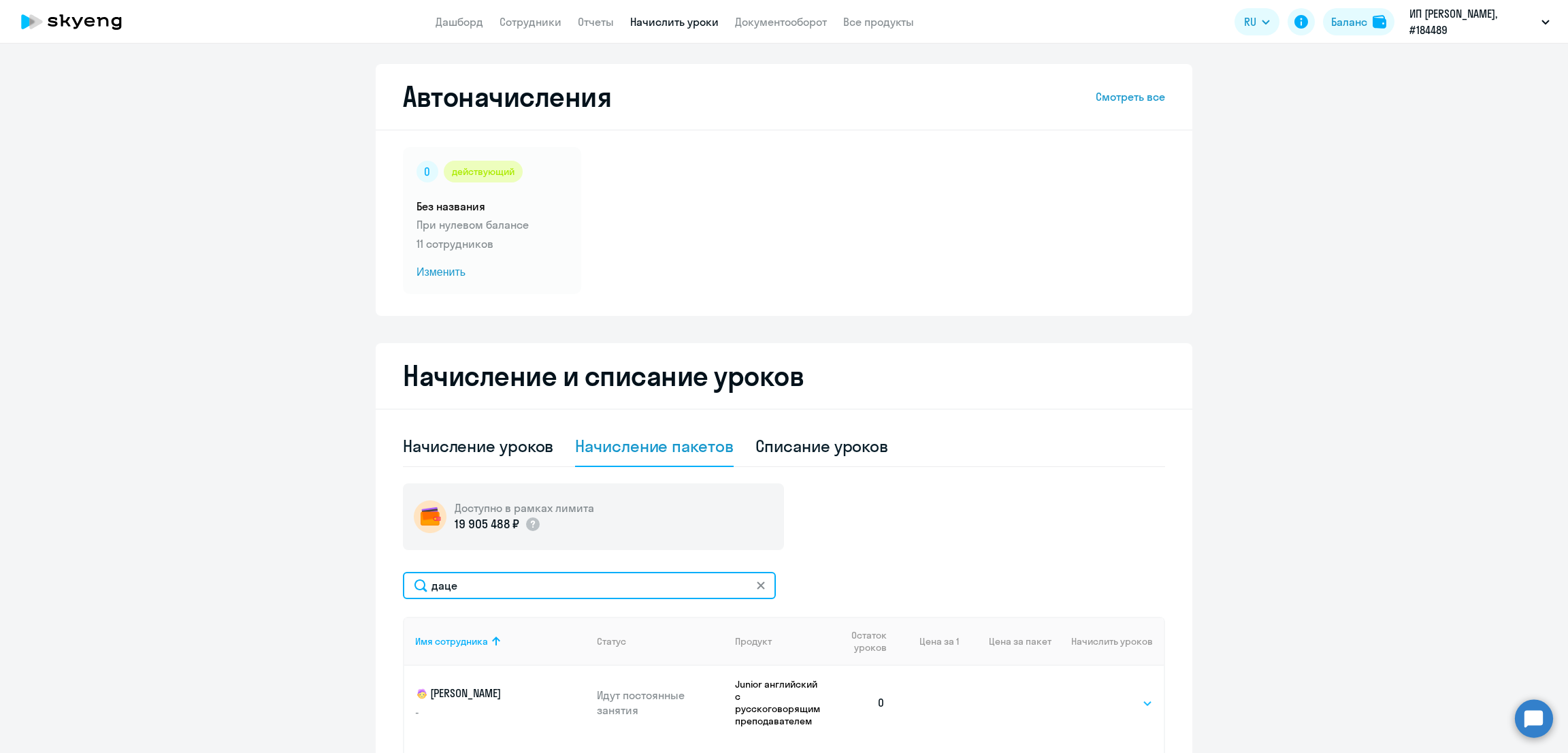
type input "даце"
click at [1127, 702] on select "Выбрать 4 8 16 32 64 96 128" at bounding box center [1125, 703] width 56 height 17
select select "128"
click at [1097, 695] on select "Выбрать 4 8 16 32 64 96 128" at bounding box center [1125, 703] width 56 height 17
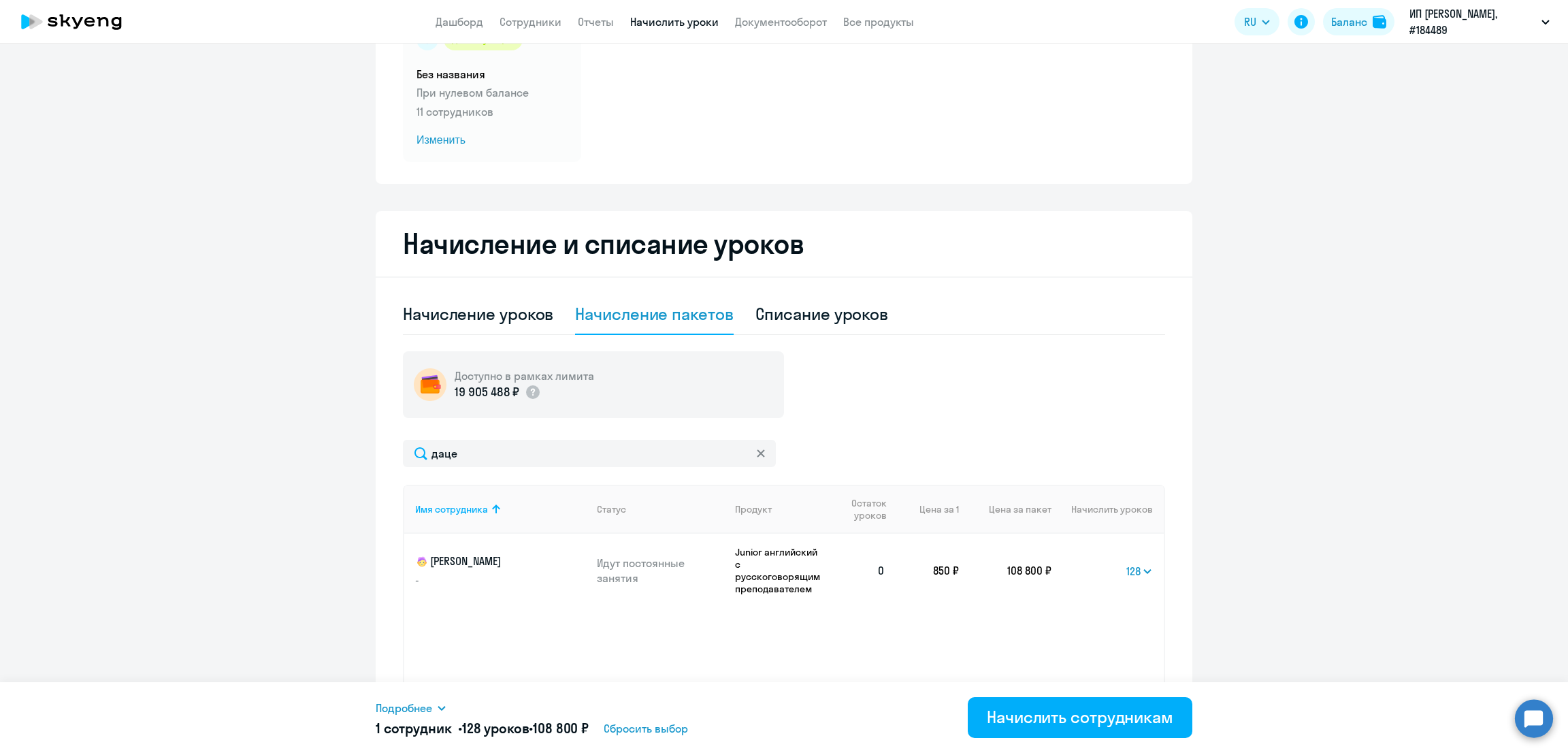
scroll to position [170, 0]
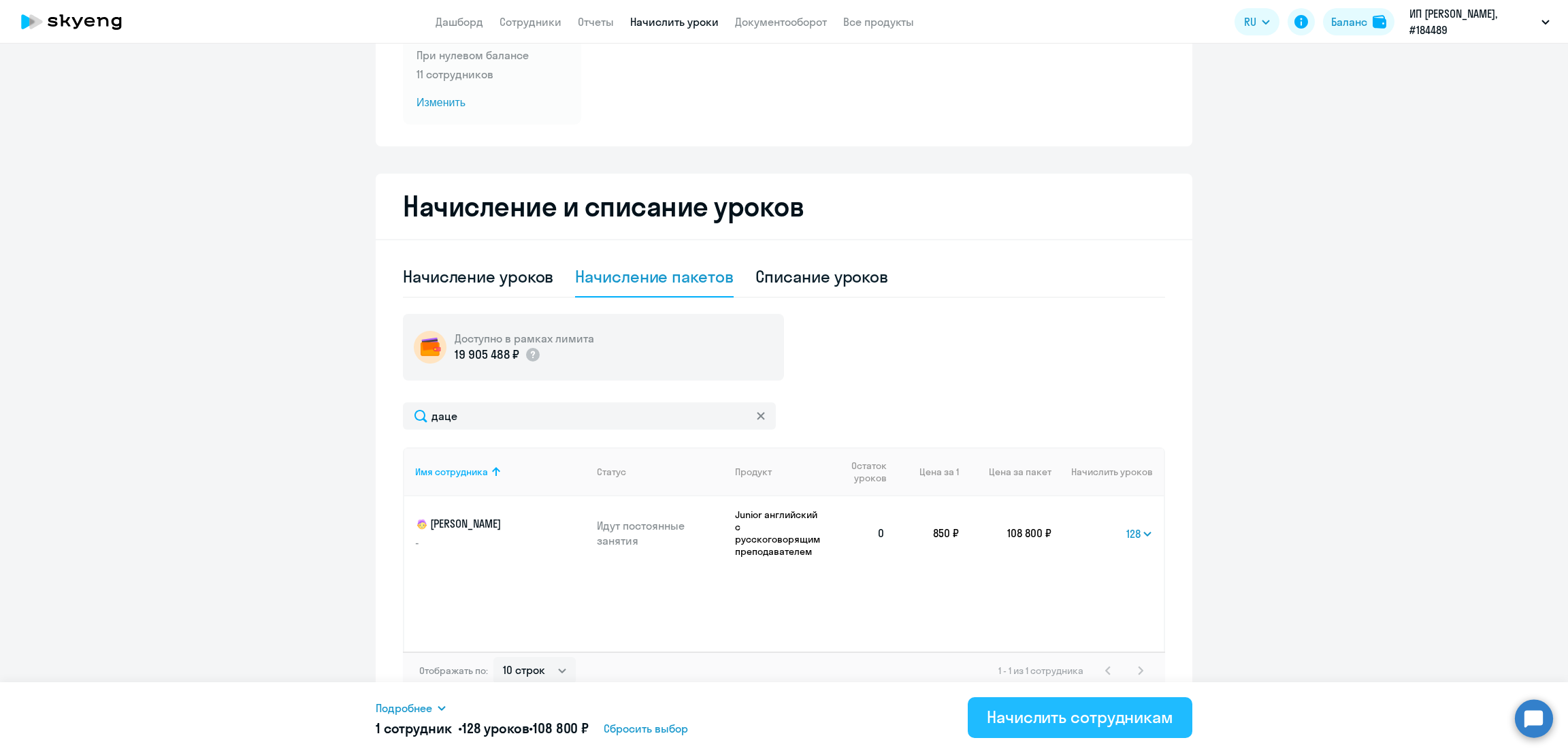
click at [1078, 720] on div "Начислить сотрудникам" at bounding box center [1081, 717] width 187 height 22
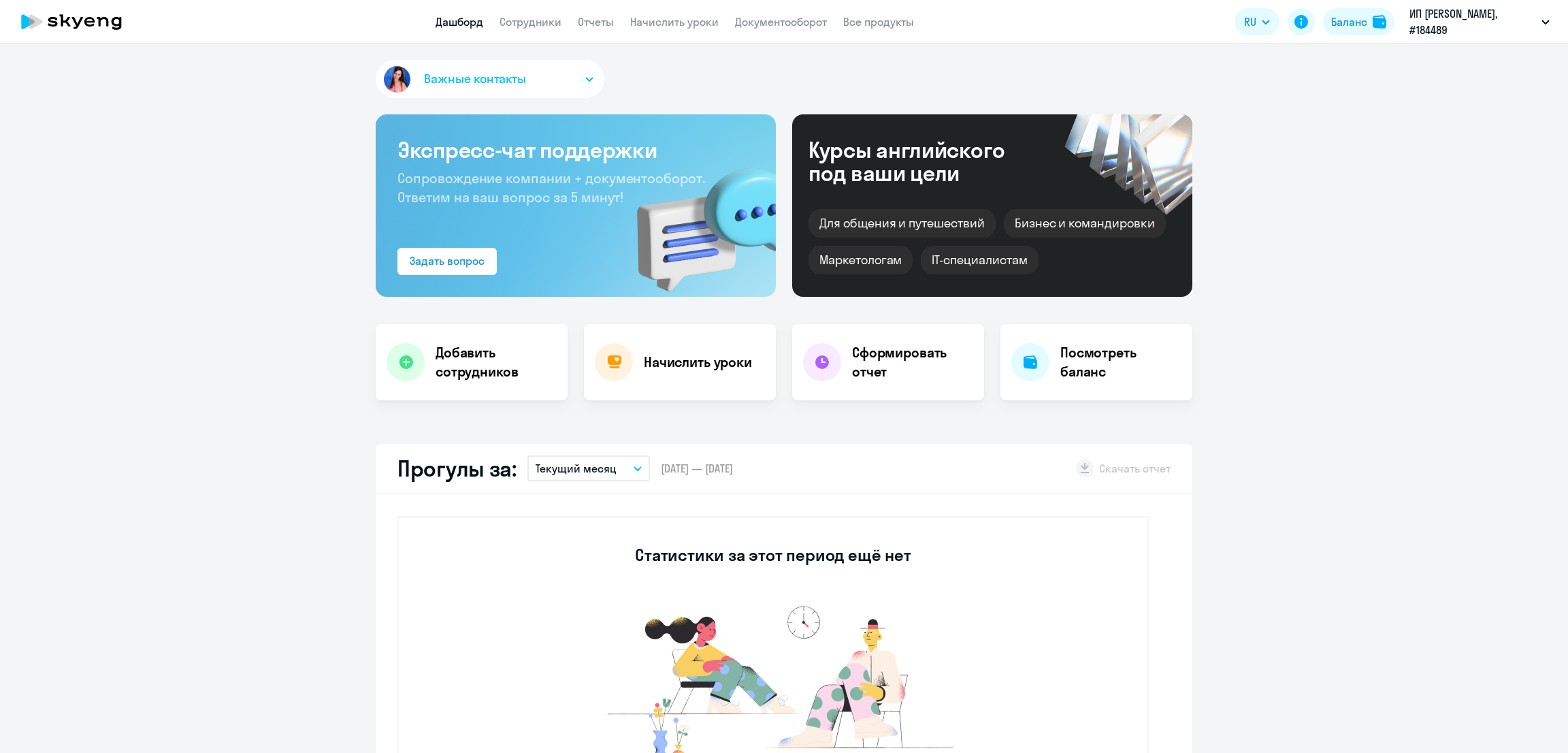
select select "30"
click at [1347, 26] on div "Баланс" at bounding box center [1349, 22] width 36 height 17
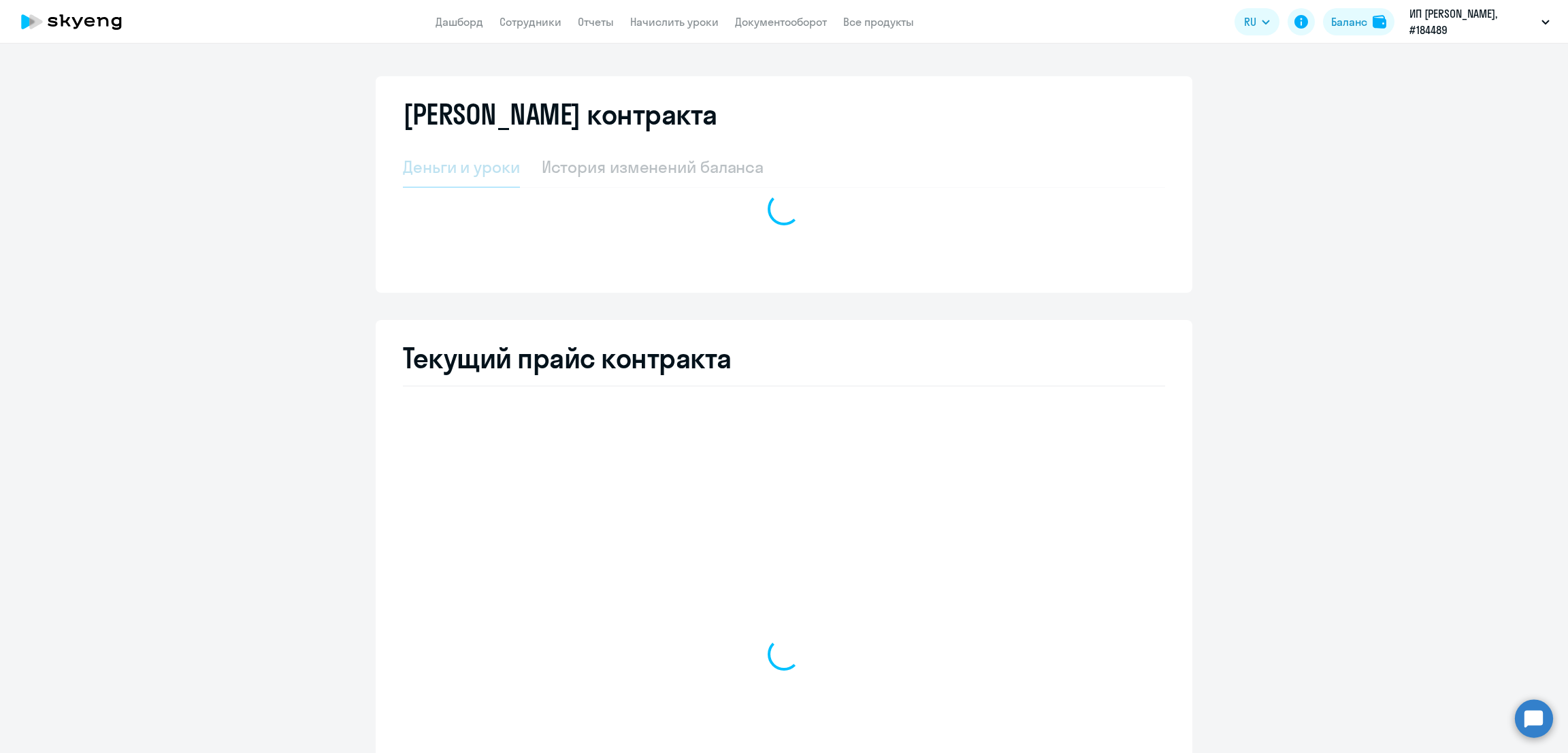
select select "english_adult_not_native_speaker"
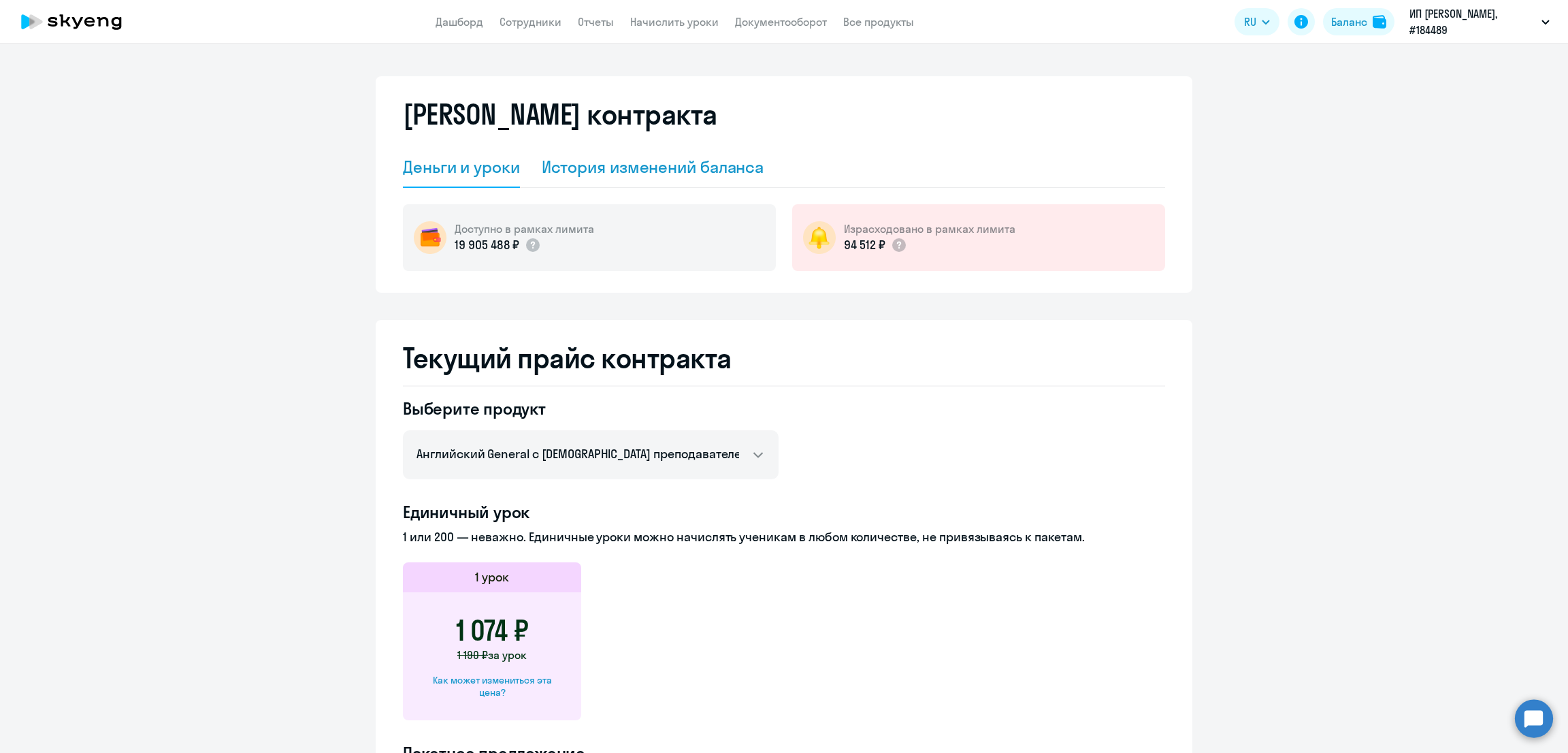
click at [636, 156] on div "История изменений баланса" at bounding box center [653, 167] width 223 height 22
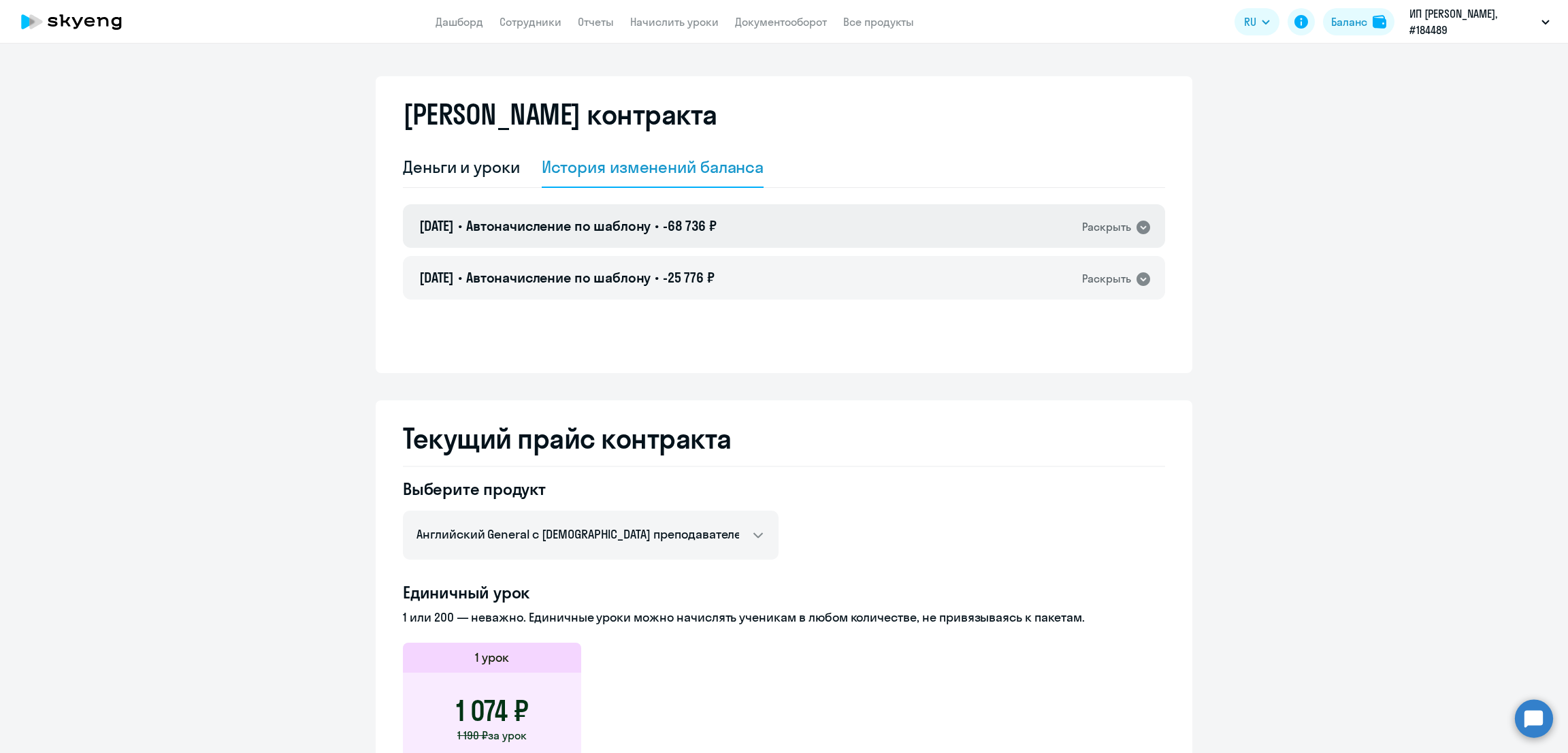
click at [793, 224] on div "30.09.2025 • Автоначисление по шаблону • -68 736 ₽ Раскрыть" at bounding box center [784, 226] width 762 height 43
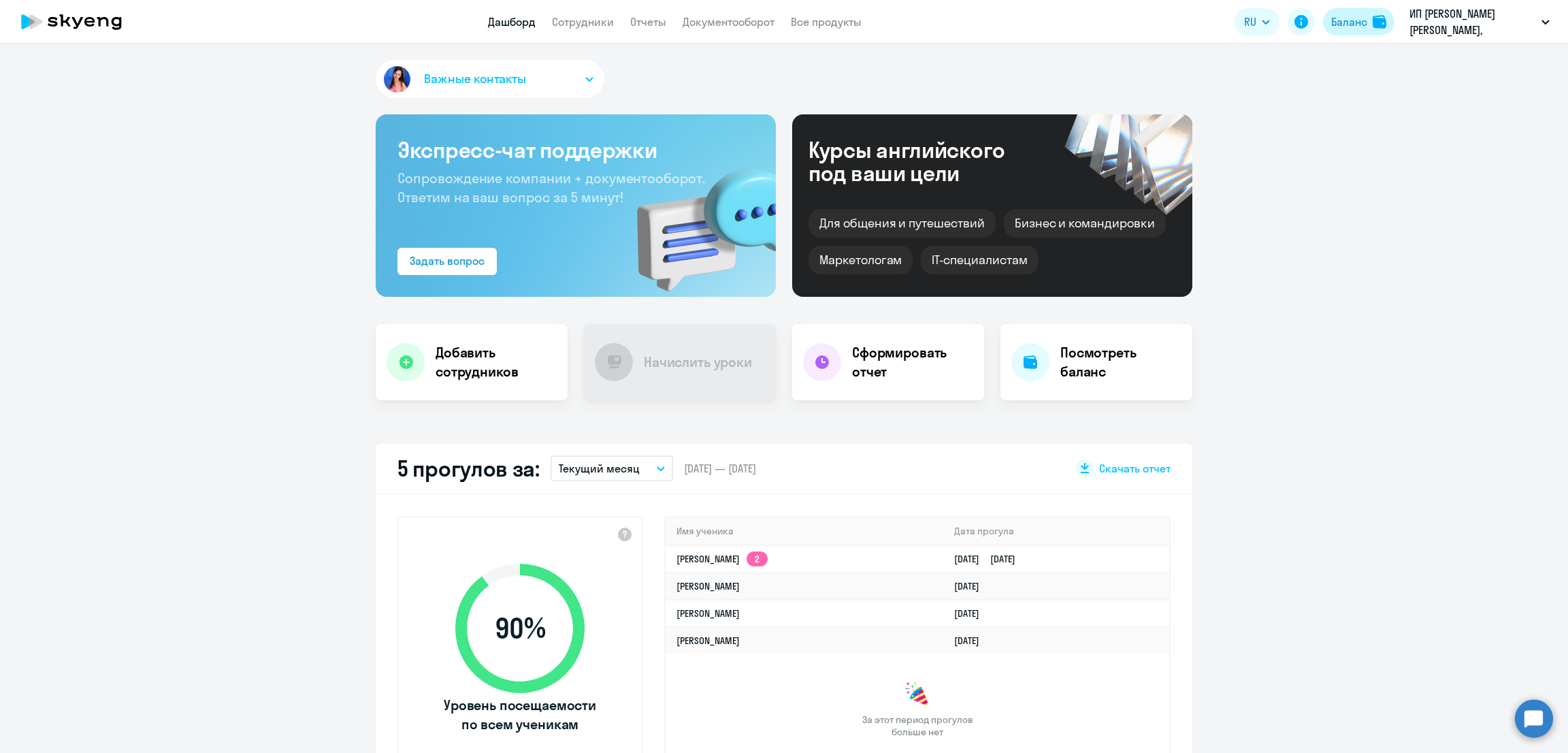
click at [1351, 19] on div "Баланс" at bounding box center [1349, 22] width 36 height 17
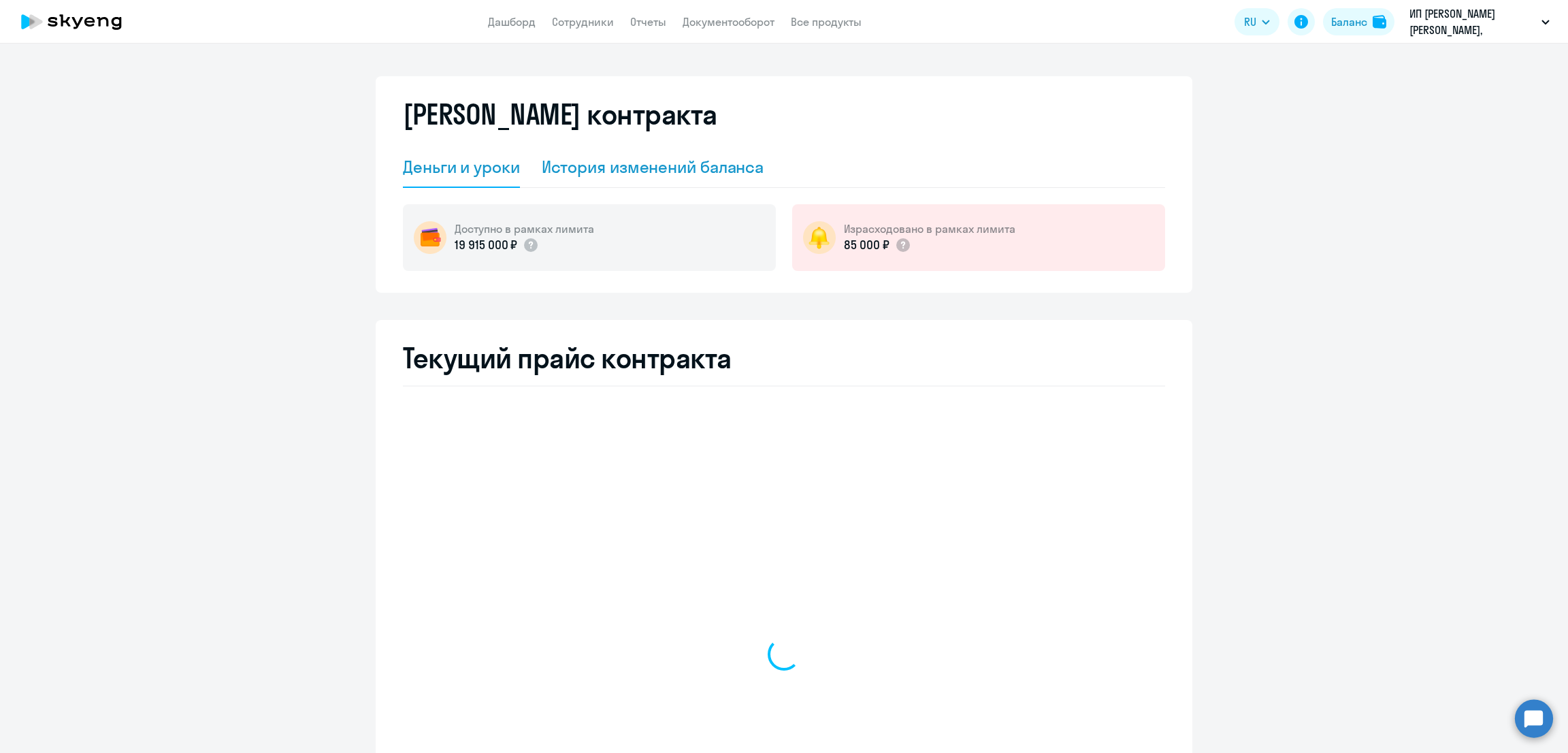
click at [647, 168] on div "История изменений баланса" at bounding box center [653, 167] width 223 height 22
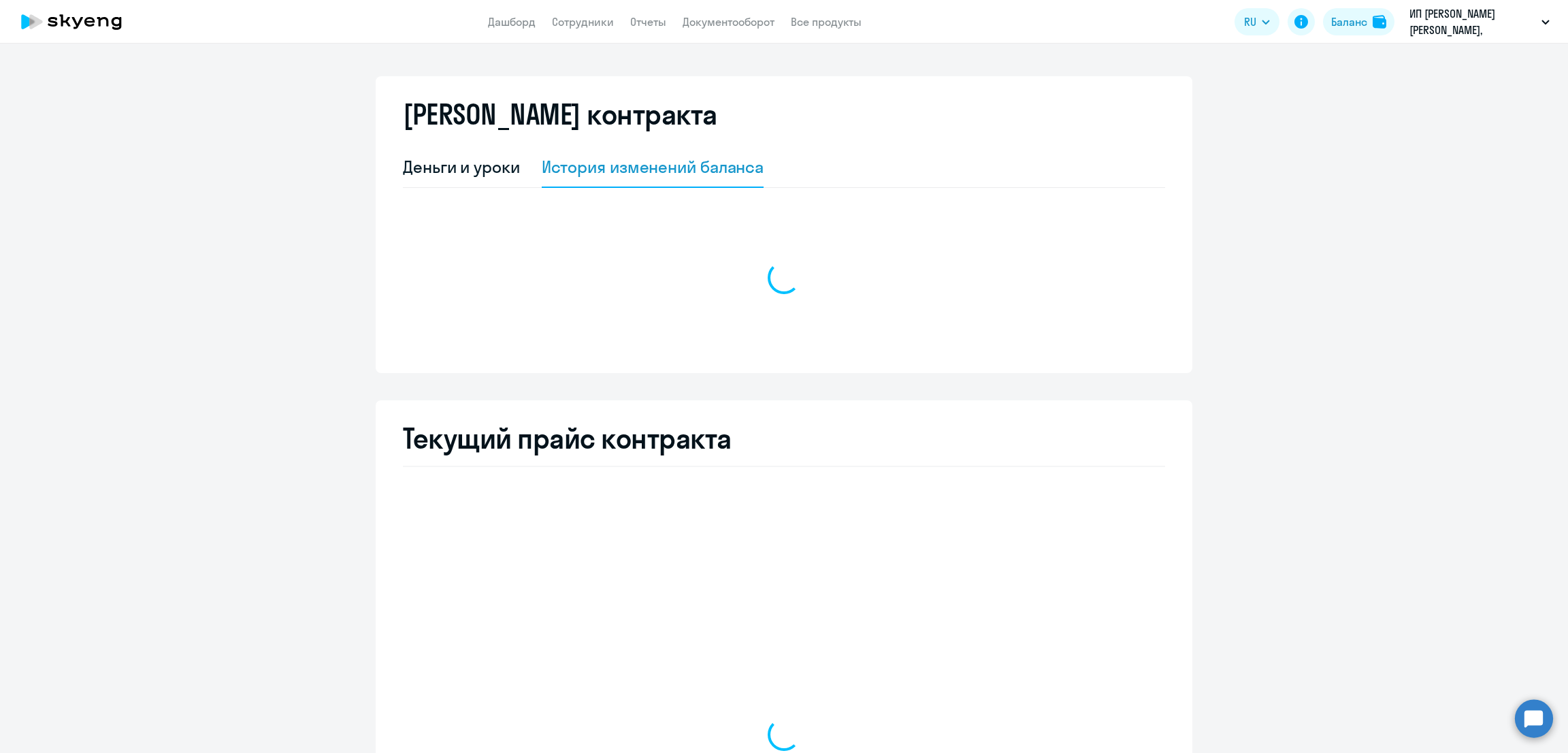
select select "english_adult_not_native_speaker"
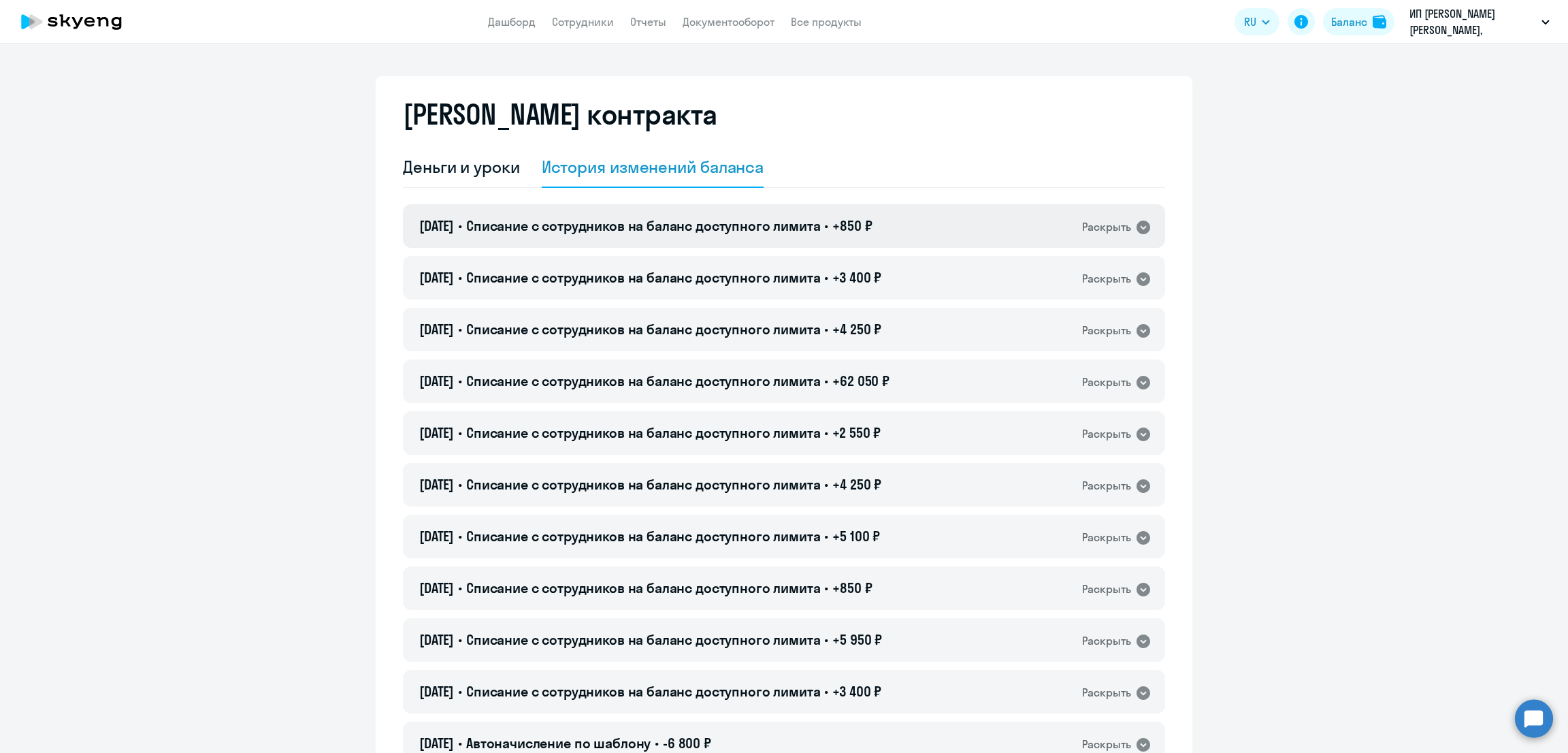
click at [807, 206] on div "30.09.2025 • Списание с сотрудников на баланс доступного лимита • +850 ₽ Раскры…" at bounding box center [784, 226] width 762 height 43
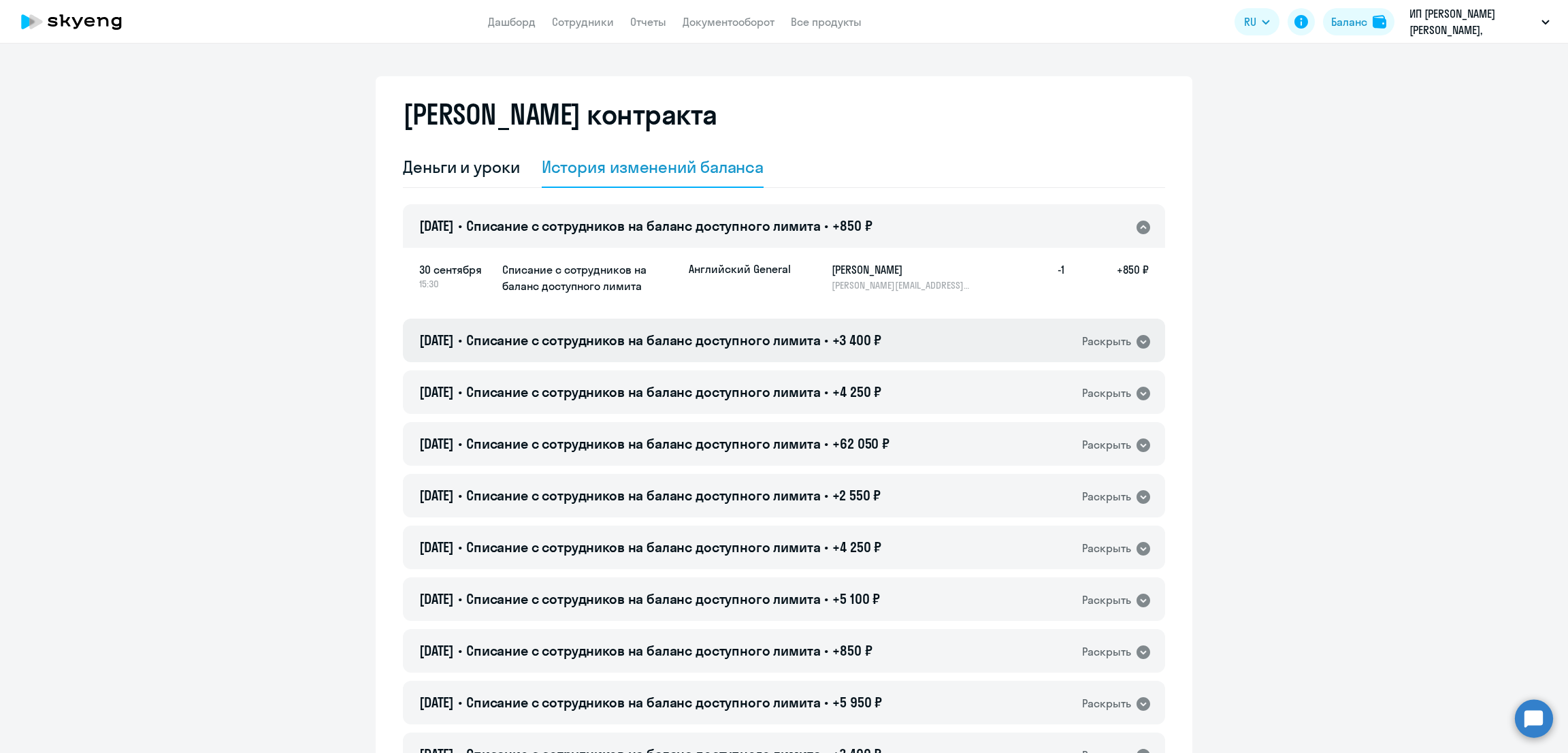
click at [818, 349] on h4 "30.09.2025 • Списание с сотрудников на баланс доступного лимита • +3 400 ₽" at bounding box center [650, 340] width 462 height 19
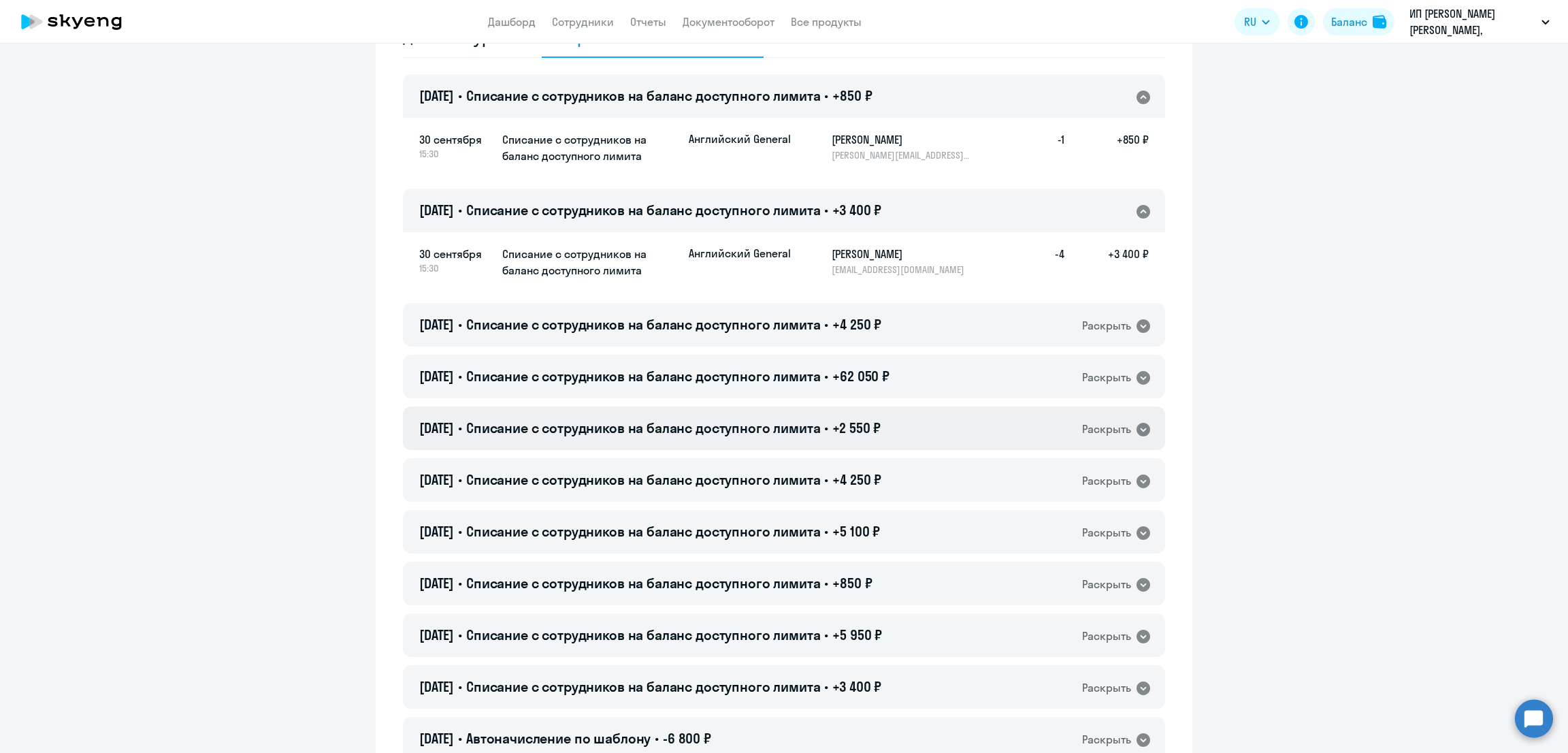
scroll to position [170, 0]
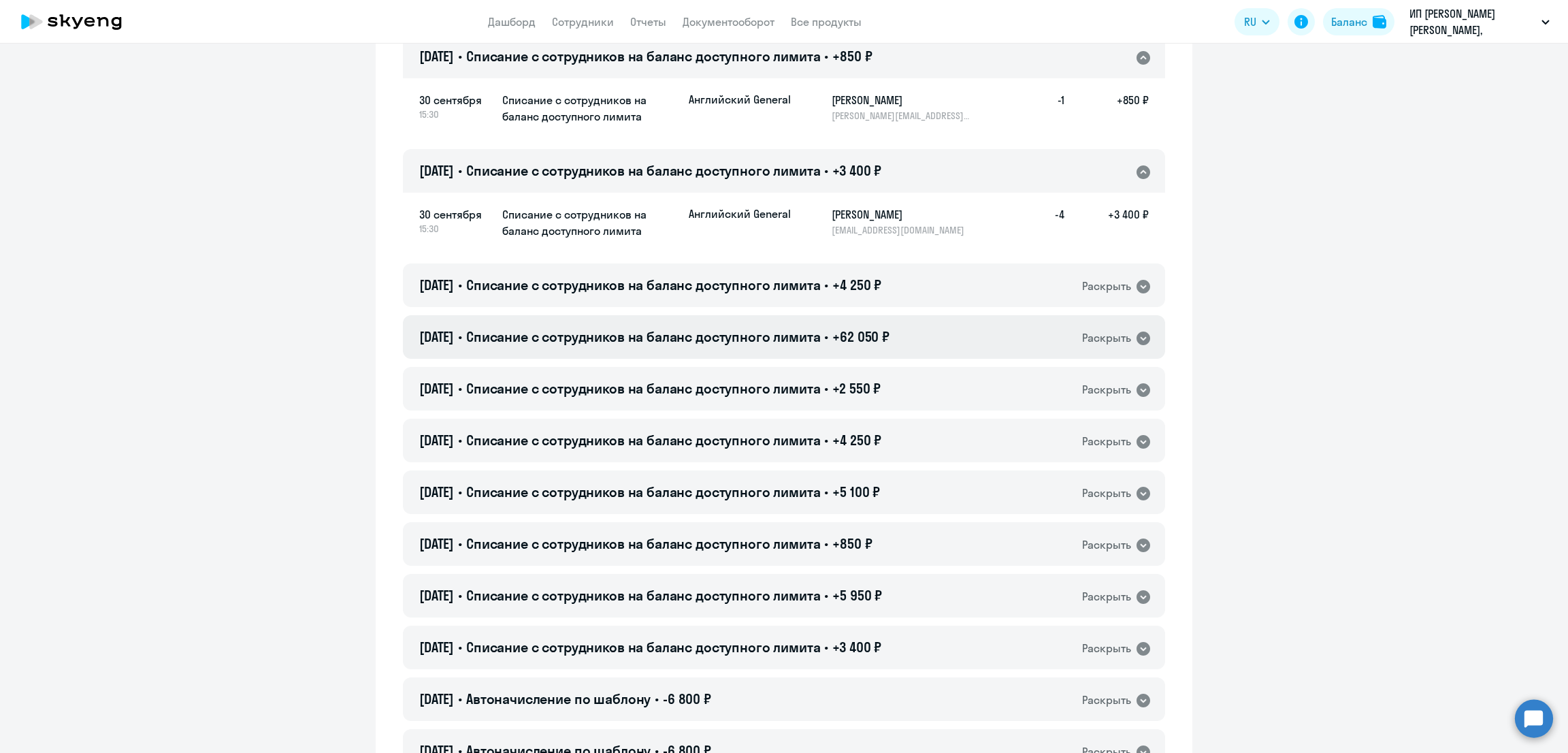
click at [815, 336] on span "Списание с сотрудников на баланс доступного лимита" at bounding box center [644, 336] width 355 height 17
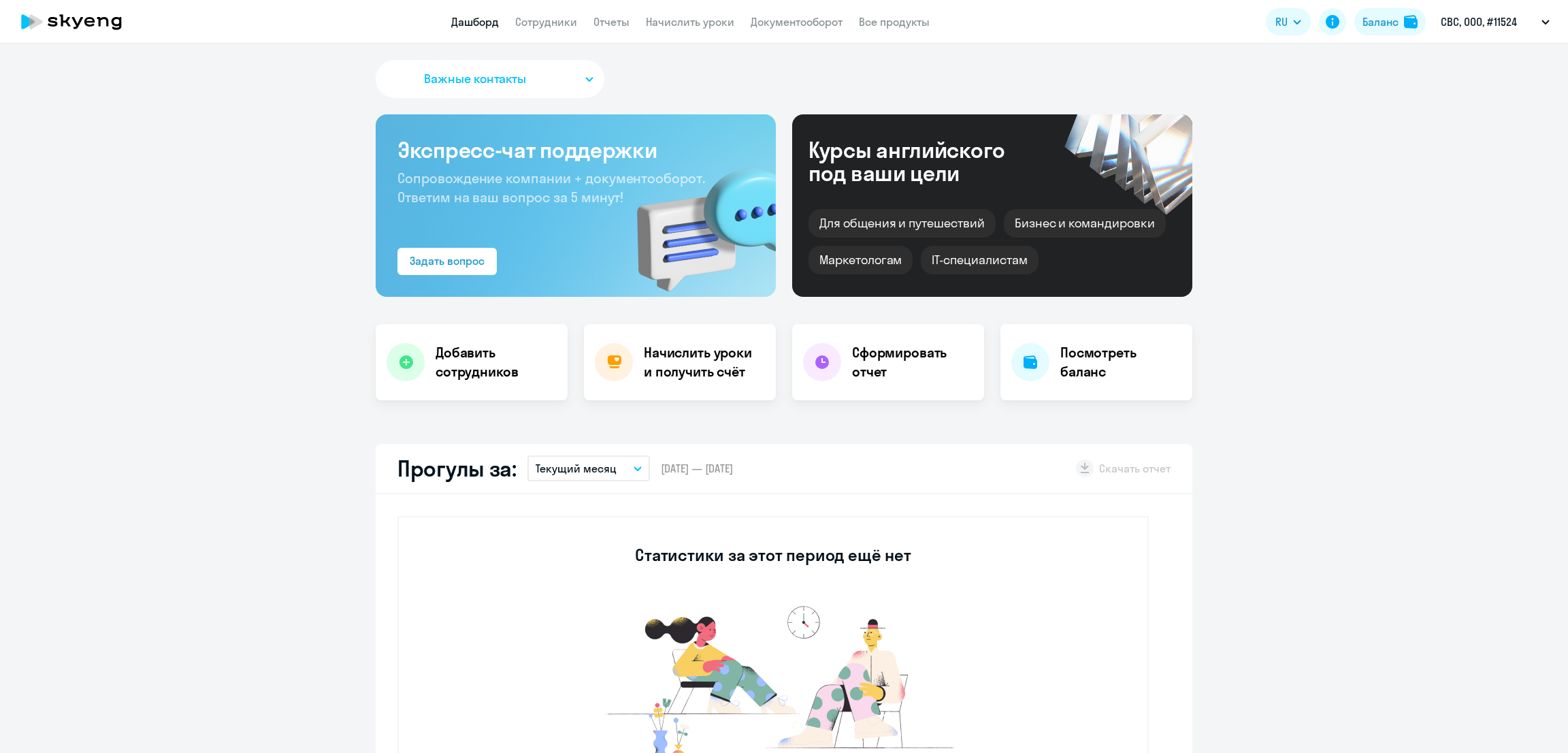
select select "30"
click at [464, 81] on span "Важные контакты" at bounding box center [476, 79] width 102 height 18
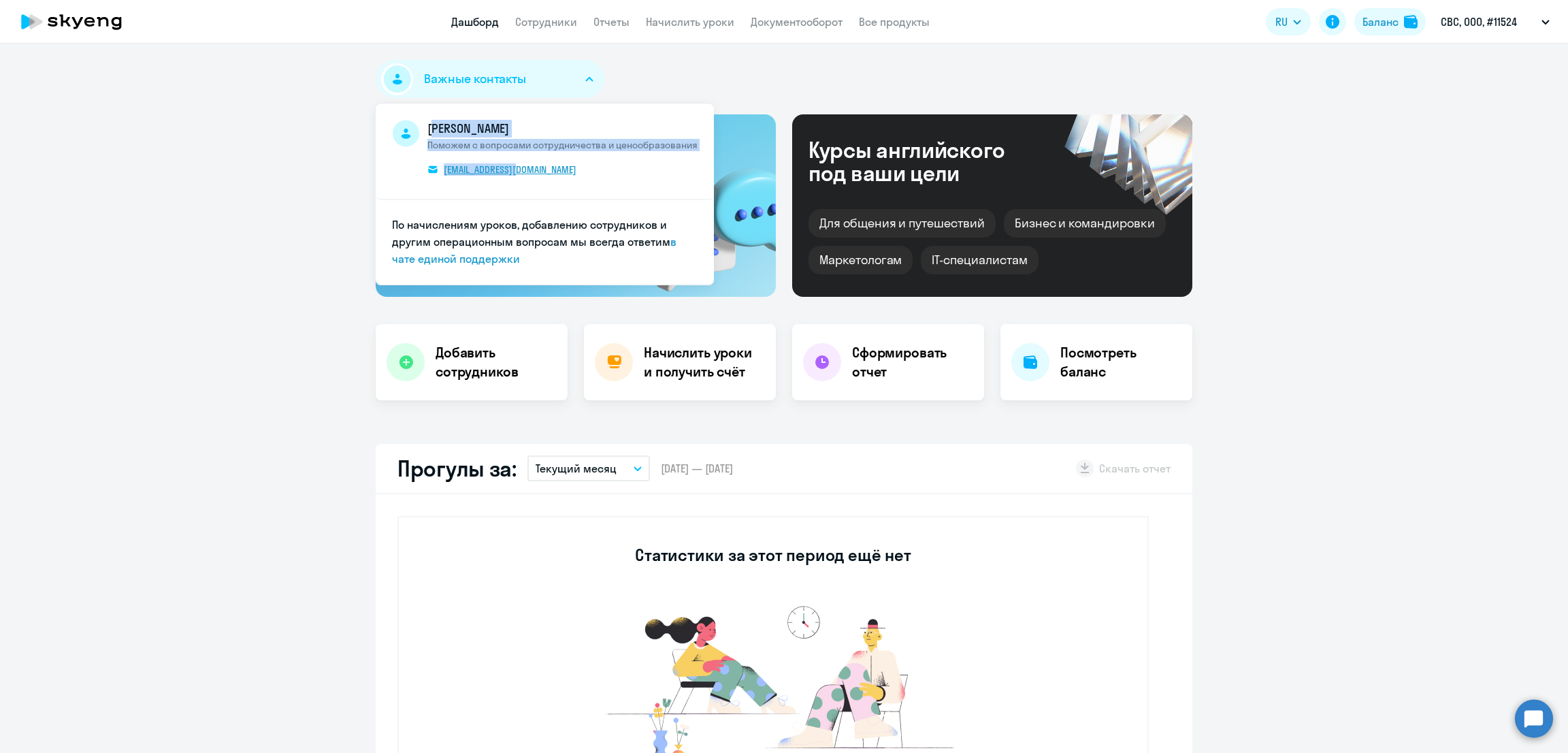
drag, startPoint x: 416, startPoint y: 124, endPoint x: 554, endPoint y: 163, distance: 143.4
click at [554, 163] on span "[PERSON_NAME] Поможем с вопросами сотрудничества и ценообразования [EMAIL_ADDRE…" at bounding box center [544, 151] width 306 height 63
copy span "[PERSON_NAME] Поможем с вопросами сотрудничества и ценообразования [EMAIL_ADDRE…"
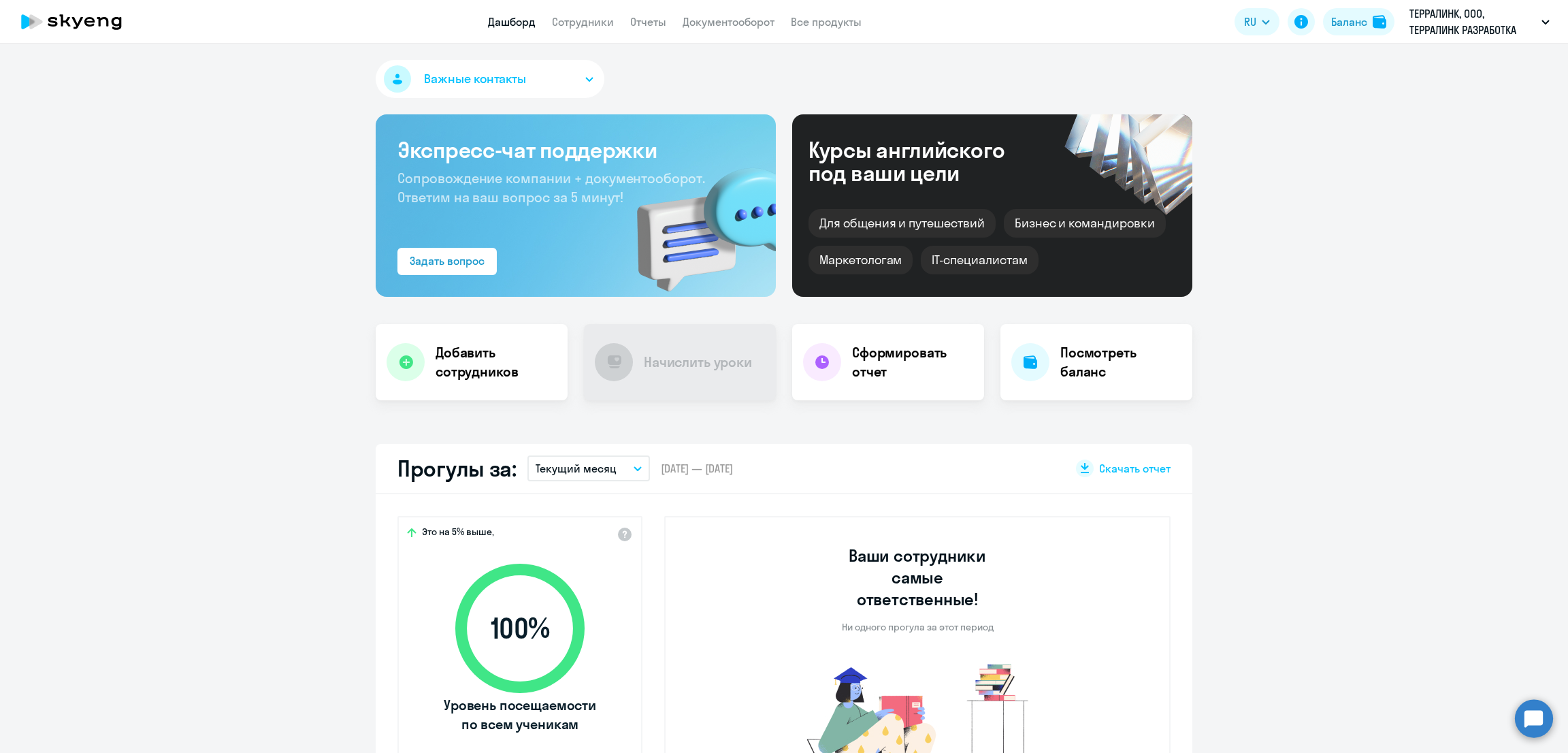
click at [665, 23] on nav "Дашборд Сотрудники Отчеты Документооборот Все продукты" at bounding box center [675, 22] width 373 height 17
click at [651, 23] on link "Отчеты" at bounding box center [648, 22] width 36 height 14
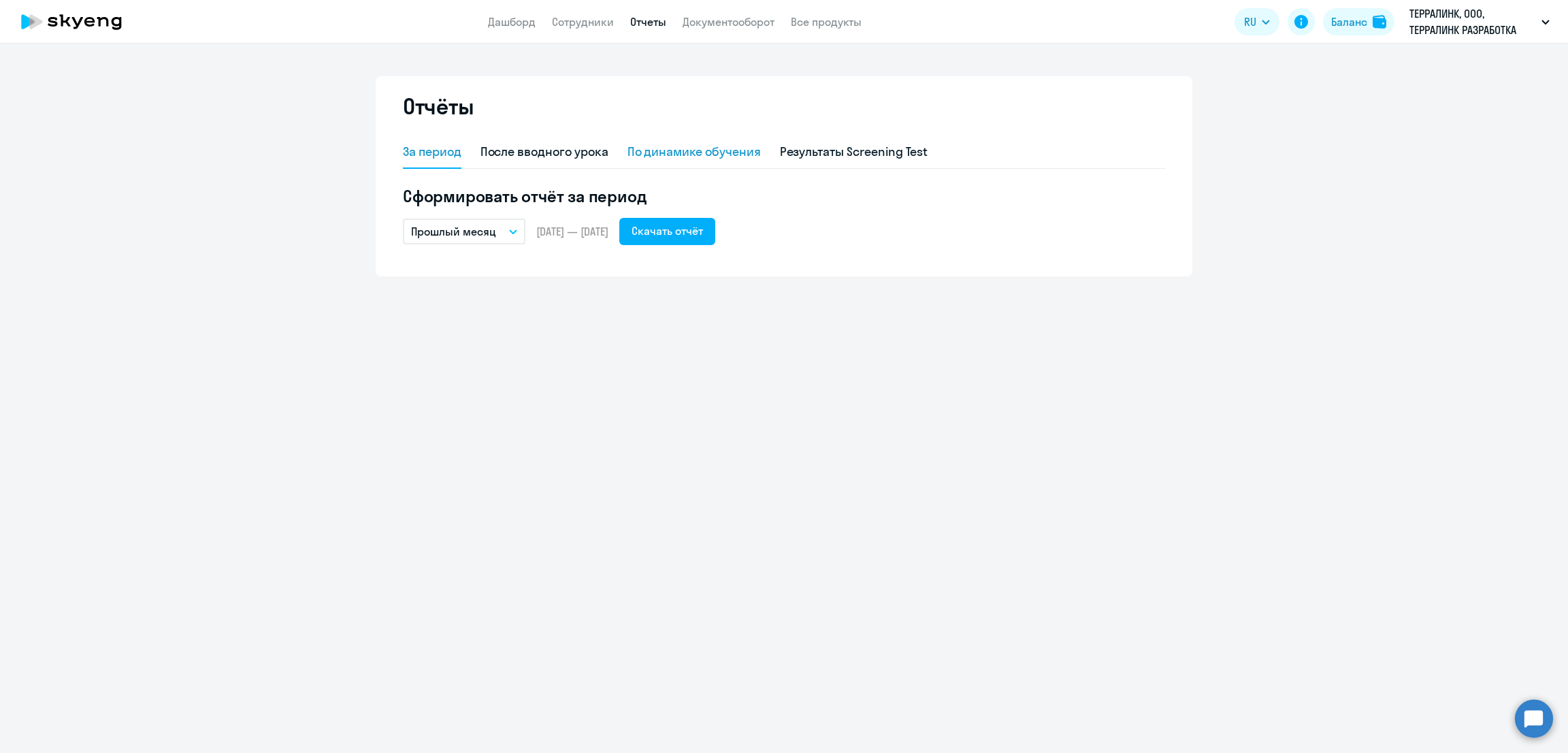
click at [712, 152] on div "По динамике обучения" at bounding box center [695, 151] width 134 height 18
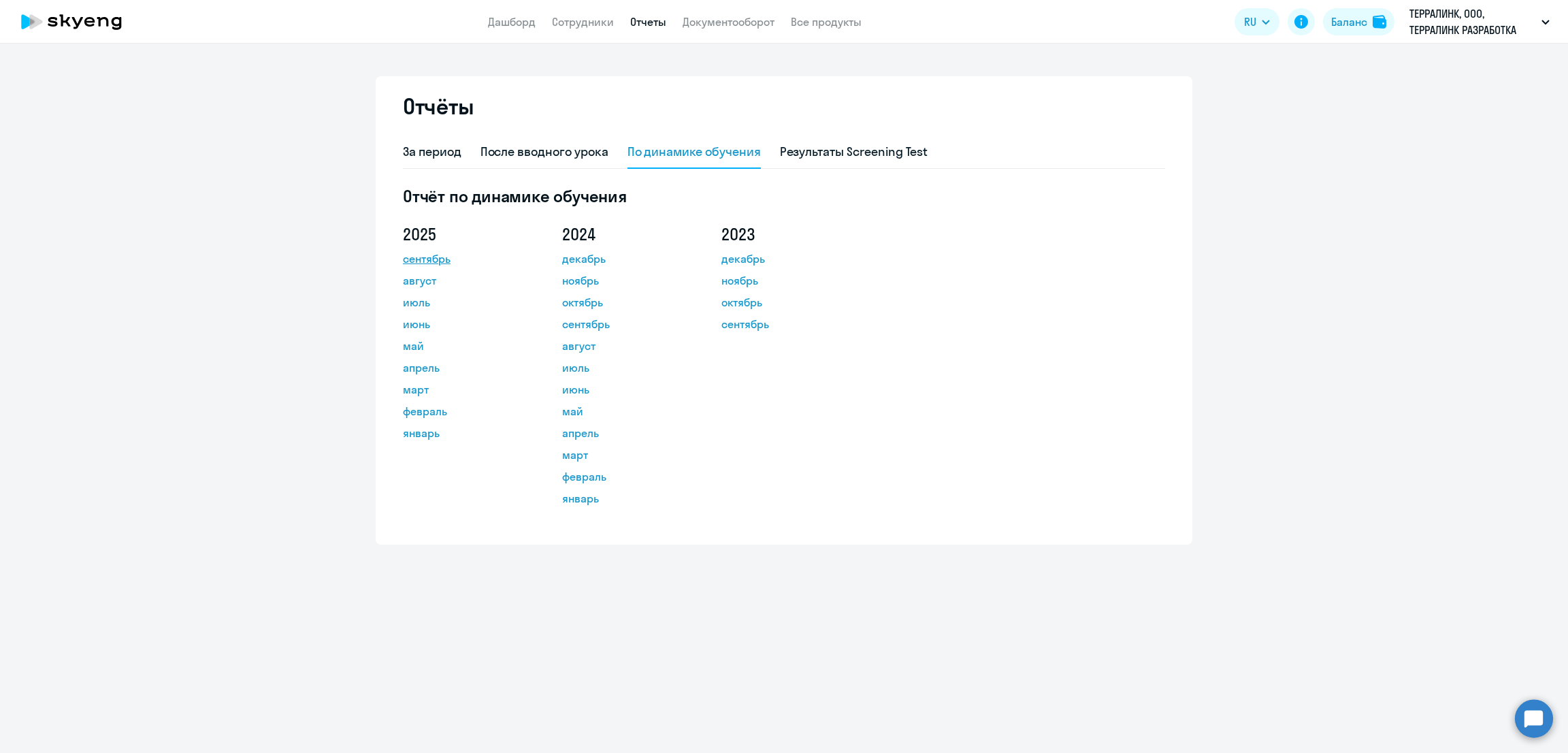
click at [432, 258] on link "сентябрь" at bounding box center [464, 259] width 123 height 17
click at [537, 145] on div "После вводного урока" at bounding box center [544, 151] width 128 height 18
select select "10"
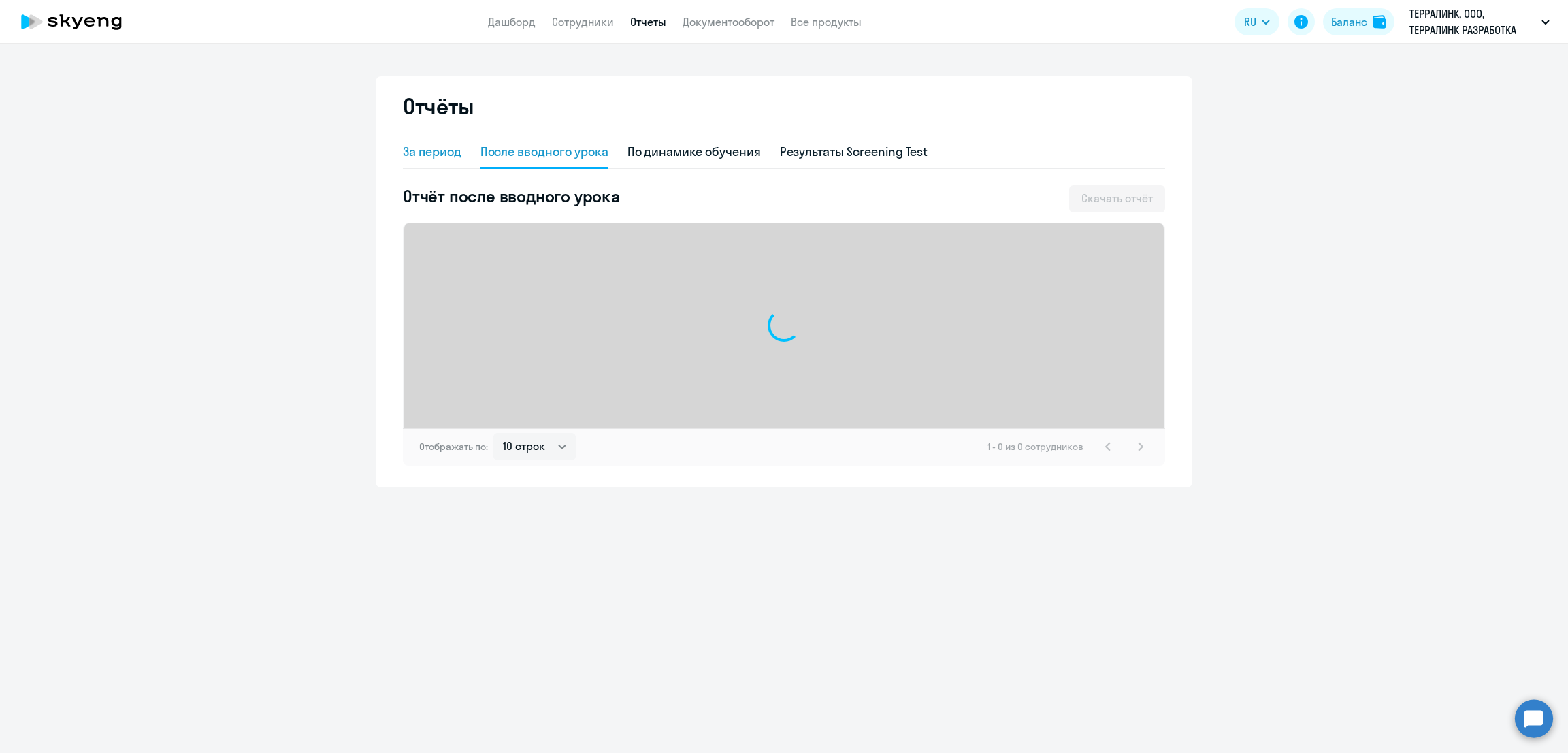
click at [416, 151] on div "За период" at bounding box center [432, 151] width 59 height 18
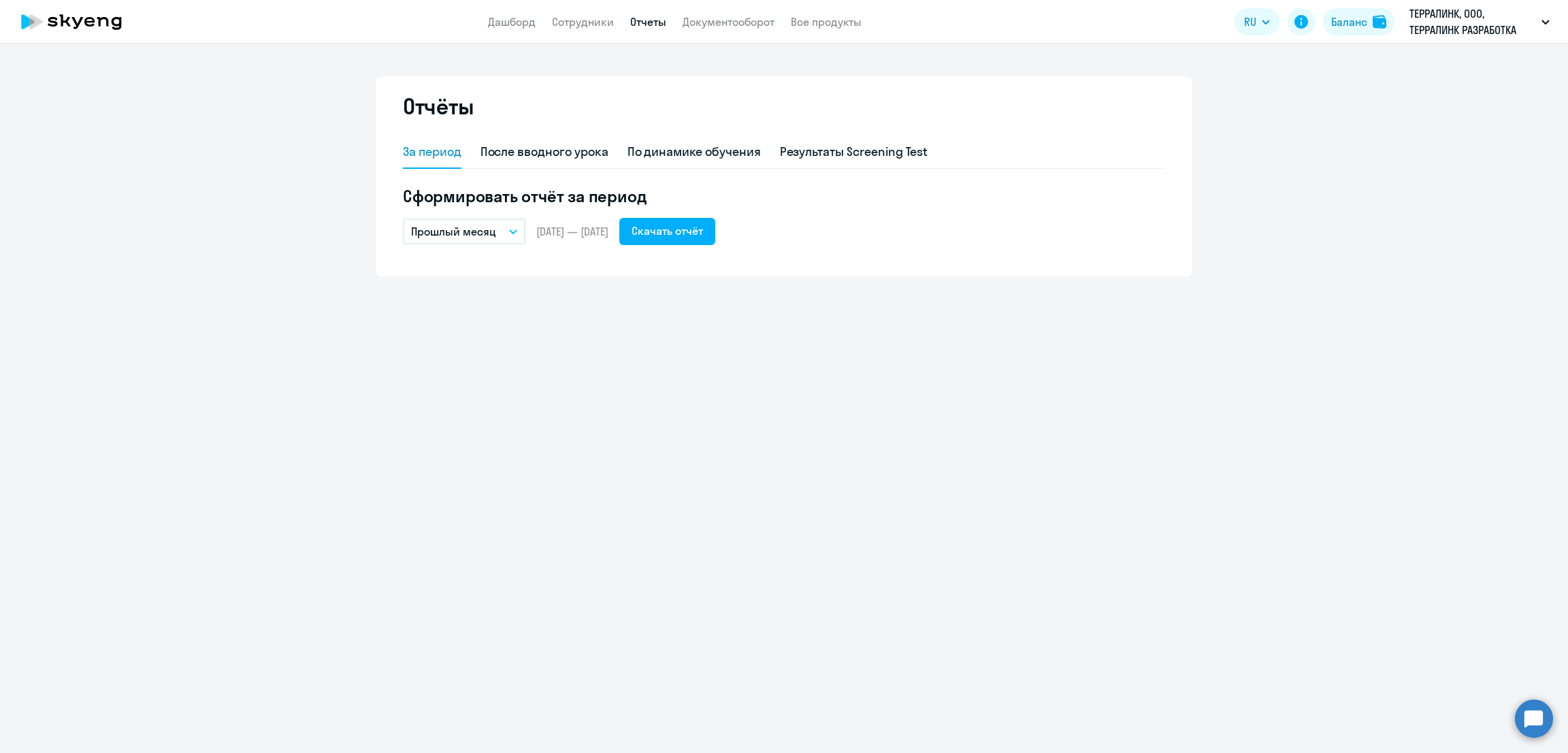
click at [471, 227] on p "Прошлый месяц" at bounding box center [453, 231] width 85 height 17
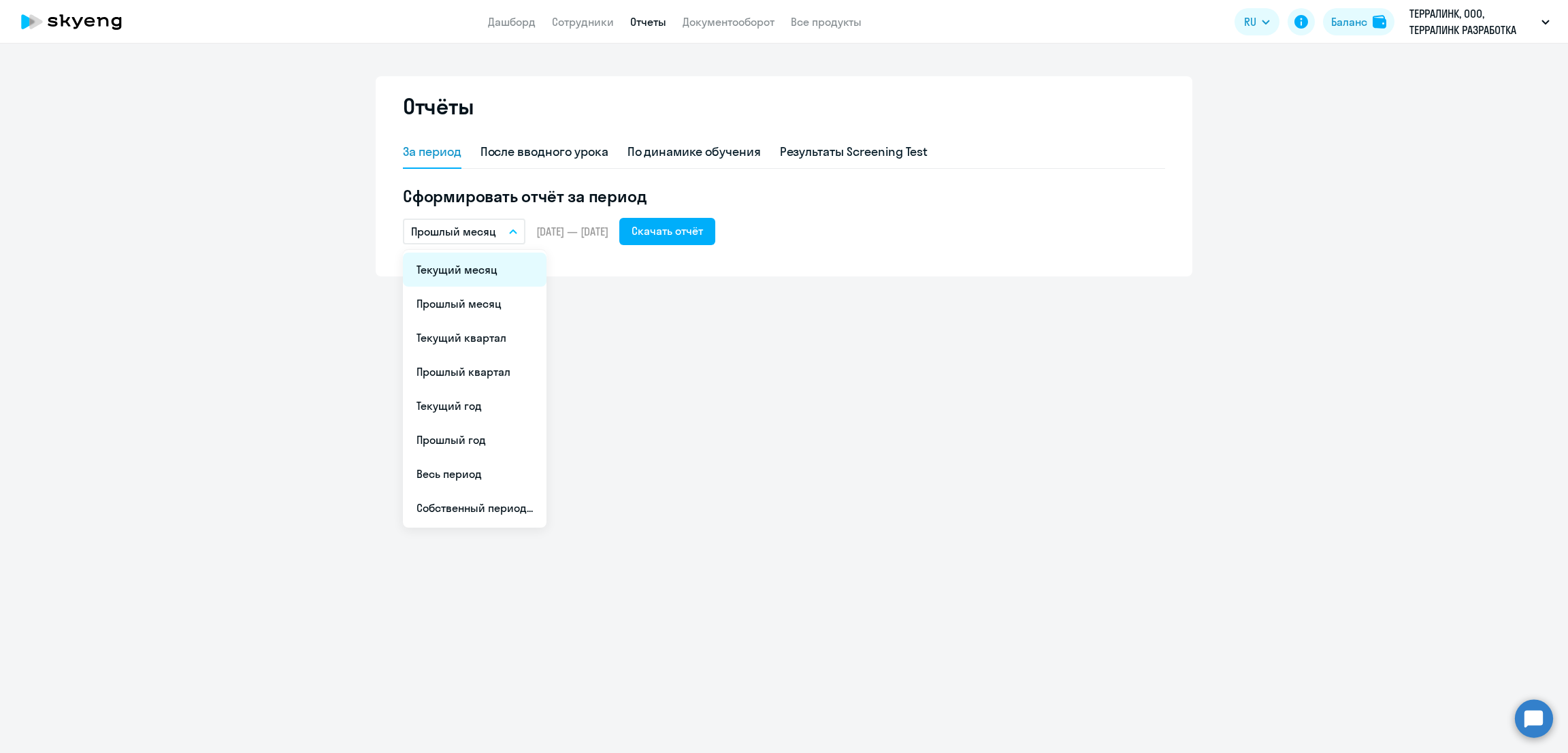
click at [472, 275] on li "Текущий месяц" at bounding box center [475, 269] width 143 height 34
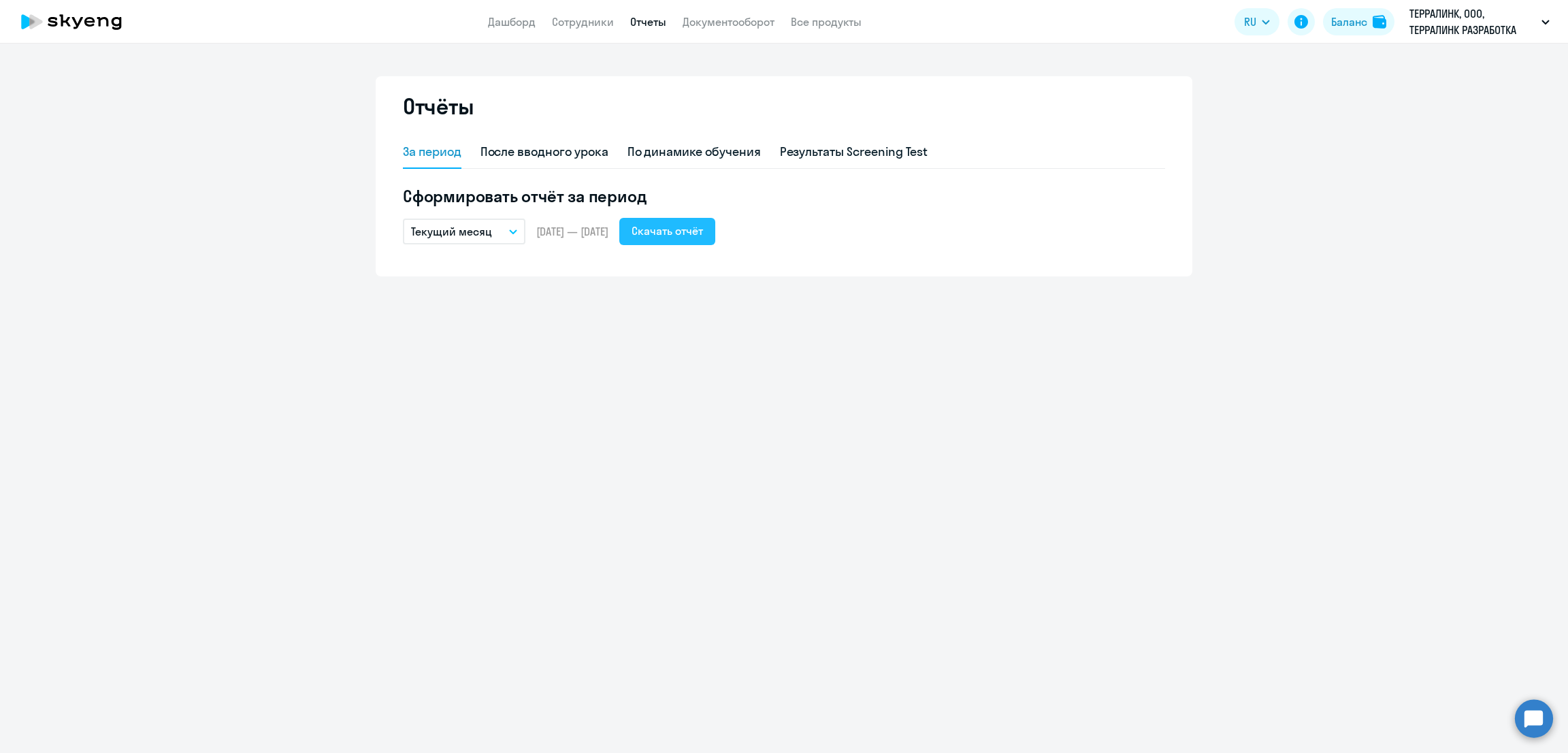
click at [697, 230] on div "Скачать отчёт" at bounding box center [667, 231] width 72 height 17
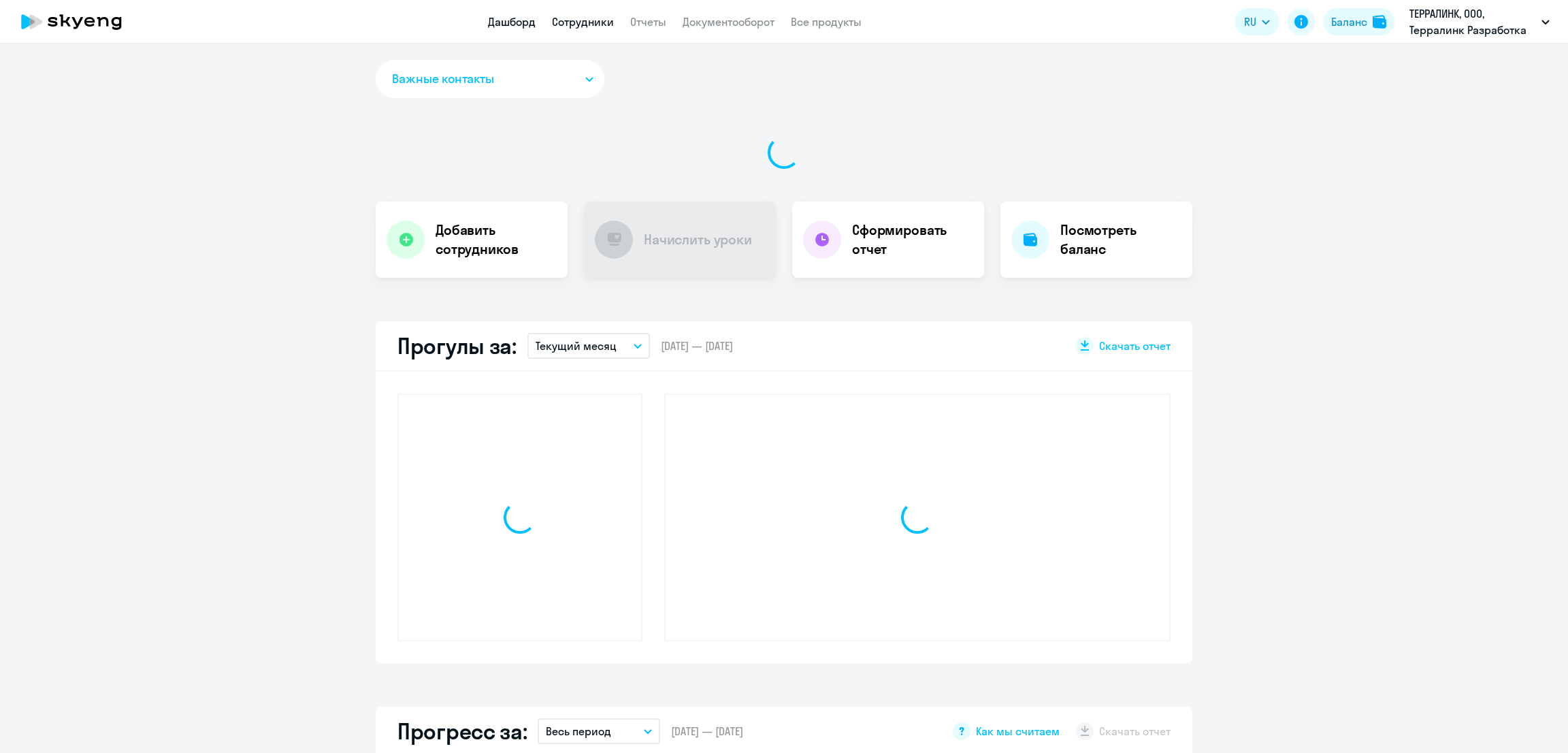
click at [579, 26] on link "Сотрудники" at bounding box center [583, 22] width 62 height 14
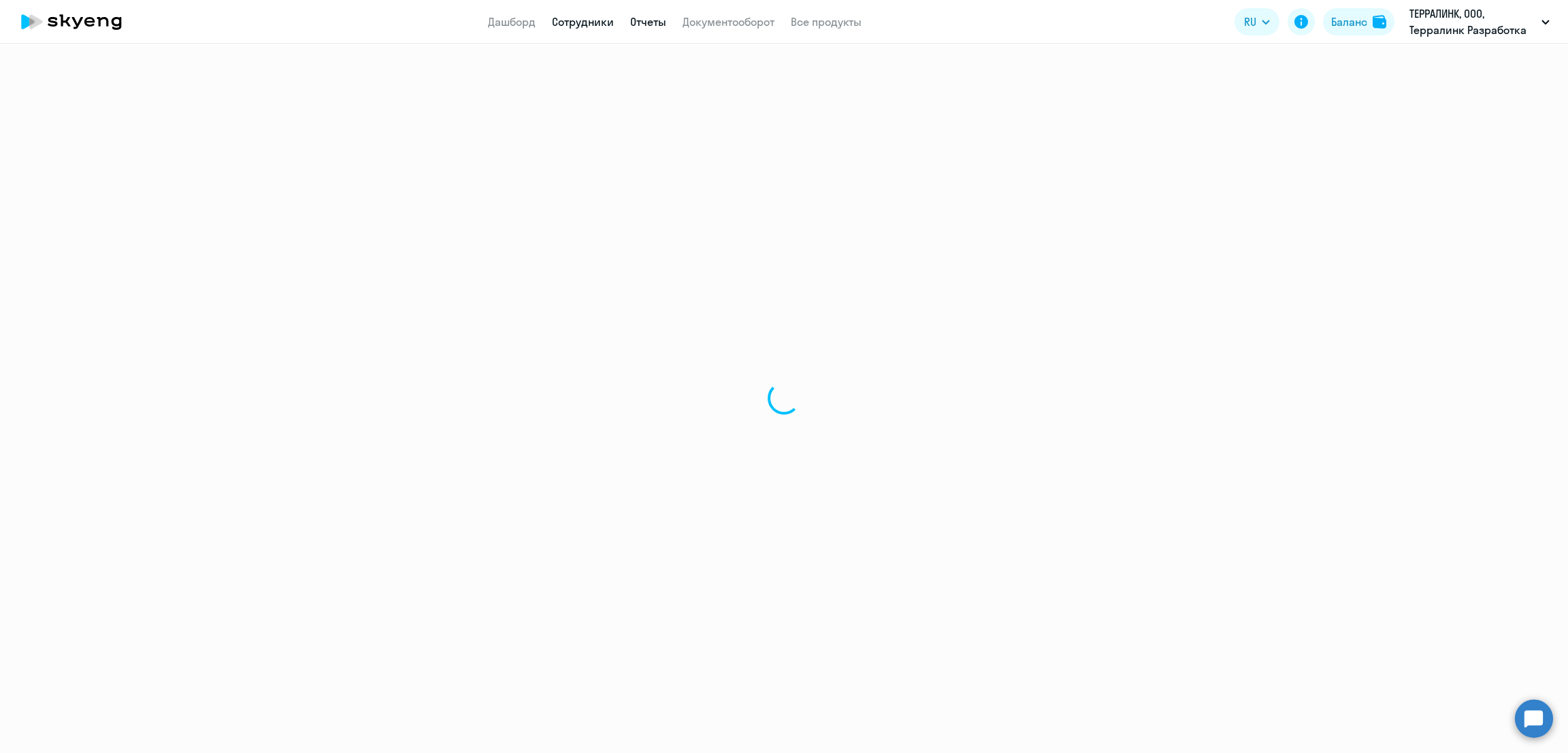
click at [655, 23] on link "Отчеты" at bounding box center [648, 22] width 36 height 14
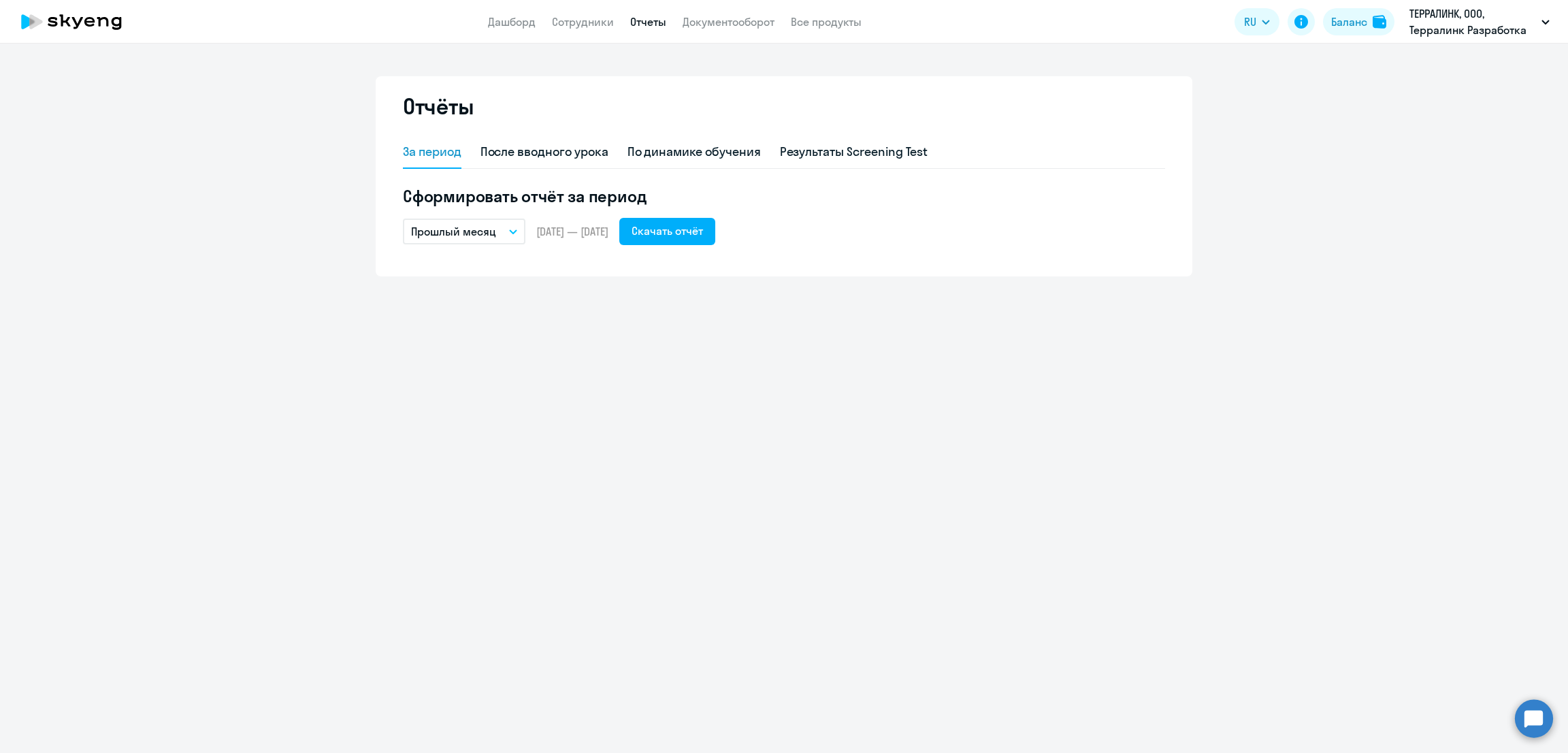
click at [496, 230] on button "Прошлый месяц" at bounding box center [464, 231] width 123 height 26
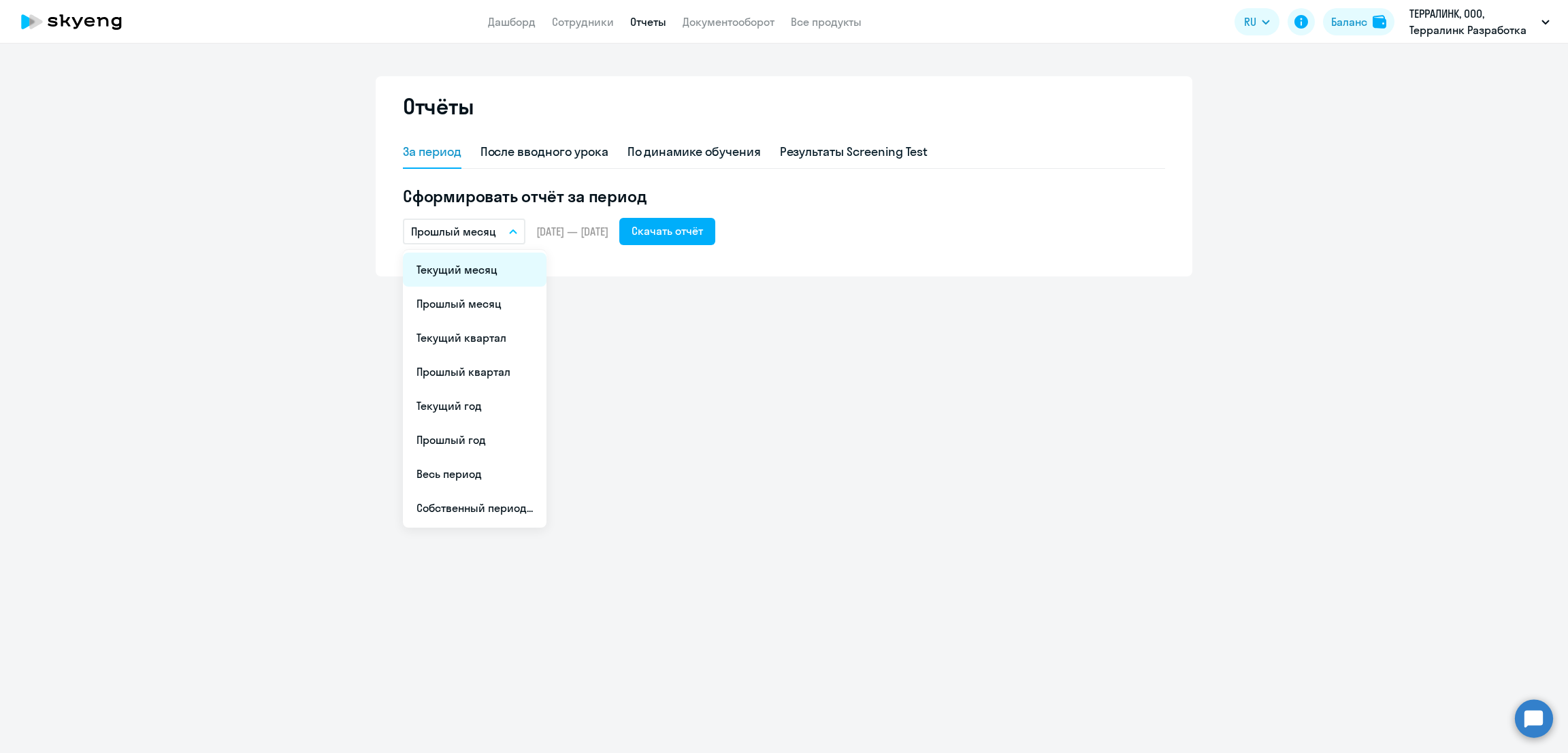
click at [484, 269] on li "Текущий месяц" at bounding box center [475, 269] width 143 height 34
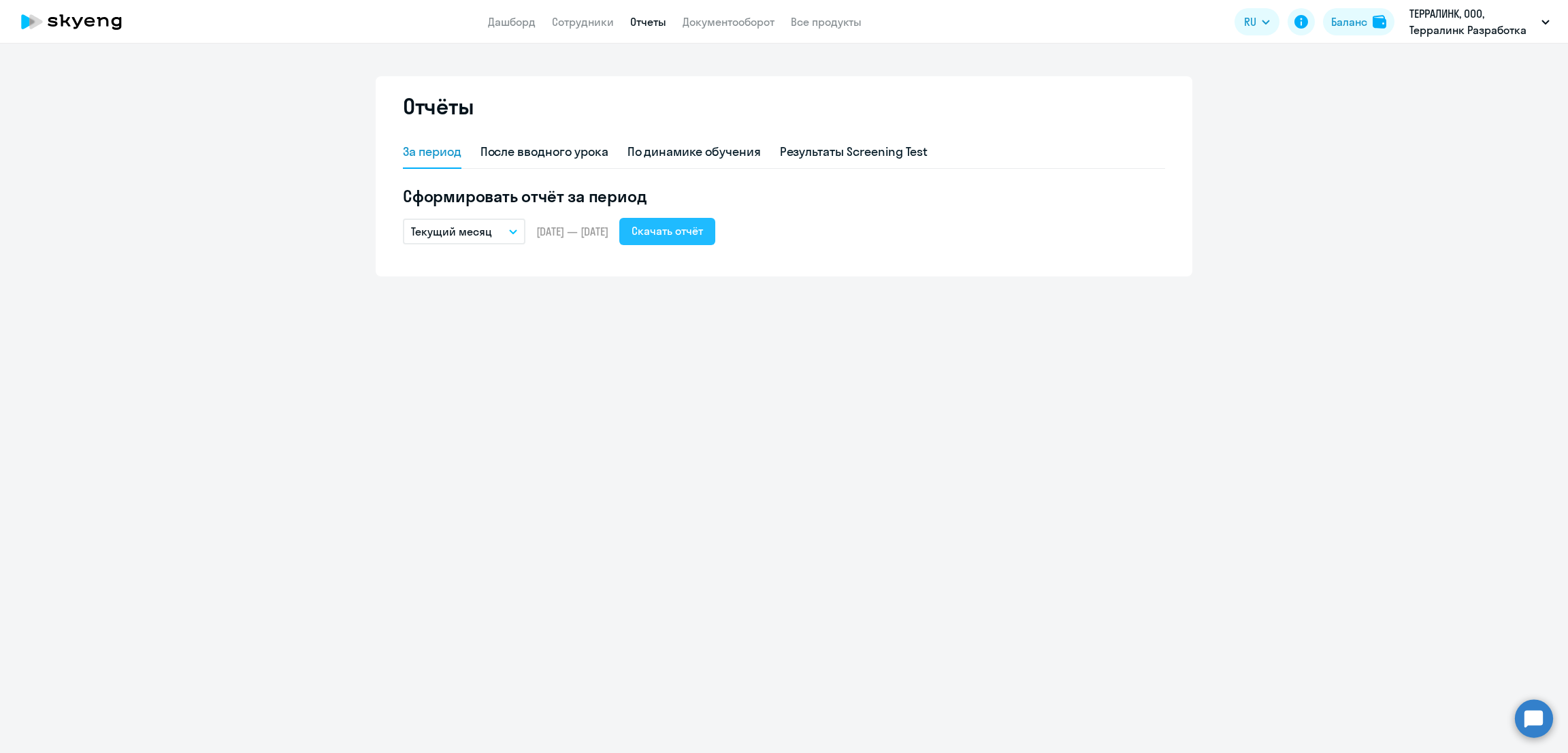
click at [703, 237] on div "Скачать отчёт" at bounding box center [667, 231] width 72 height 17
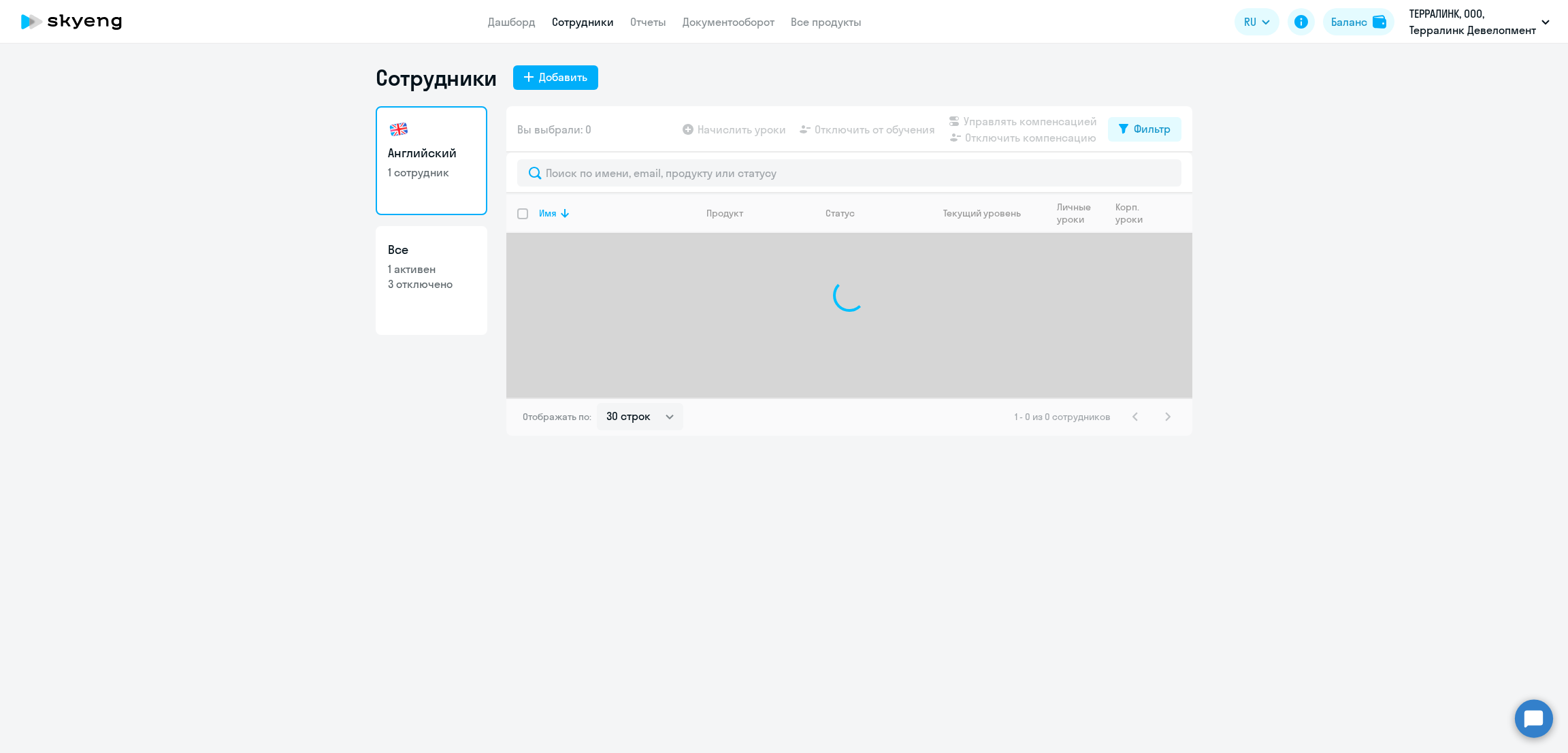
select select "30"
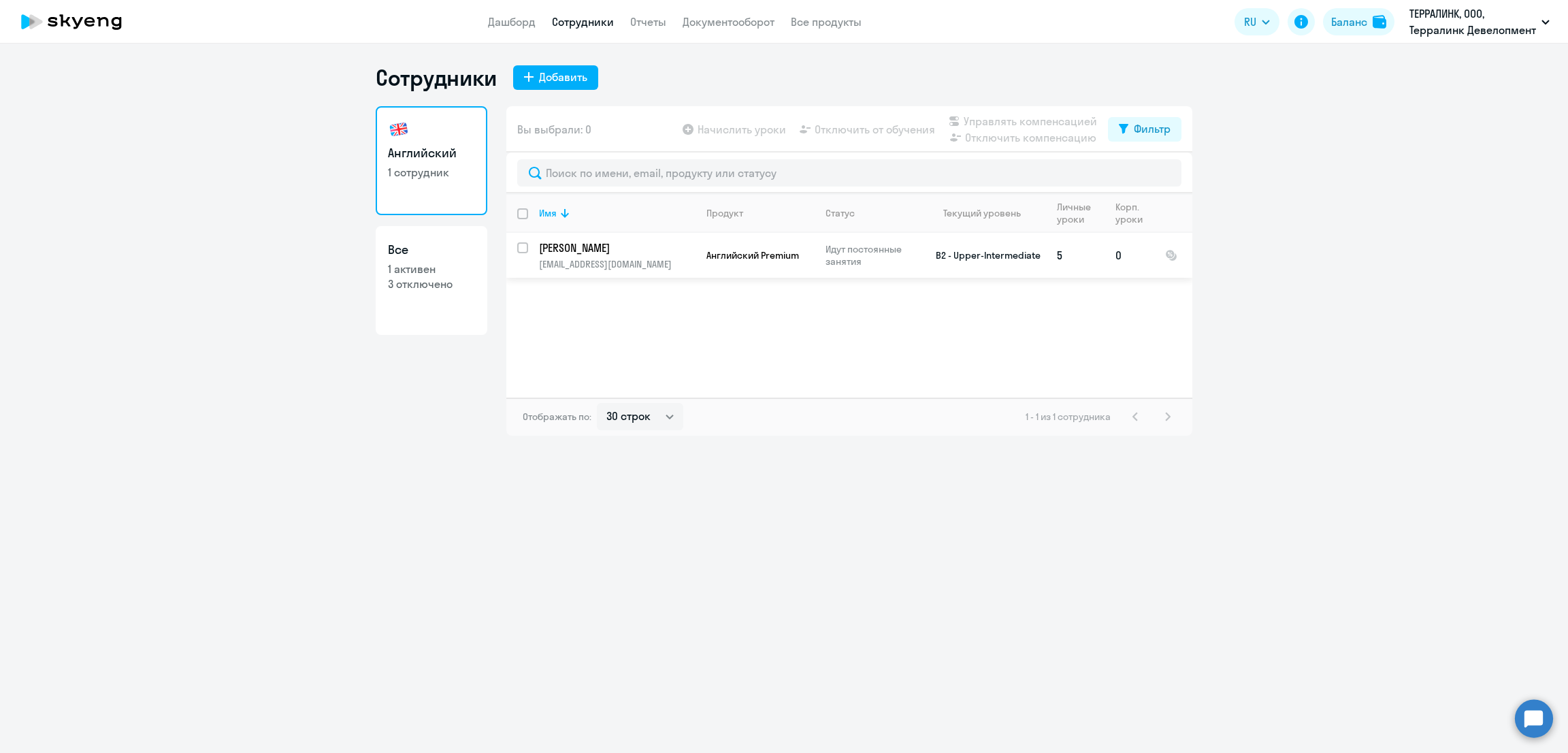
click at [612, 265] on p "[EMAIL_ADDRESS][DOMAIN_NAME]" at bounding box center [617, 264] width 156 height 12
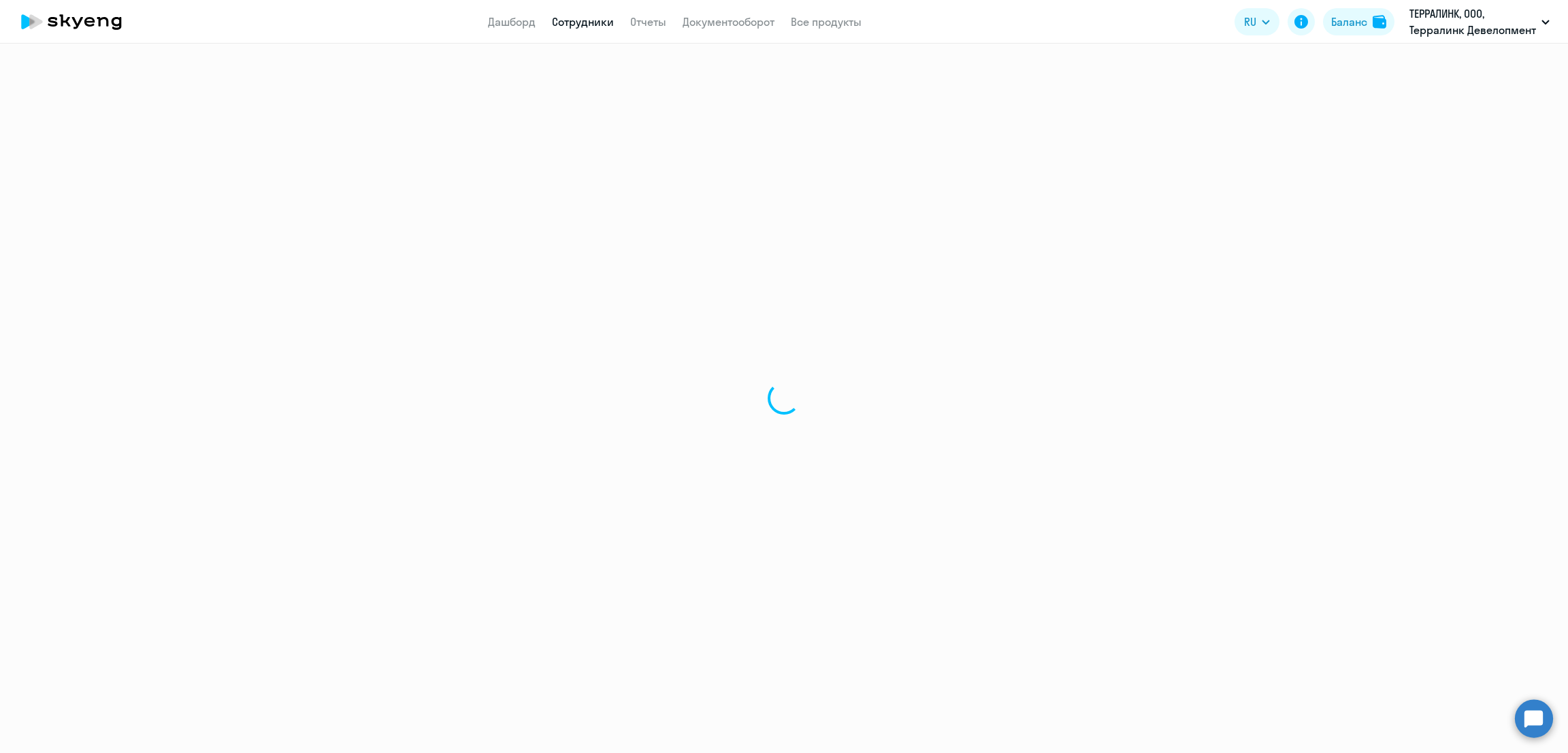
select select "english"
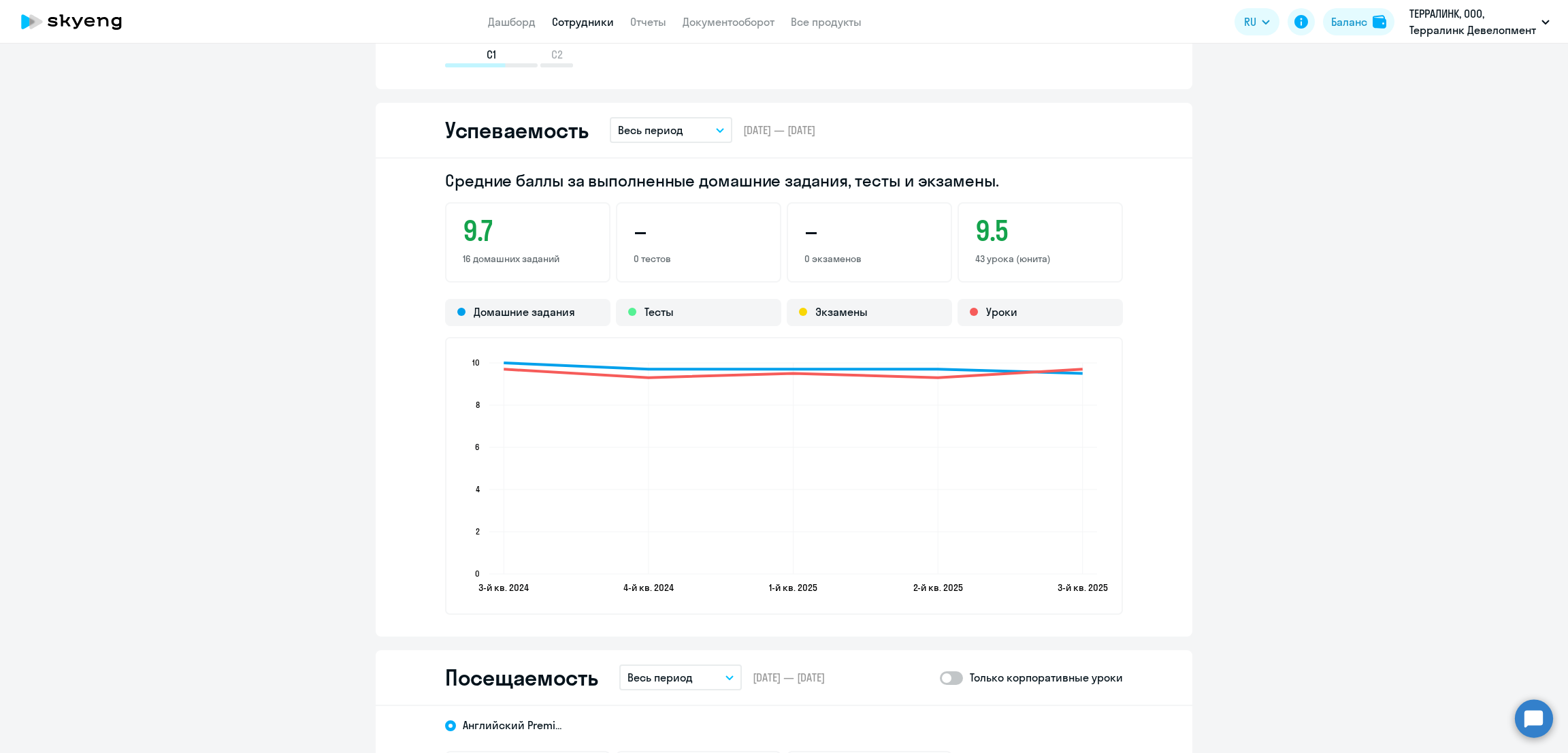
scroll to position [1533, 0]
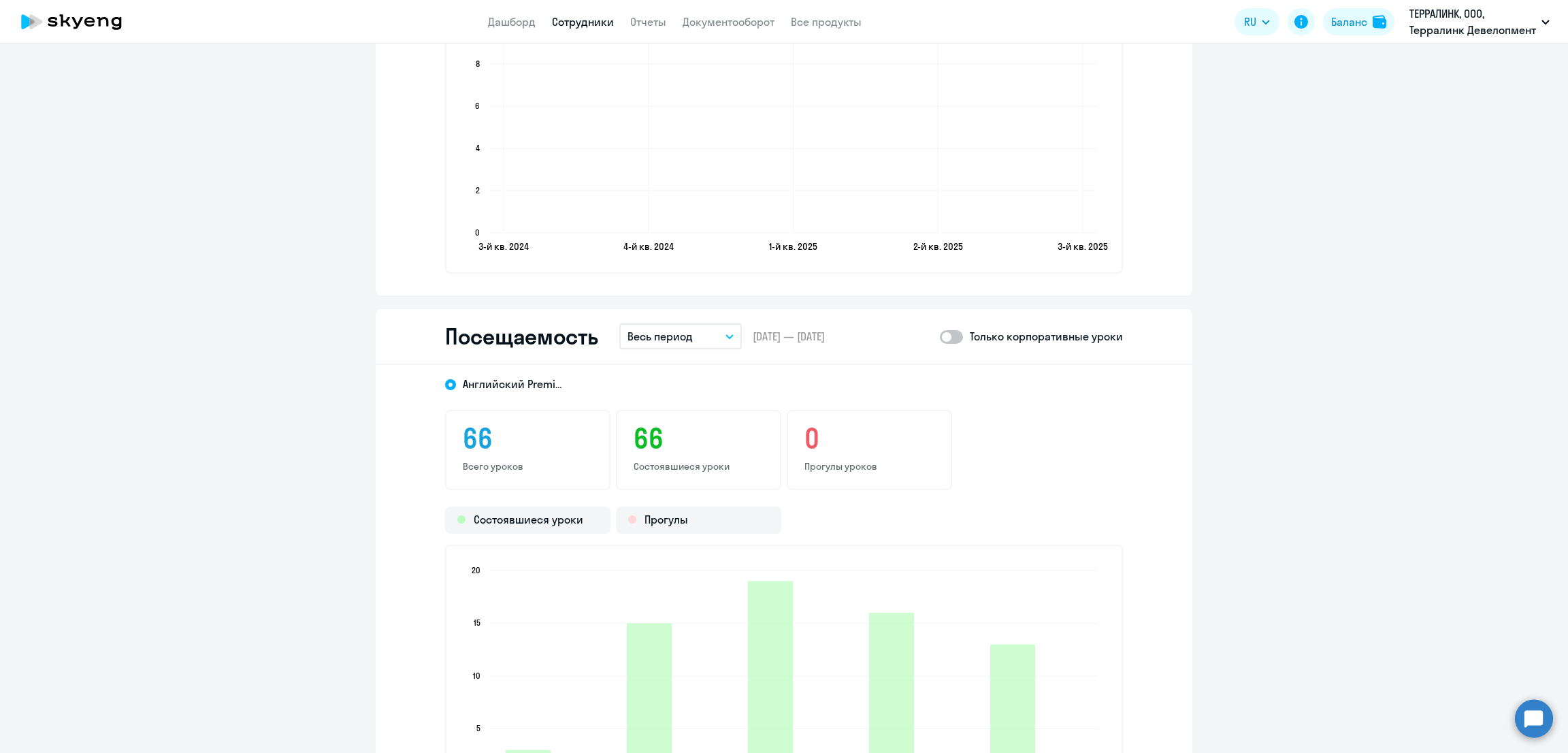
click at [669, 328] on p "Весь период" at bounding box center [660, 336] width 66 height 17
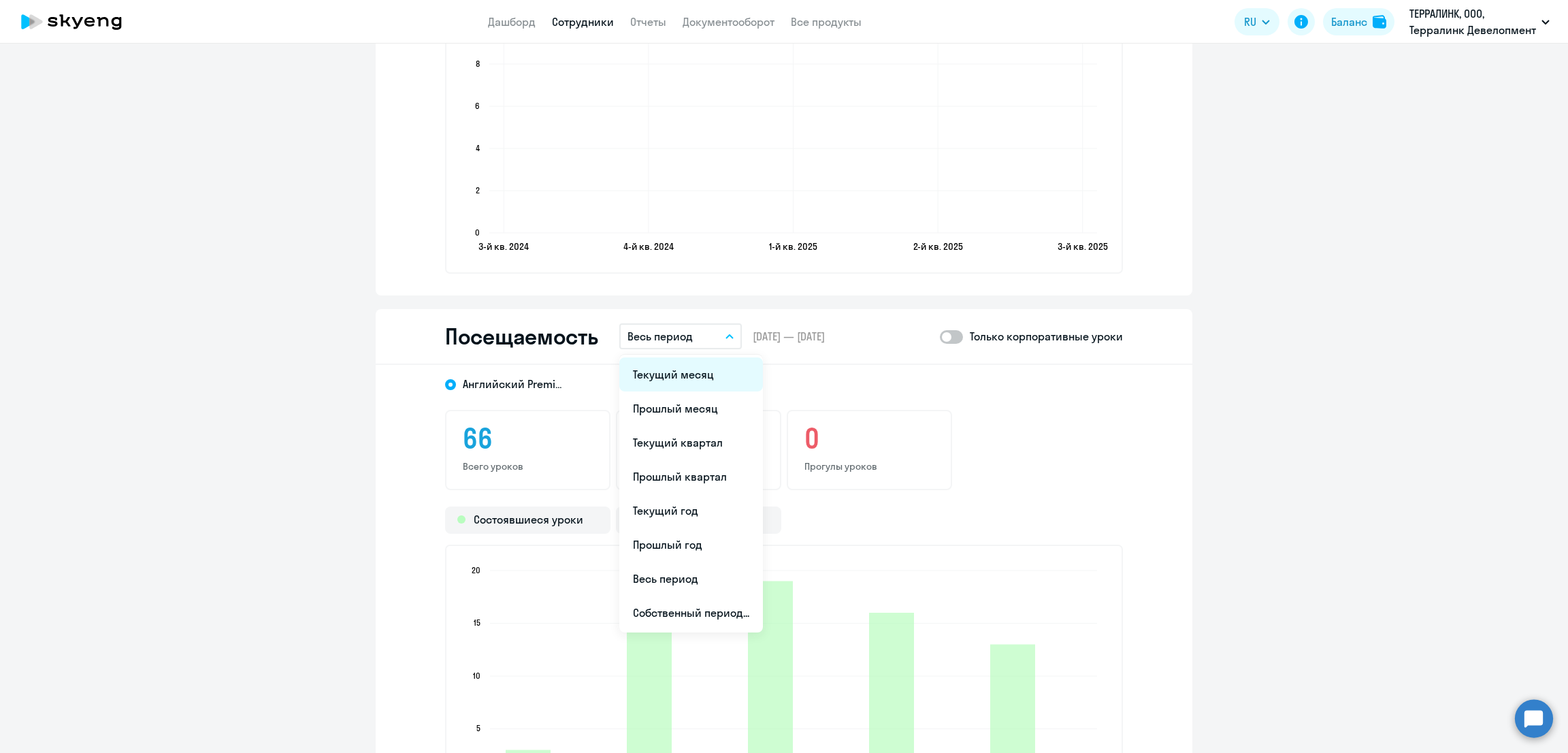
click at [685, 374] on li "Текущий месяц" at bounding box center [691, 375] width 143 height 34
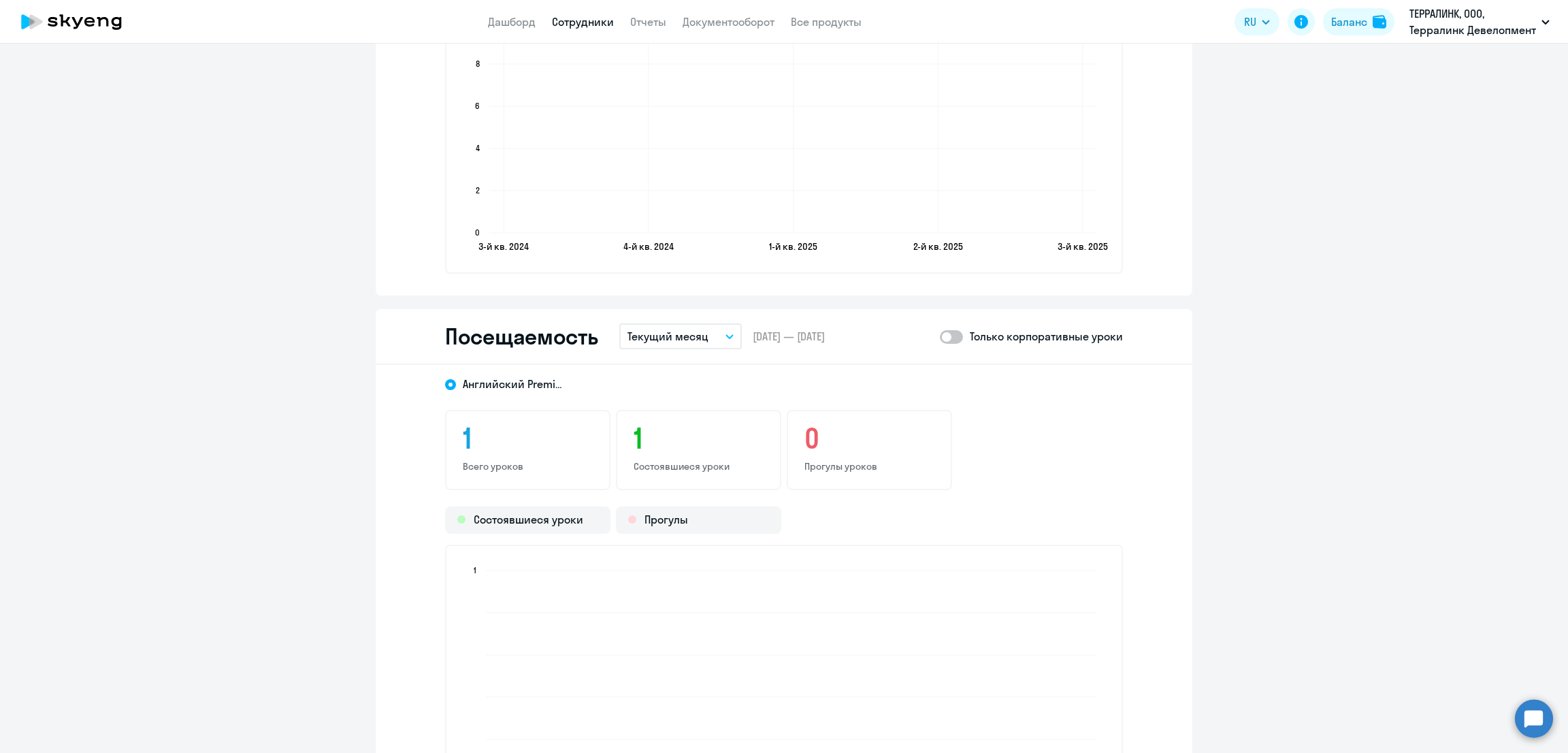
click at [954, 330] on span at bounding box center [952, 337] width 24 height 14
click at [940, 336] on input "checkbox" at bounding box center [939, 336] width 1 height 1
checkbox input "true"
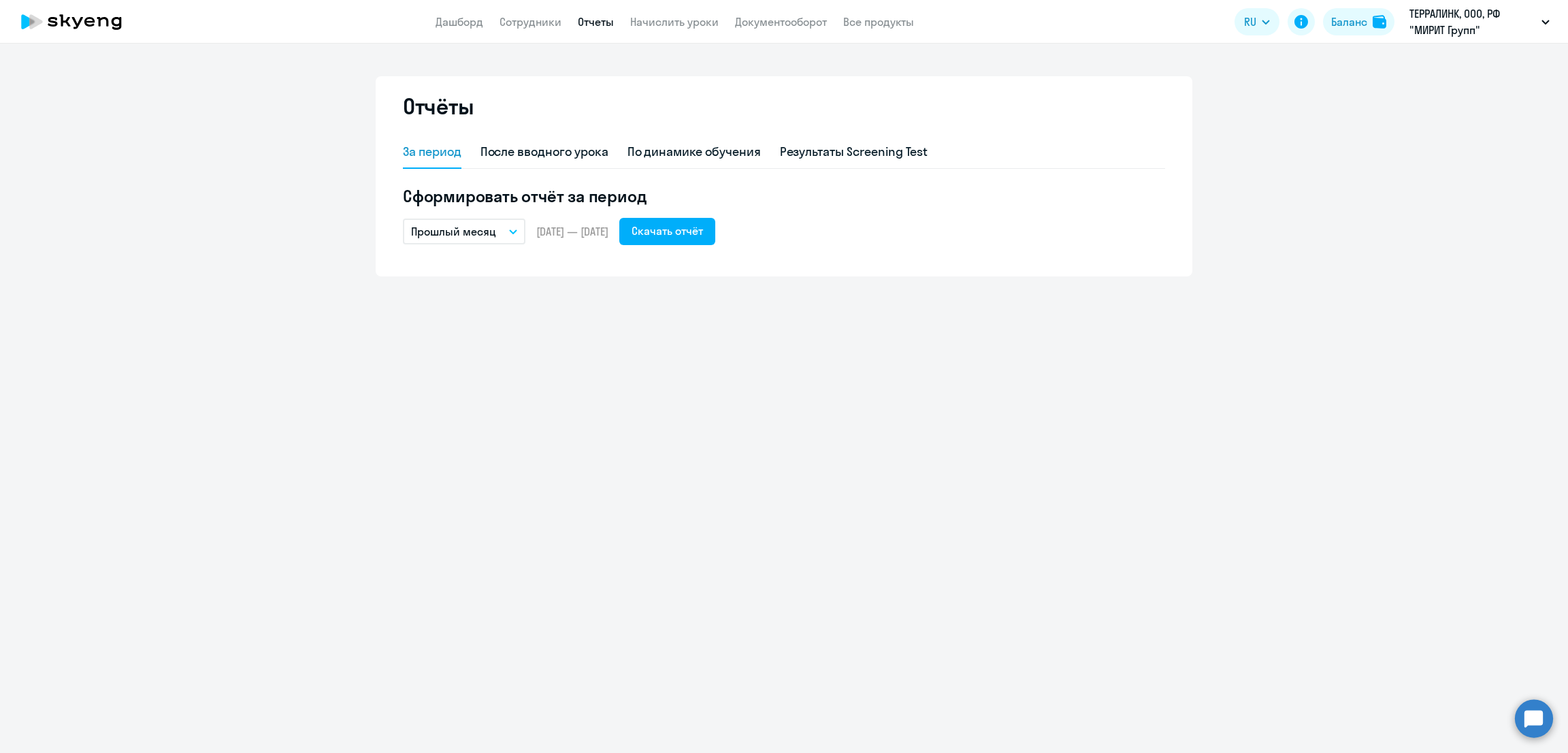
click at [447, 233] on p "Прошлый месяц" at bounding box center [453, 231] width 85 height 17
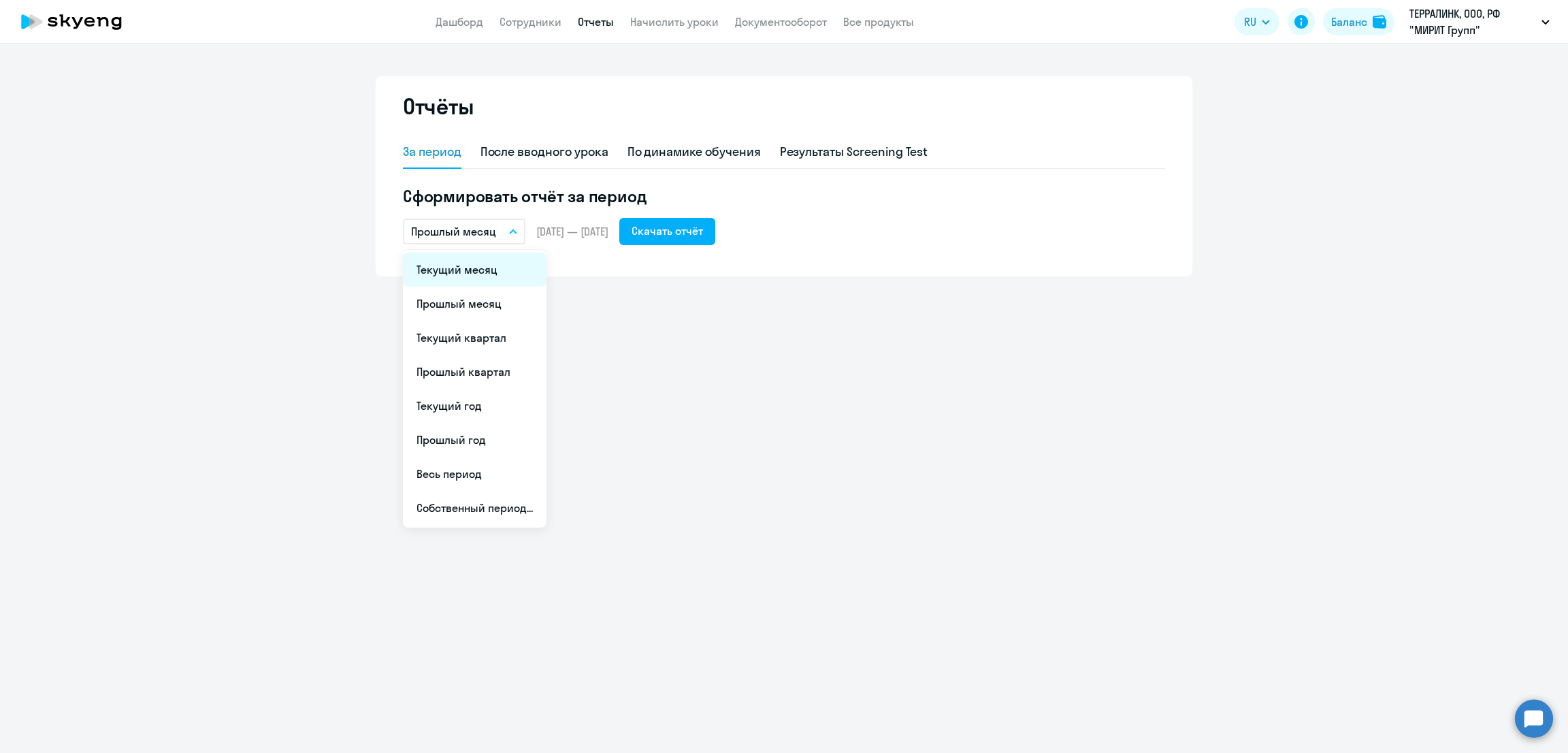
click at [461, 271] on li "Текущий месяц" at bounding box center [475, 269] width 143 height 34
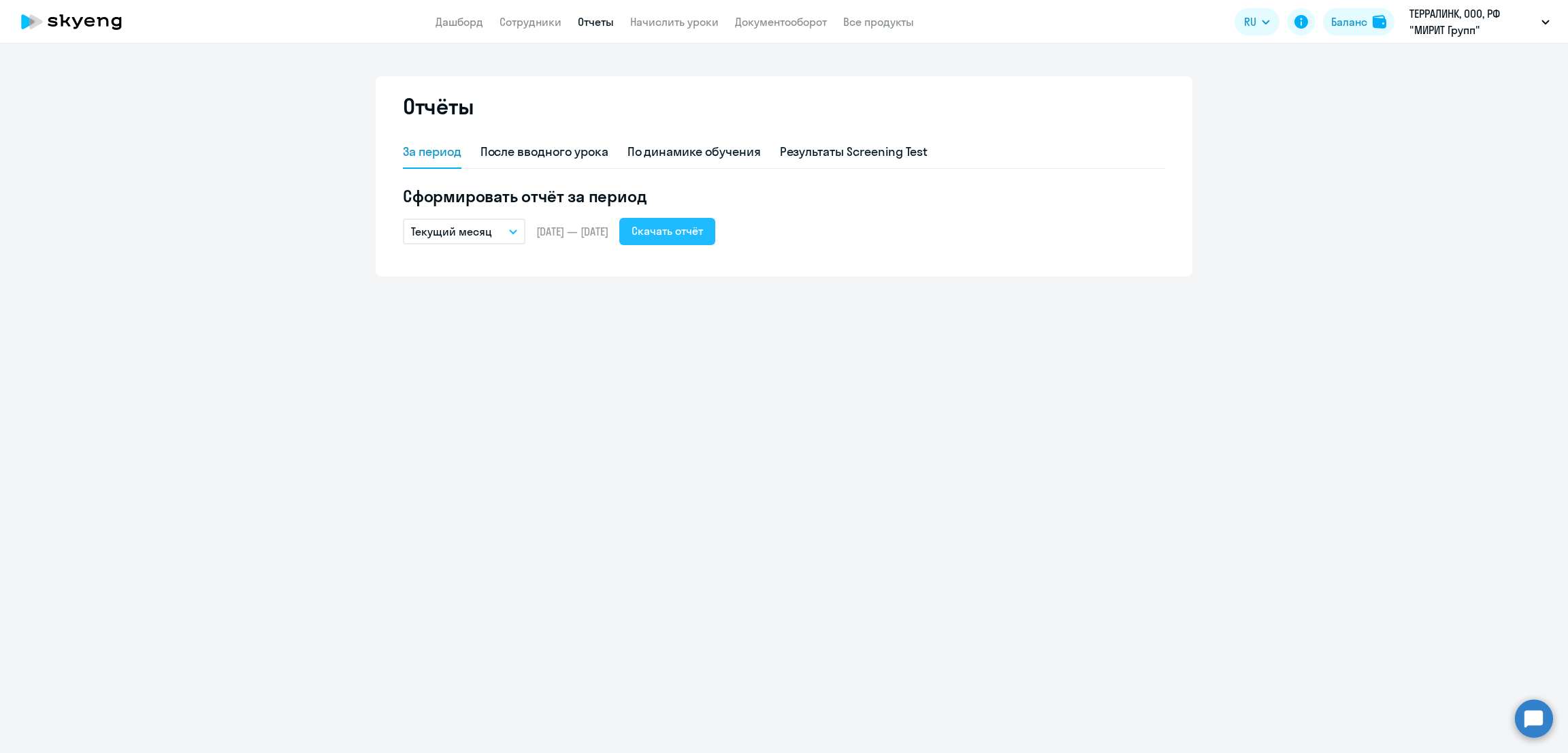
click at [701, 227] on div "Скачать отчёт" at bounding box center [667, 231] width 72 height 17
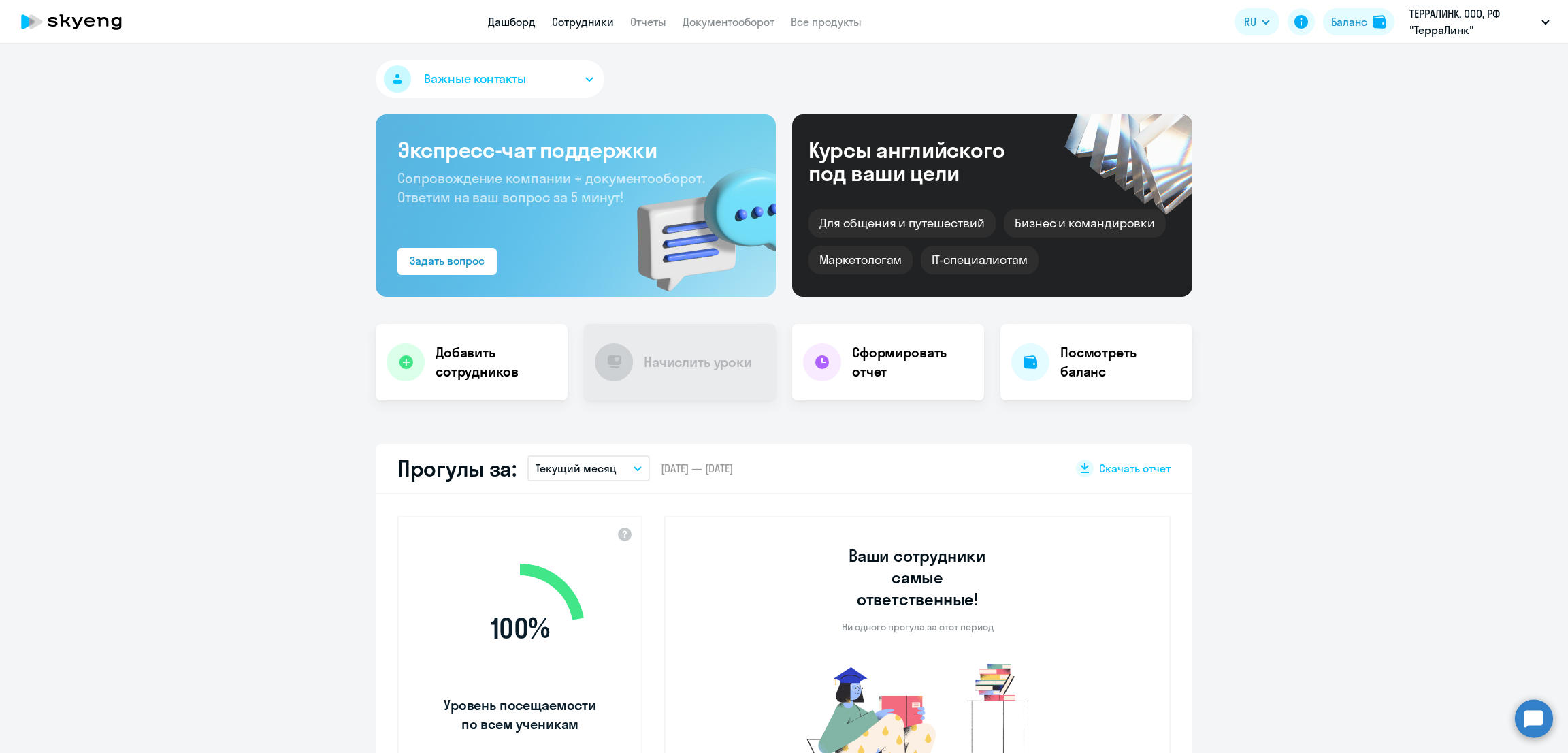
click at [563, 20] on link "Сотрудники" at bounding box center [583, 22] width 62 height 14
select select "30"
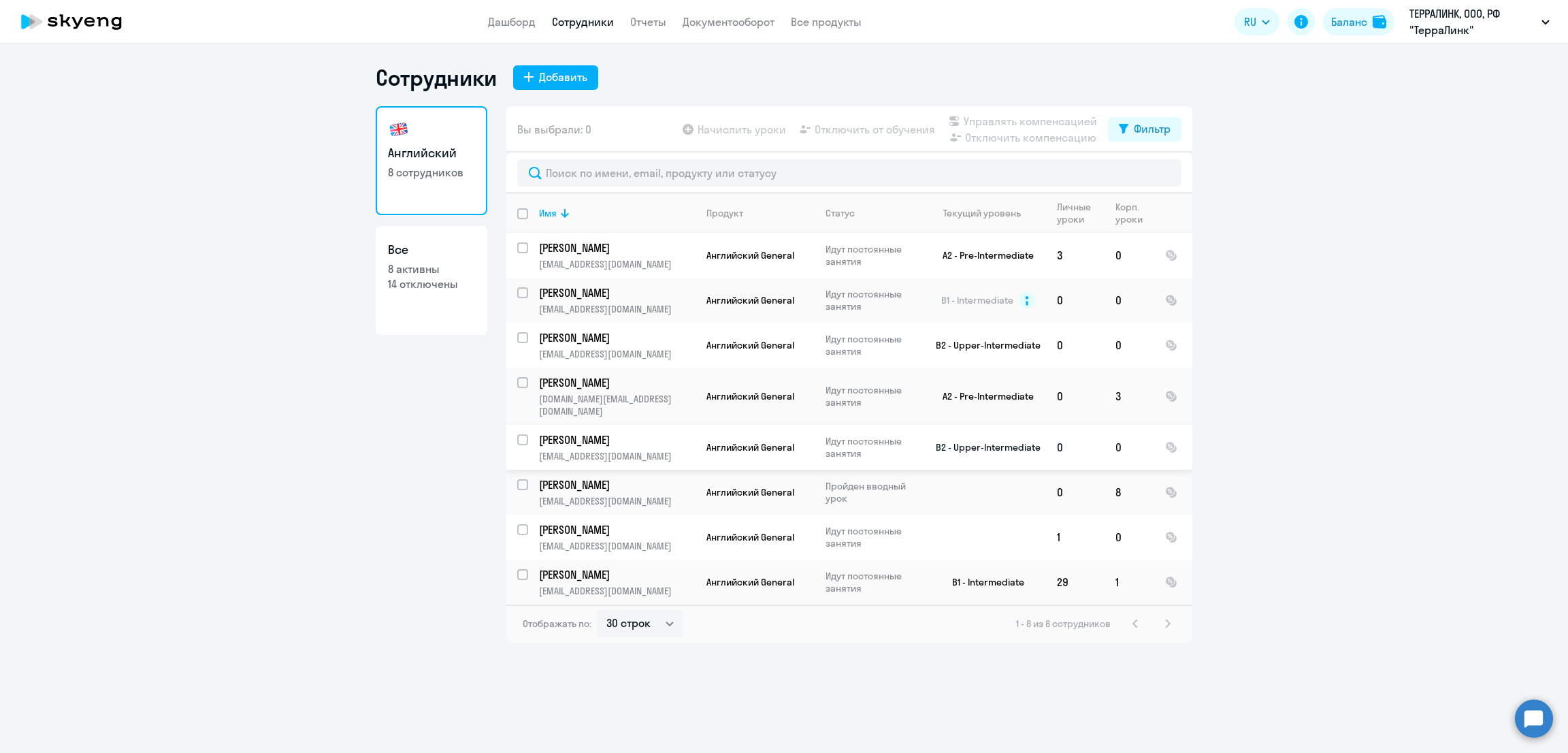
click at [619, 433] on p "[PERSON_NAME]" at bounding box center [616, 439] width 154 height 15
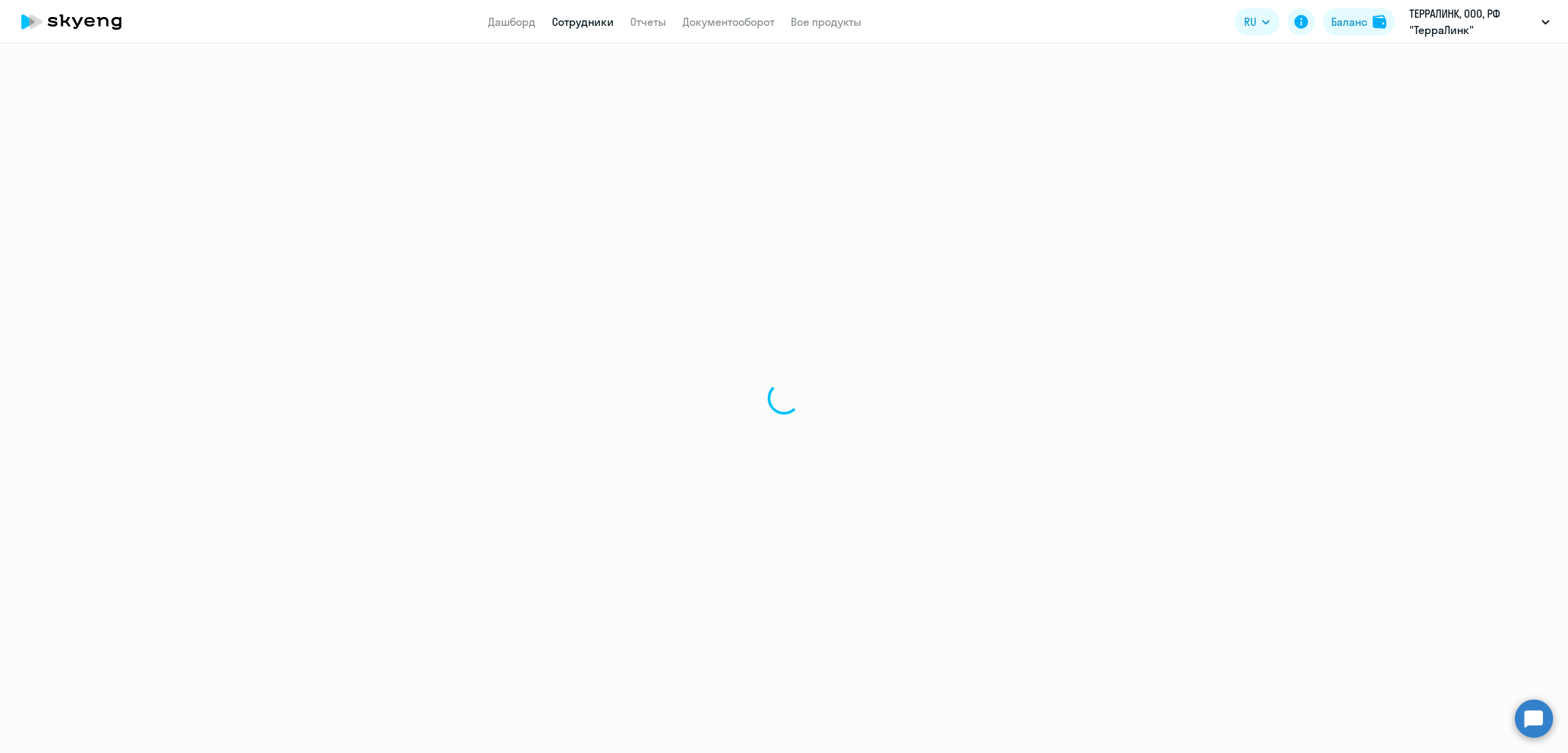
select select "english"
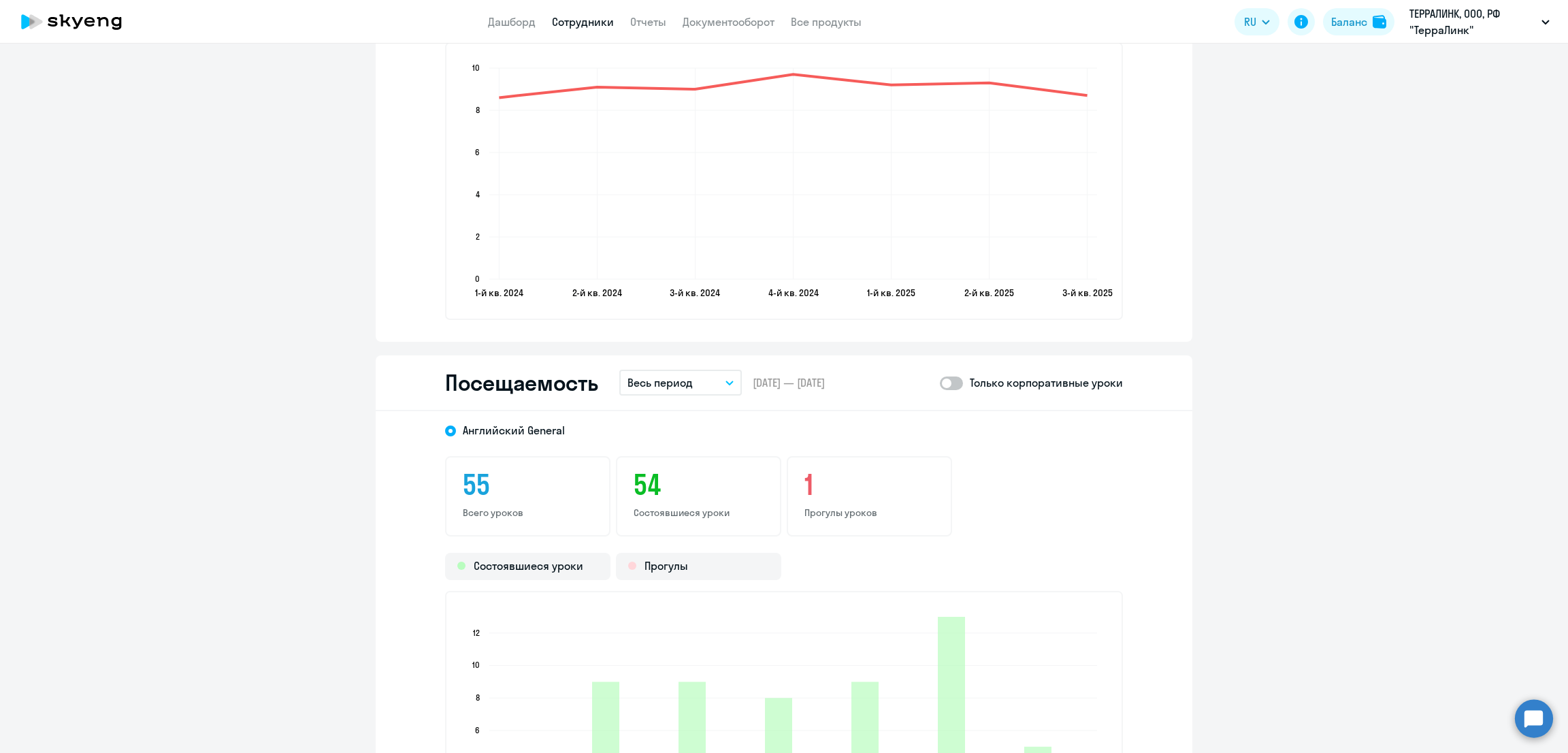
scroll to position [1702, 0]
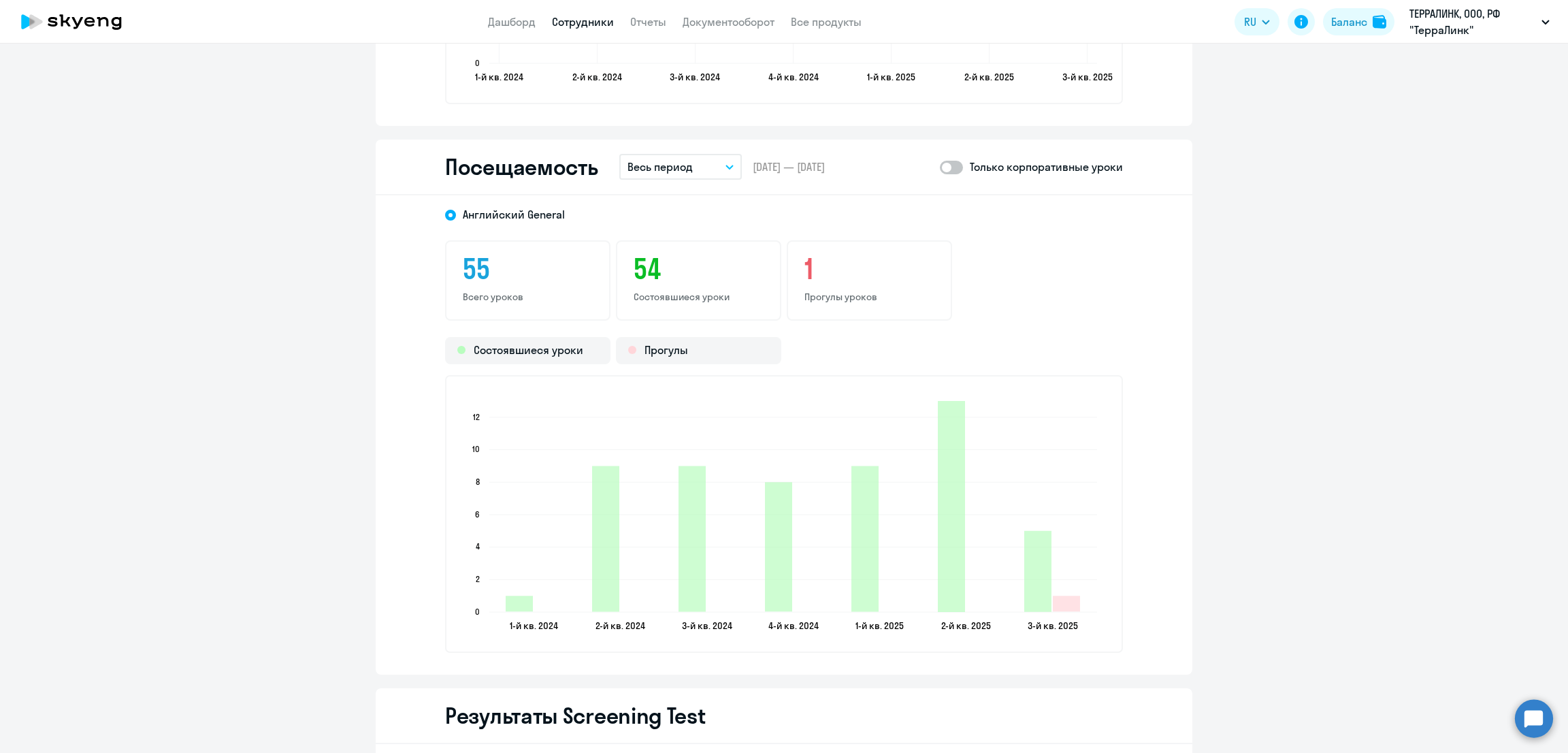
drag, startPoint x: 682, startPoint y: 158, endPoint x: 689, endPoint y: 178, distance: 21.2
click at [682, 158] on p "Весь период" at bounding box center [660, 166] width 66 height 17
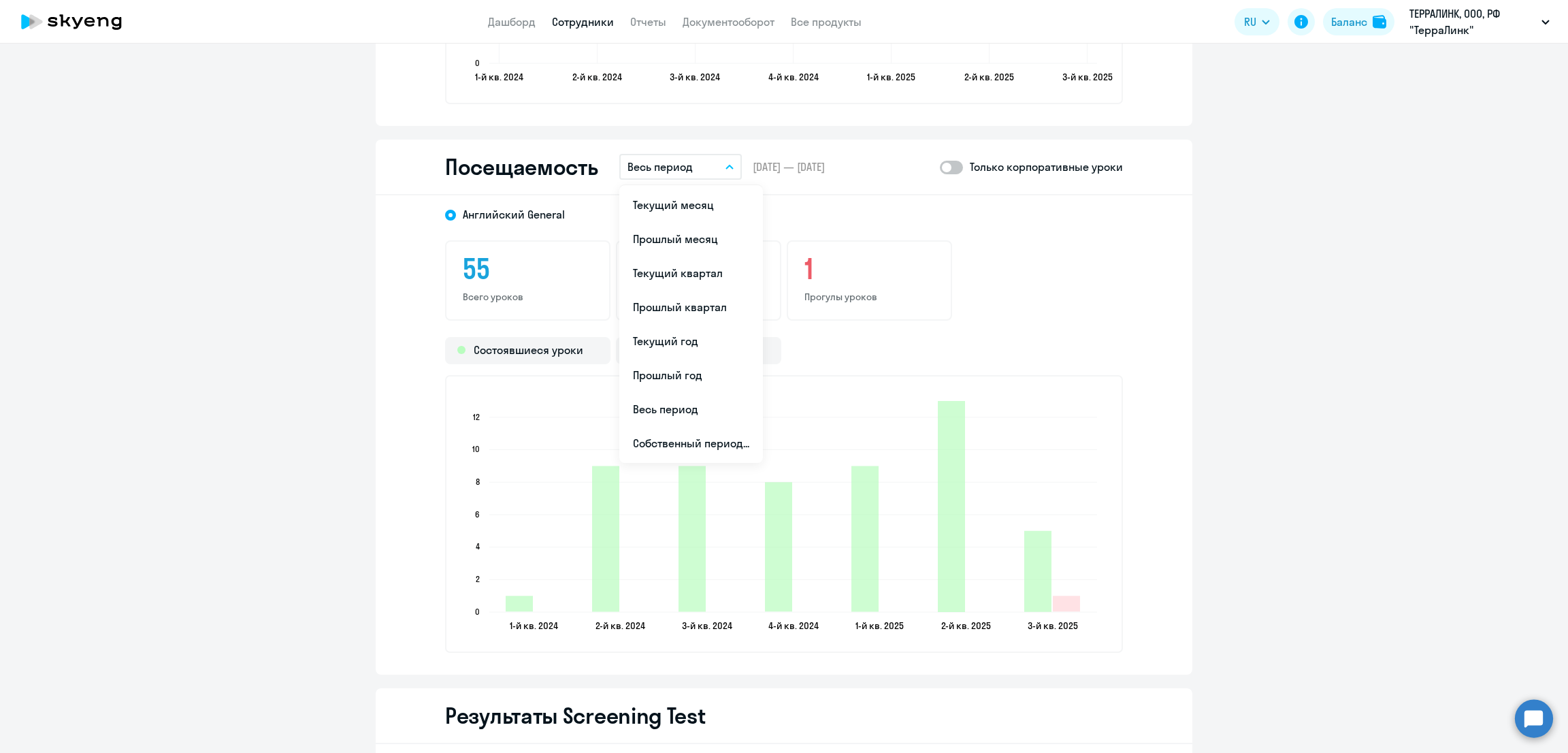
click at [692, 202] on li "Текущий месяц" at bounding box center [691, 204] width 143 height 34
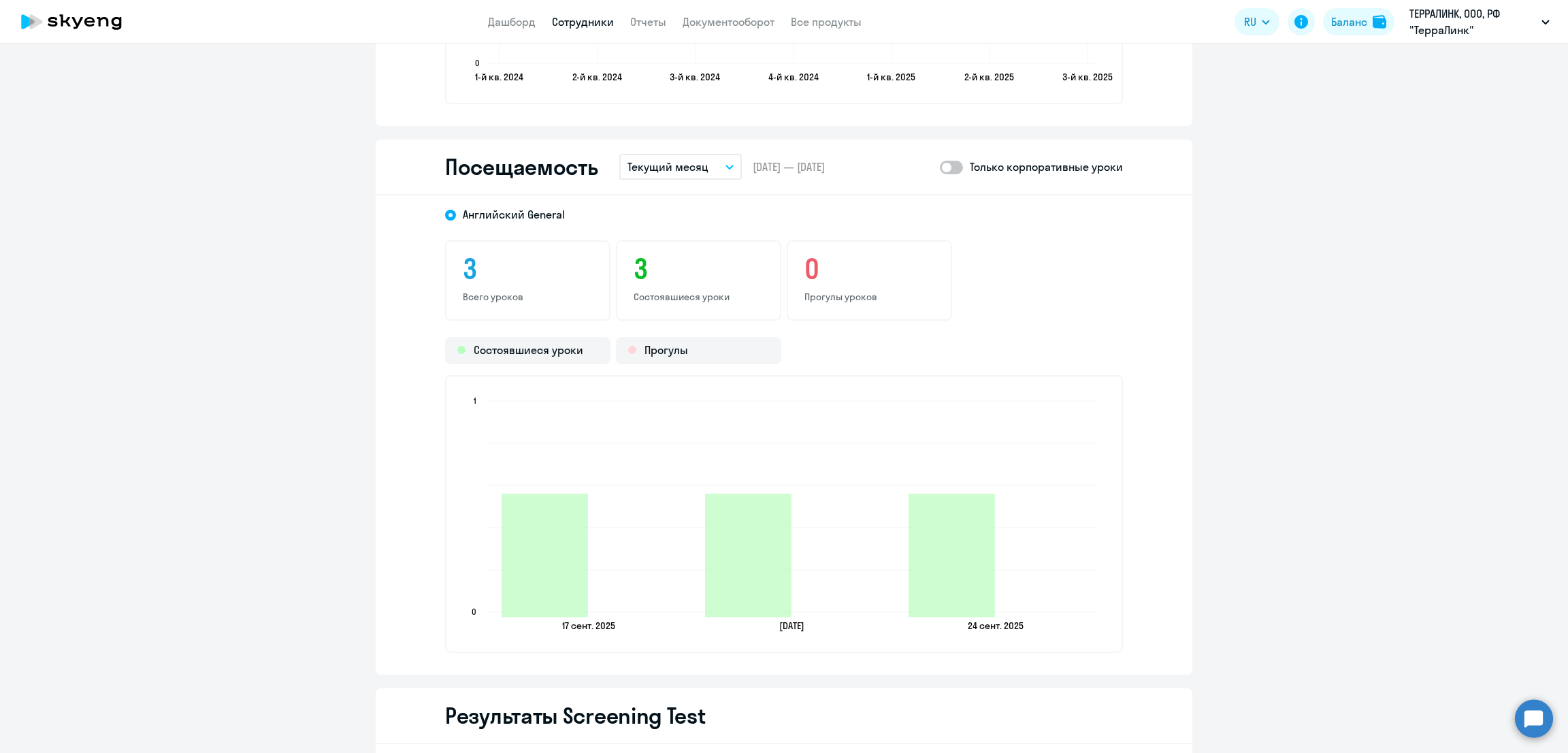
click at [944, 161] on span at bounding box center [952, 168] width 24 height 14
click at [940, 167] on input "checkbox" at bounding box center [939, 167] width 1 height 1
checkbox input "true"
